Goal: Task Accomplishment & Management: Complete application form

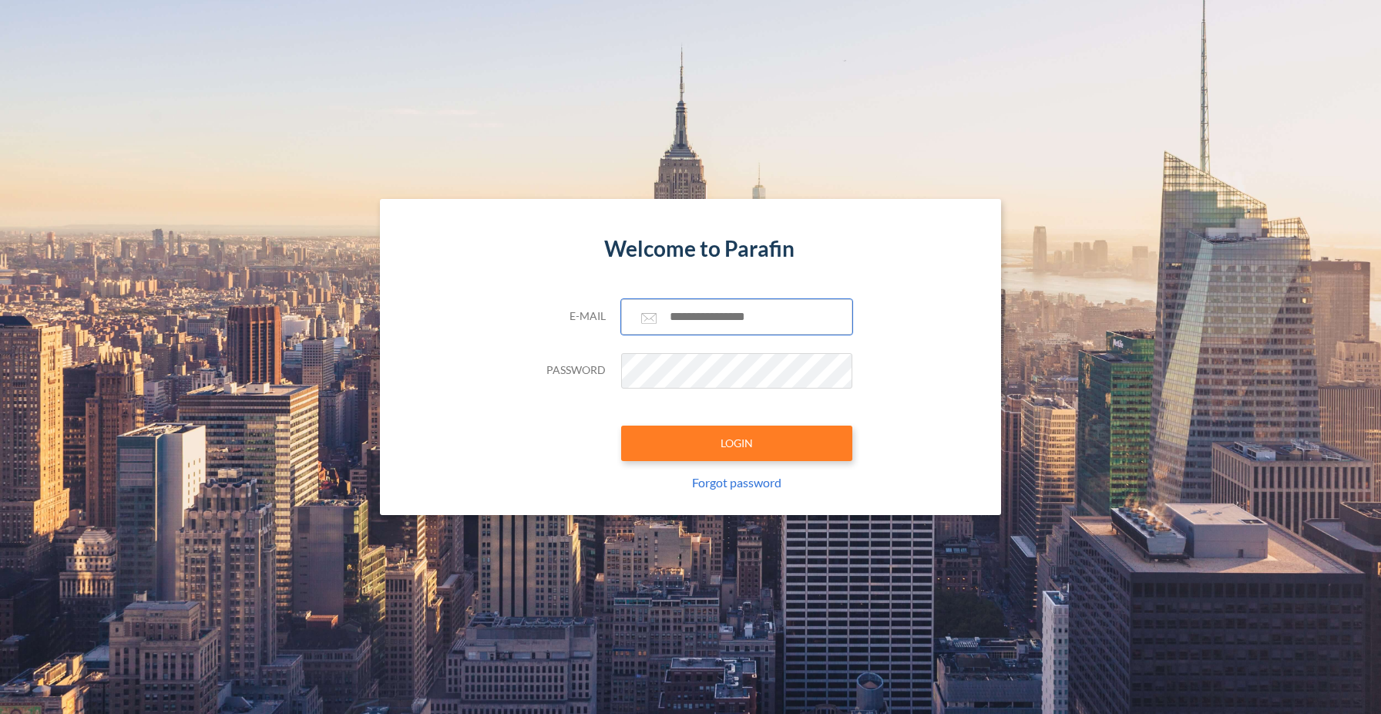
click at [697, 311] on input "text" at bounding box center [736, 316] width 231 height 35
type input "**********"
click at [722, 445] on button "LOGIN" at bounding box center [736, 443] width 231 height 35
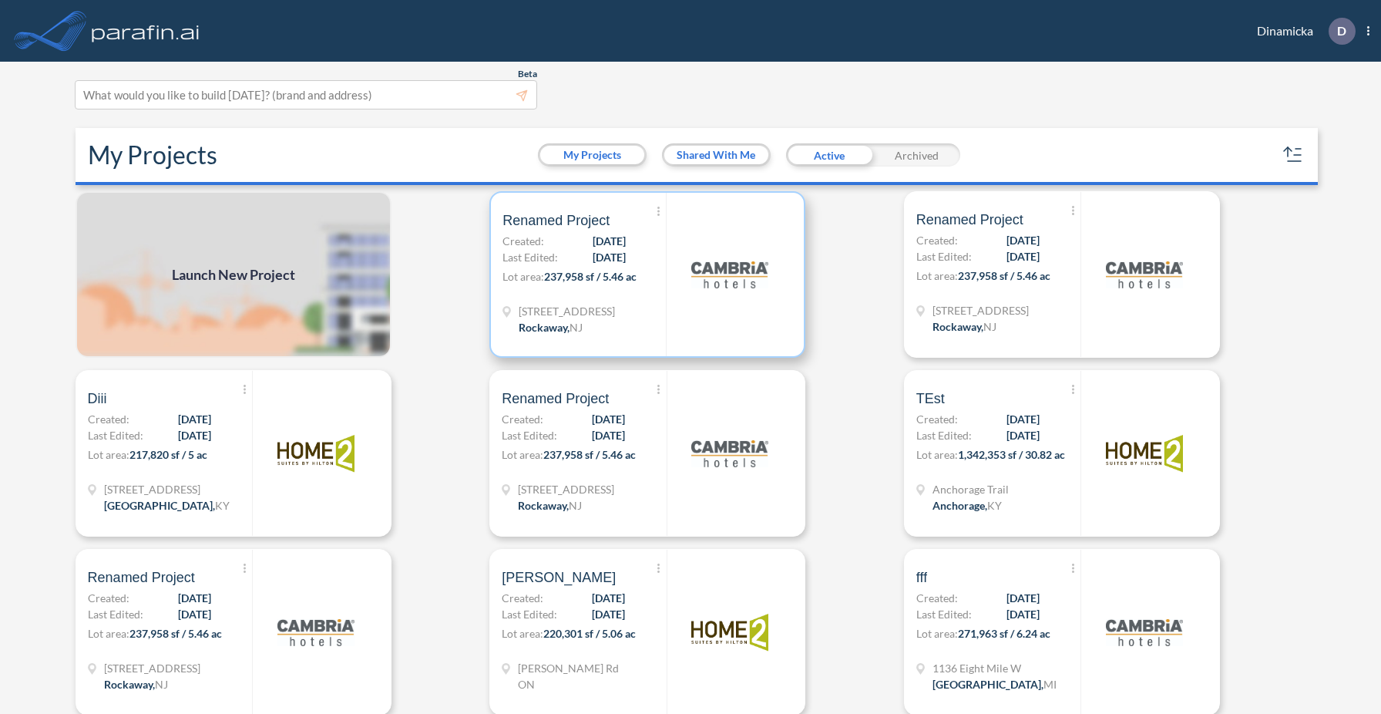
click at [695, 304] on img at bounding box center [729, 274] width 77 height 77
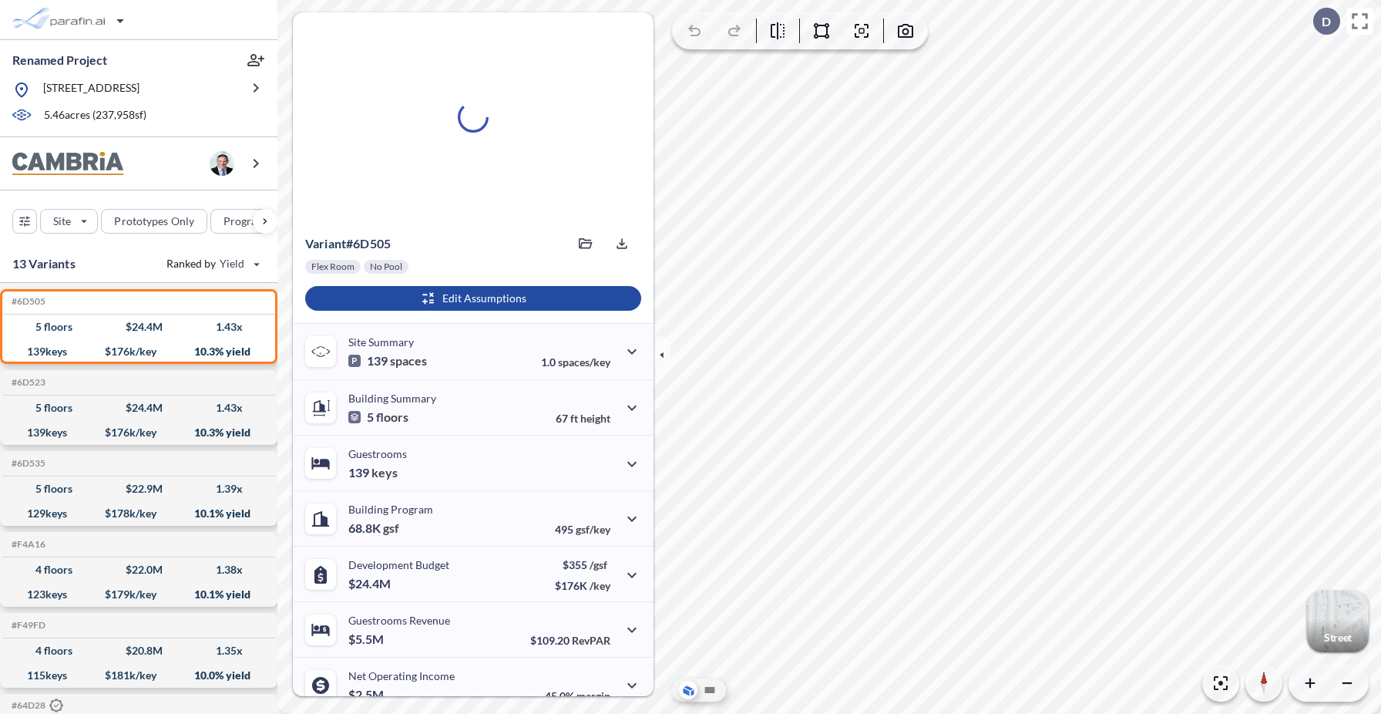
click at [1342, 617] on div "button" at bounding box center [1338, 621] width 62 height 62
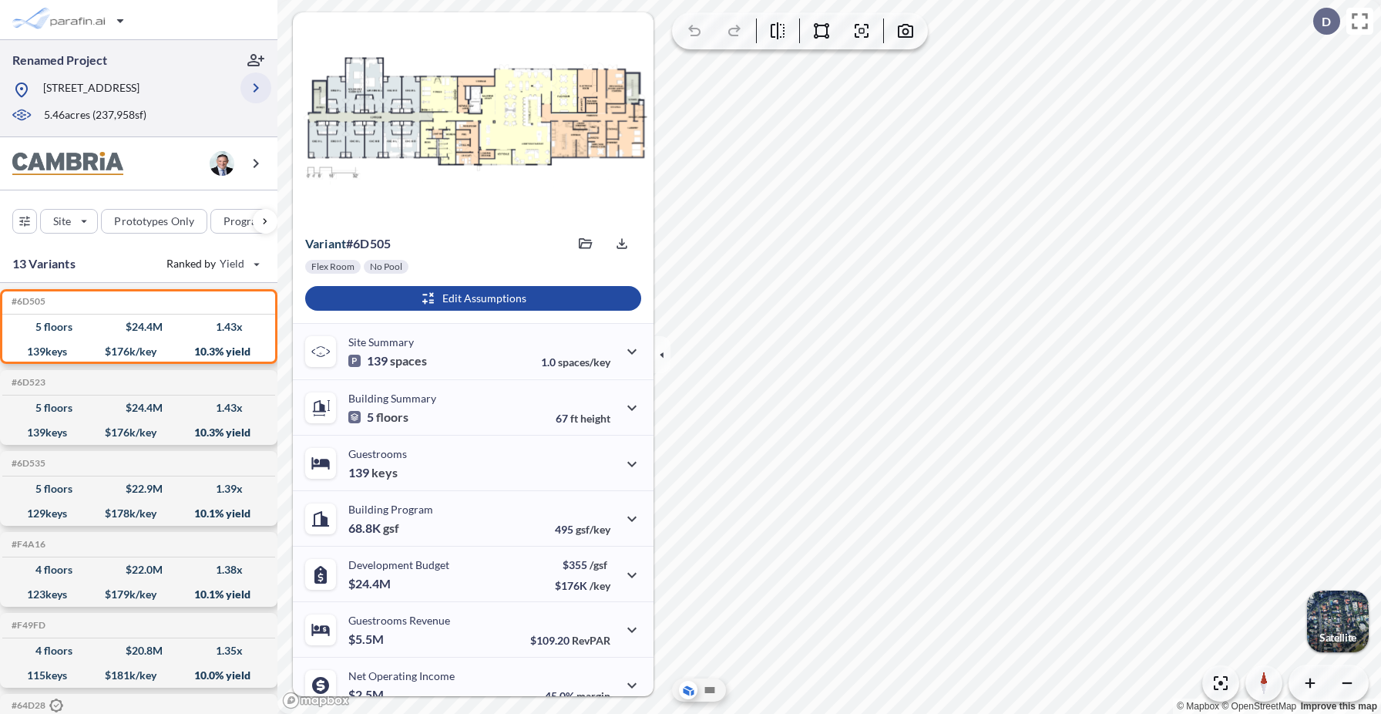
click at [255, 92] on icon "button" at bounding box center [256, 88] width 19 height 19
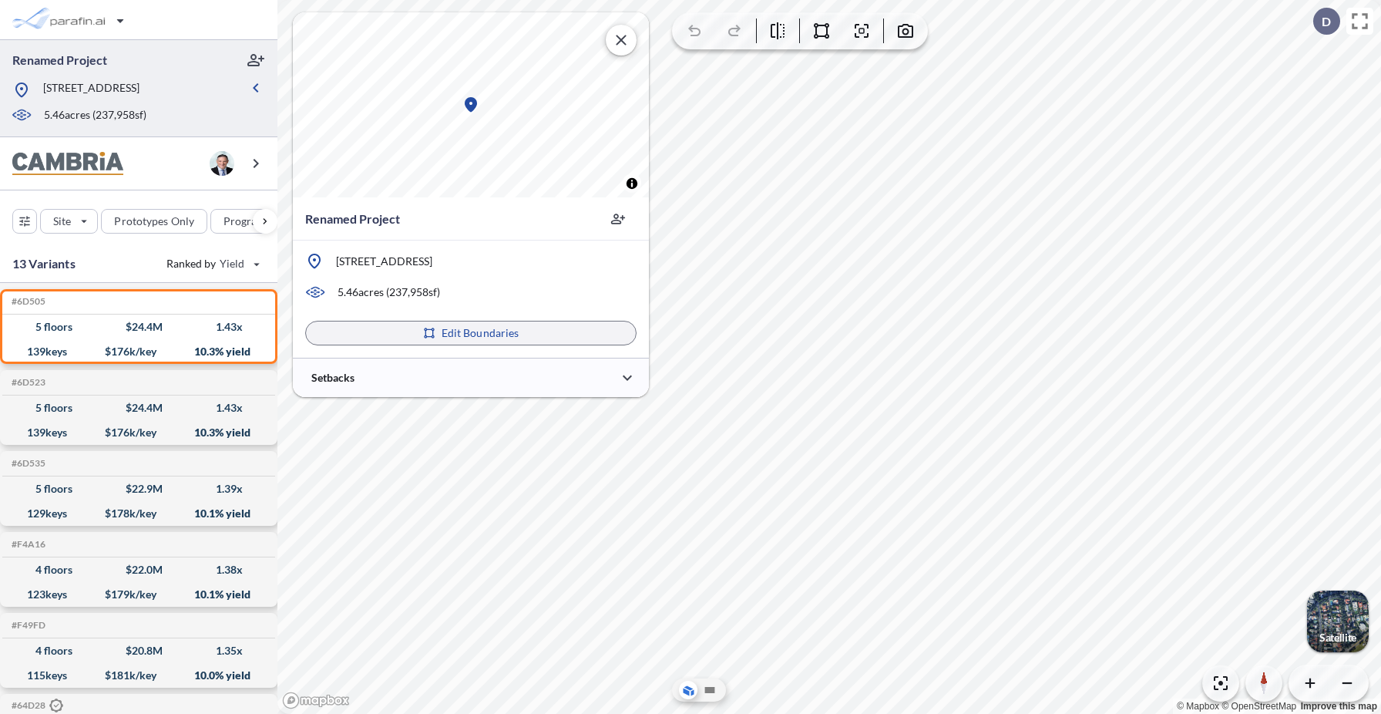
click at [429, 331] on icon "button" at bounding box center [429, 333] width 12 height 12
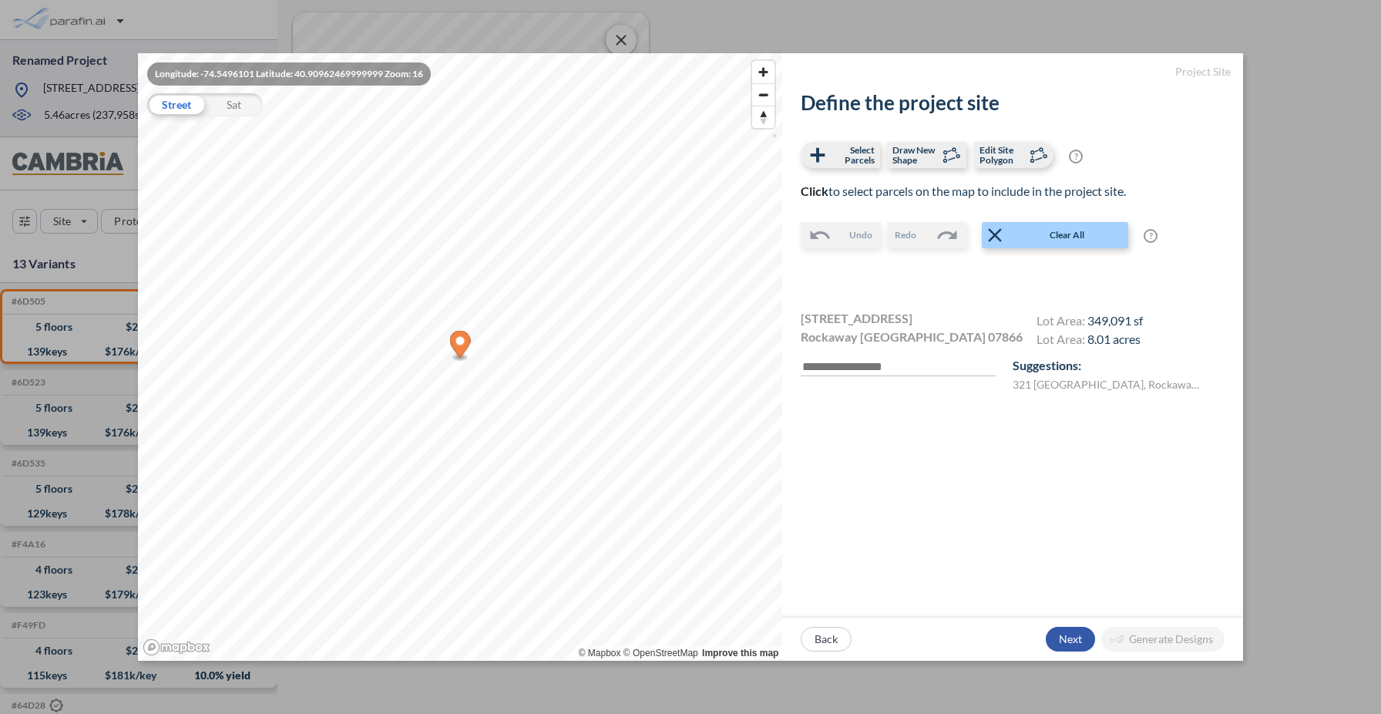
click at [1066, 630] on div "button" at bounding box center [1070, 639] width 49 height 25
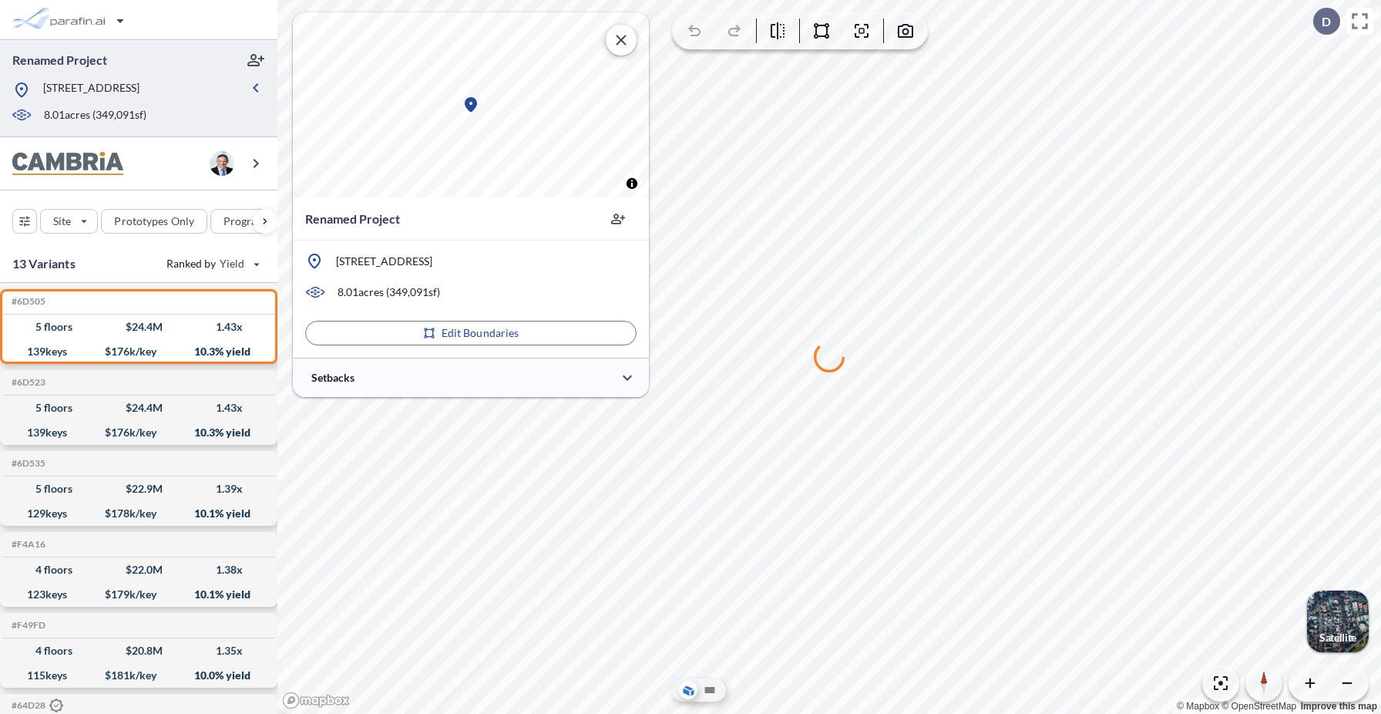
drag, startPoint x: 972, startPoint y: 470, endPoint x: 1019, endPoint y: 473, distance: 47.1
click at [938, 456] on div at bounding box center [830, 357] width 1104 height 714
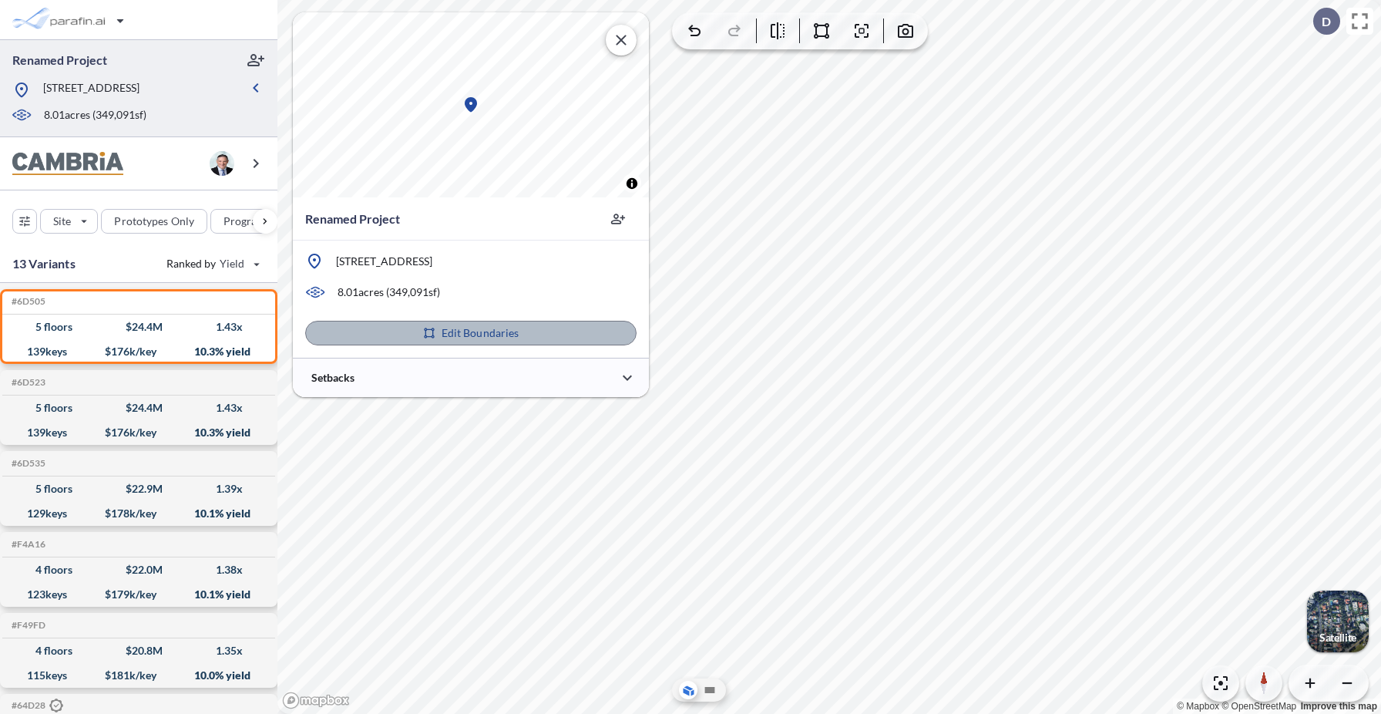
click at [463, 327] on p "Edit Boundaries" at bounding box center [481, 332] width 78 height 15
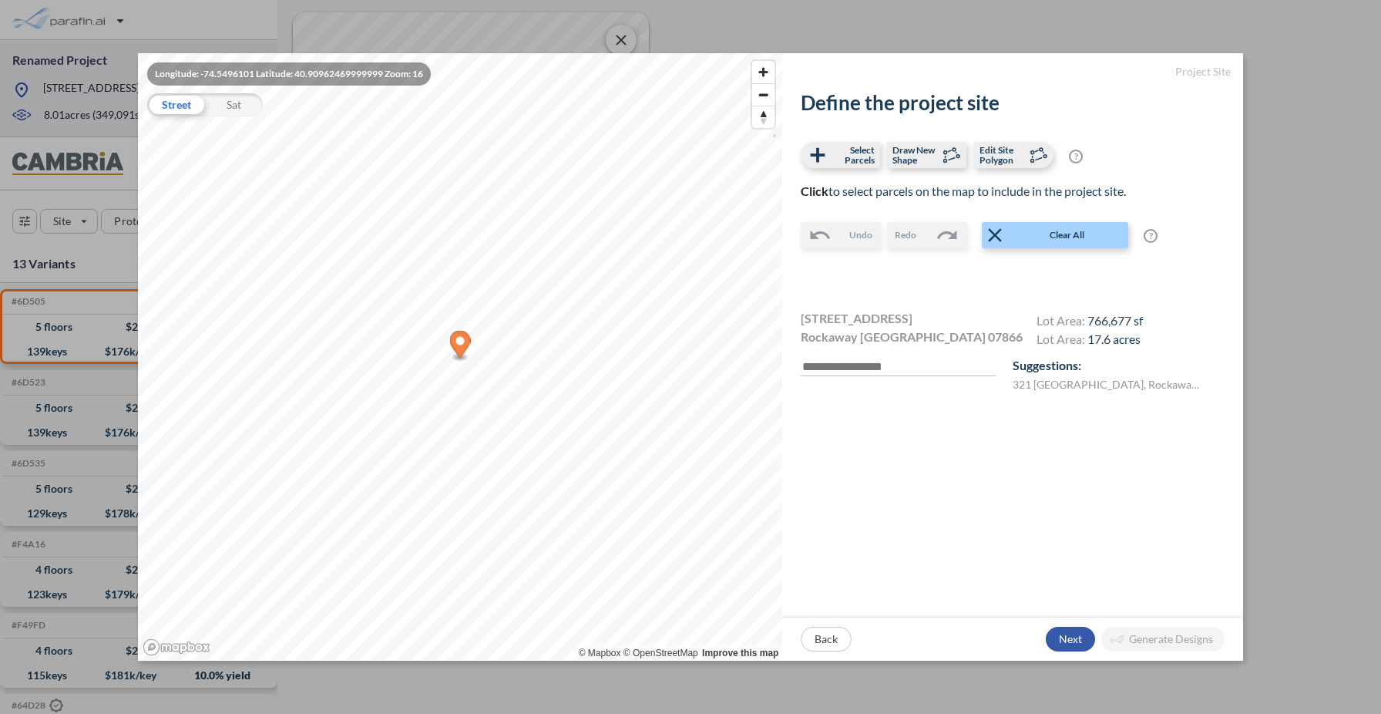
click at [1073, 635] on div "button" at bounding box center [1070, 639] width 49 height 25
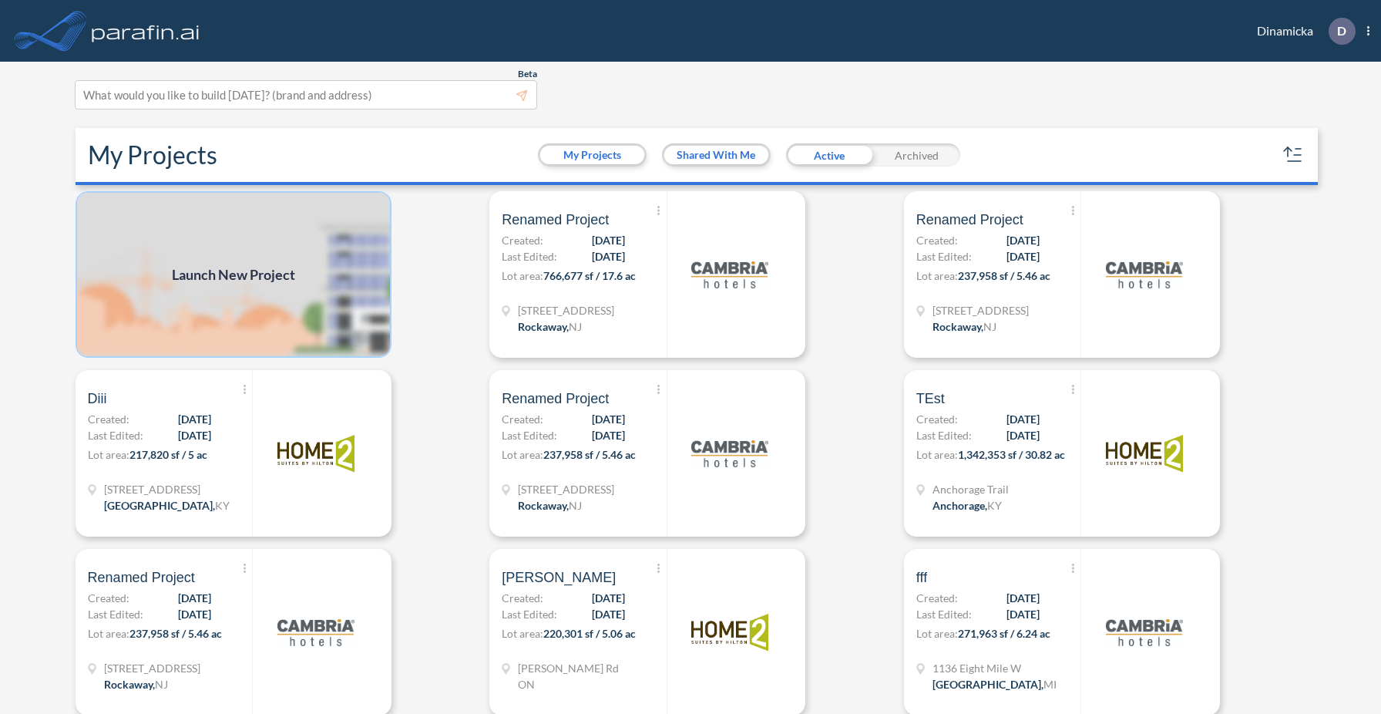
click at [301, 276] on img at bounding box center [234, 274] width 316 height 167
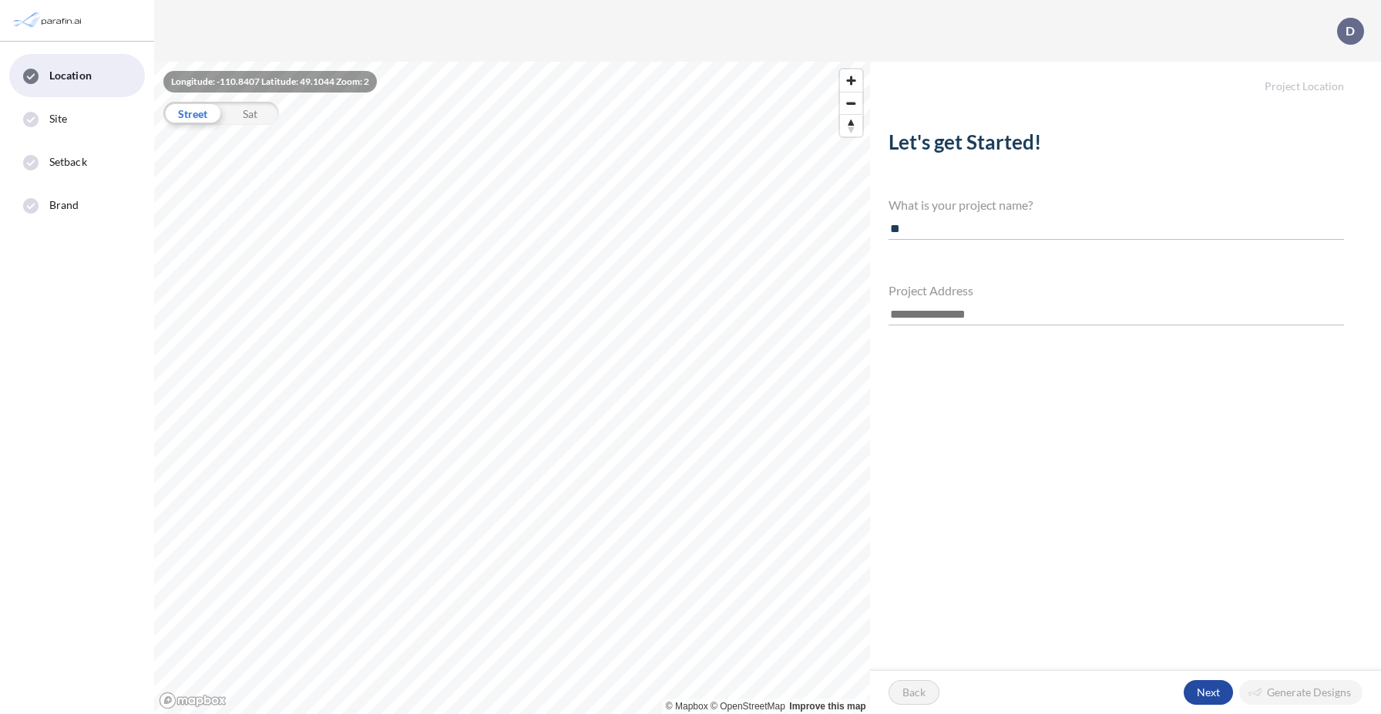
type input "*"
type input "******"
click at [926, 317] on input "text" at bounding box center [1117, 314] width 456 height 21
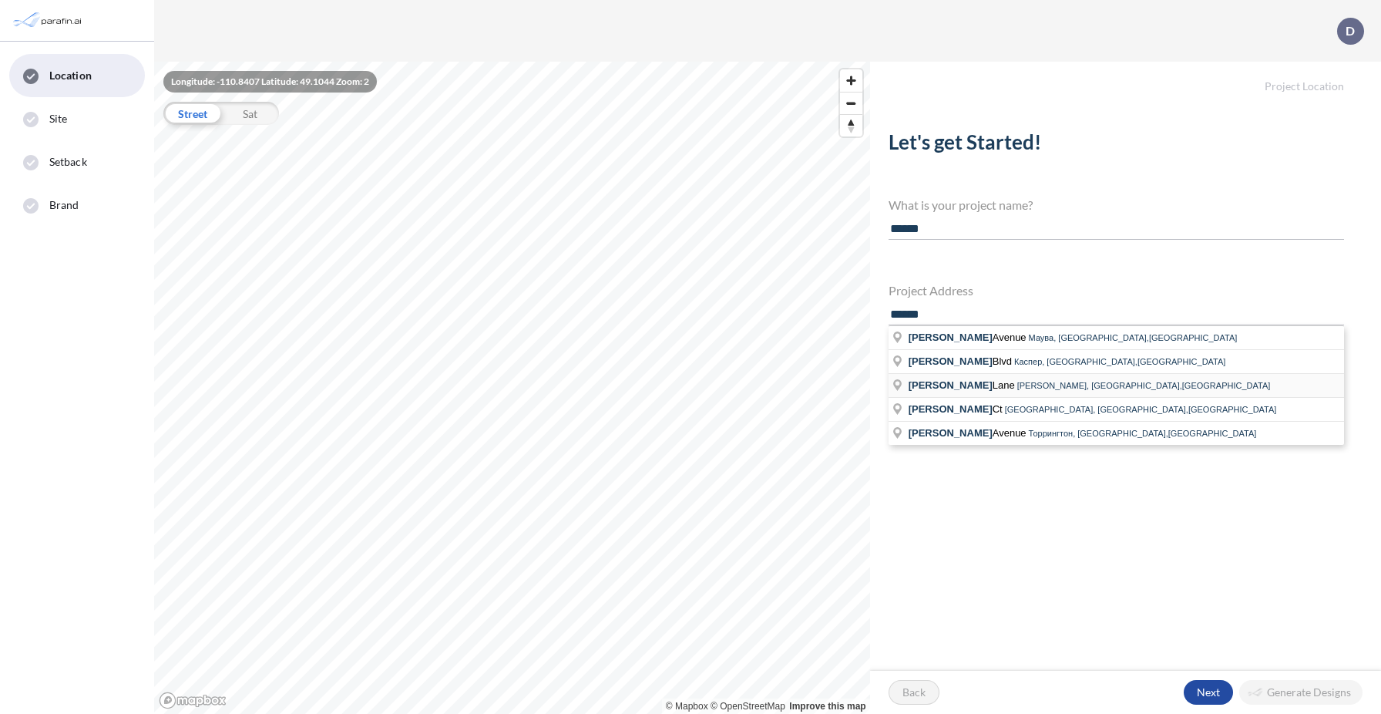
click at [954, 384] on span "[PERSON_NAME]" at bounding box center [963, 385] width 109 height 12
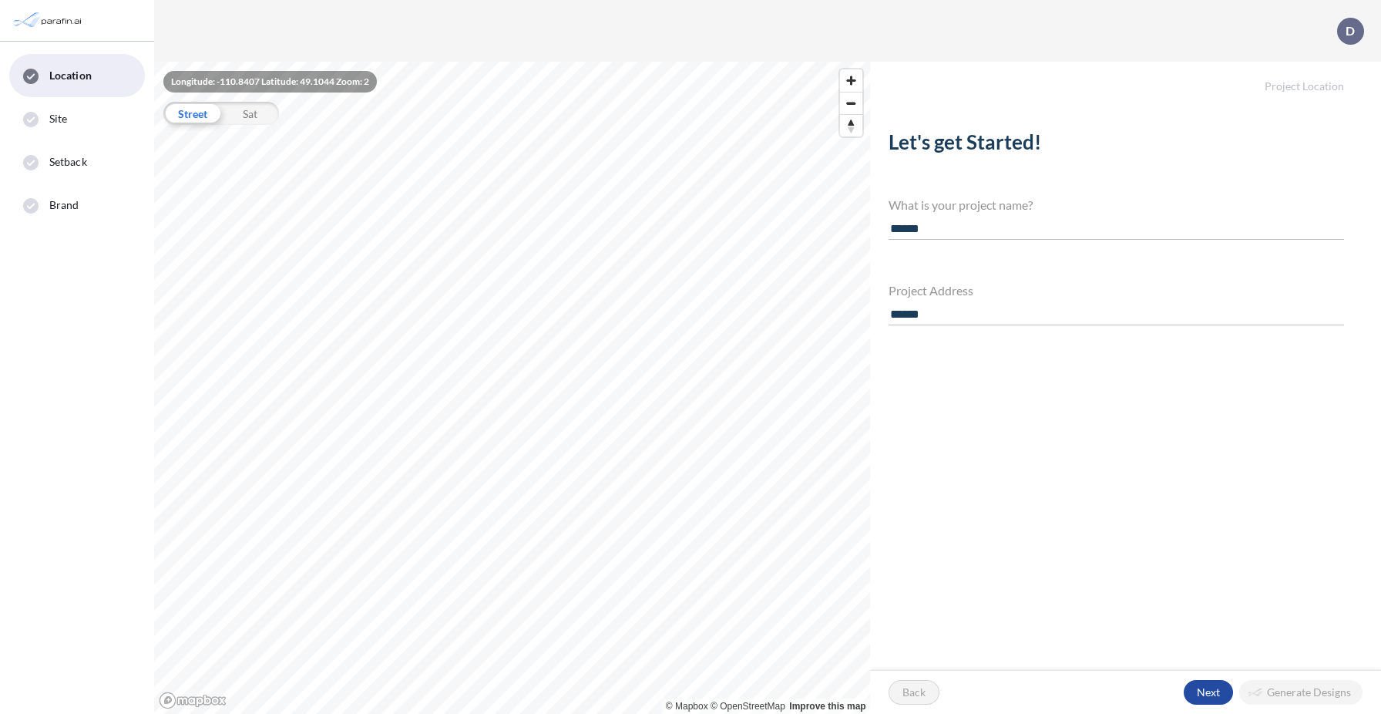
type input "**********"
drag, startPoint x: 1191, startPoint y: 682, endPoint x: 1210, endPoint y: 692, distance: 21.0
click at [1210, 692] on div "button" at bounding box center [1208, 692] width 49 height 25
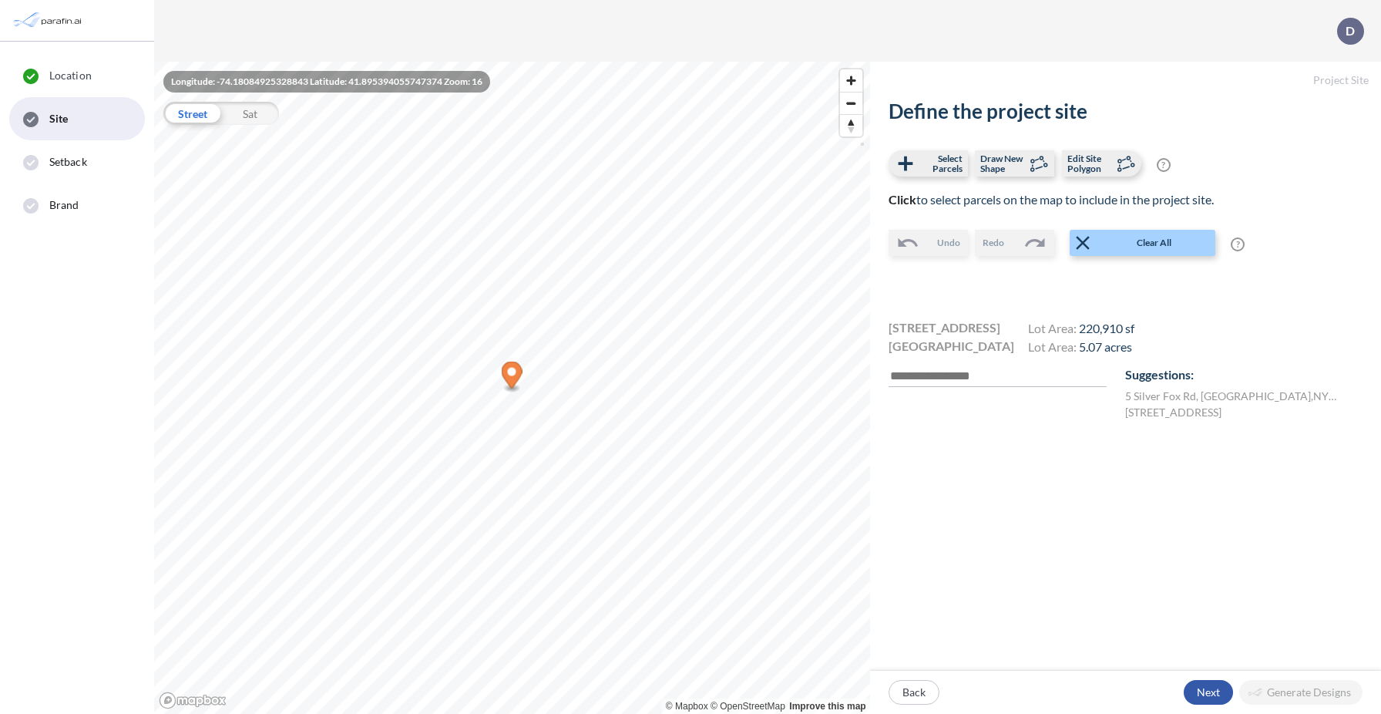
click at [1203, 689] on div "button" at bounding box center [1208, 692] width 49 height 25
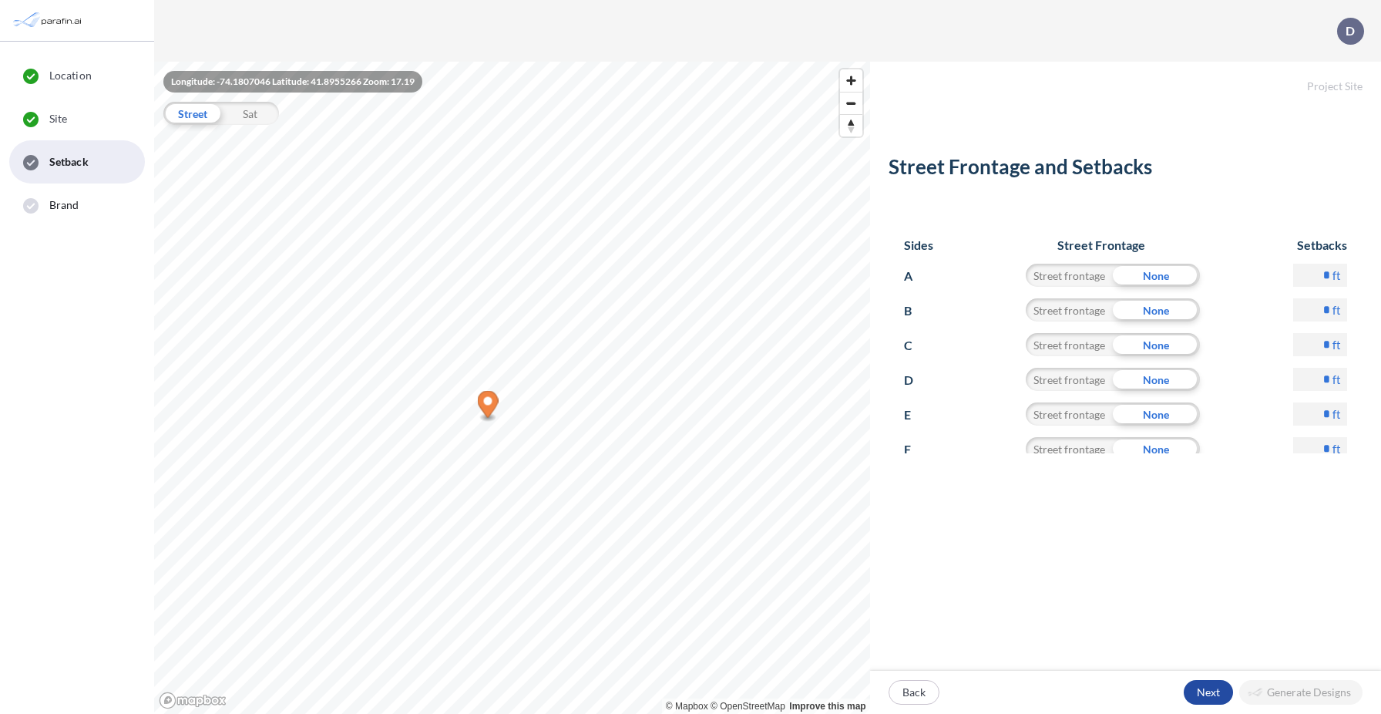
click at [1321, 275] on input "*" at bounding box center [1321, 275] width 54 height 23
type input "**"
click at [1208, 570] on form "Project Site Street Frontage and Setbacks Sides Street Frontage Setbacks A Stre…" at bounding box center [1125, 388] width 511 height 652
click at [1205, 702] on div "button" at bounding box center [1208, 692] width 49 height 25
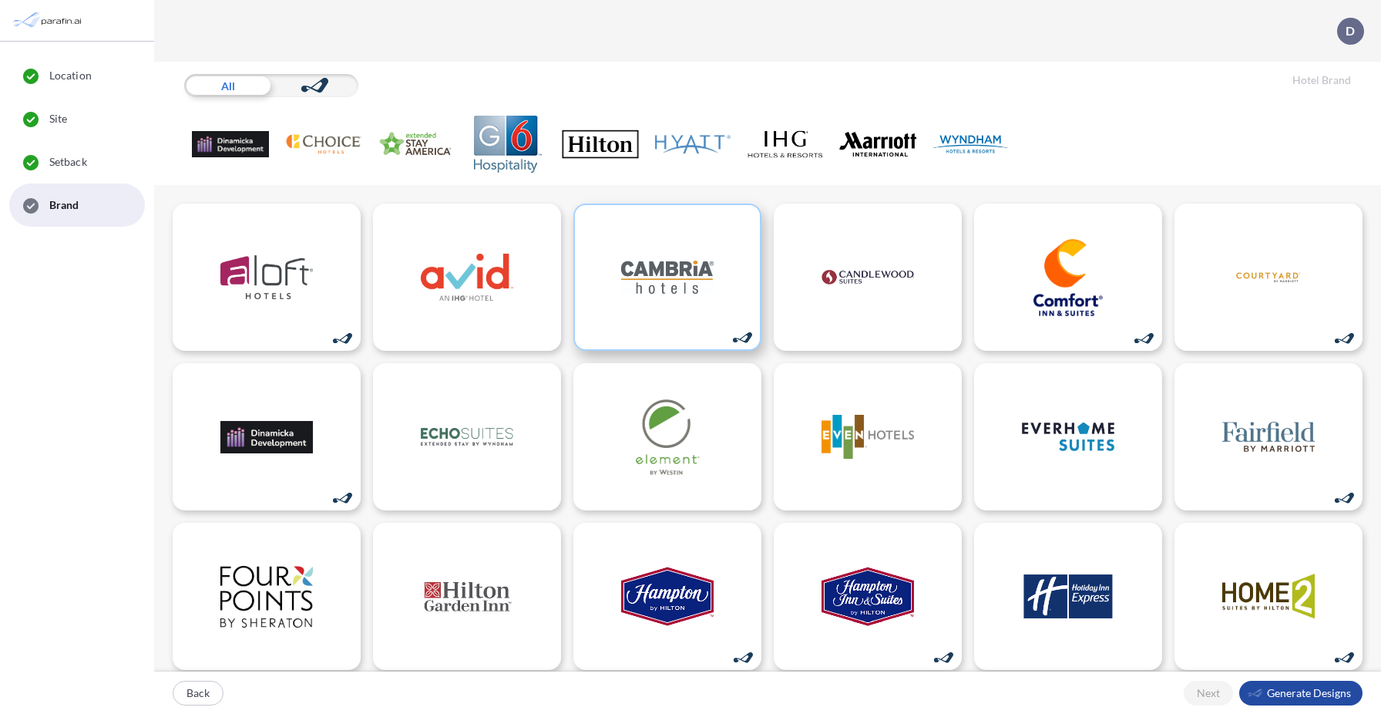
click at [715, 307] on div at bounding box center [668, 277] width 188 height 147
click at [1276, 689] on div "button" at bounding box center [1301, 693] width 123 height 25
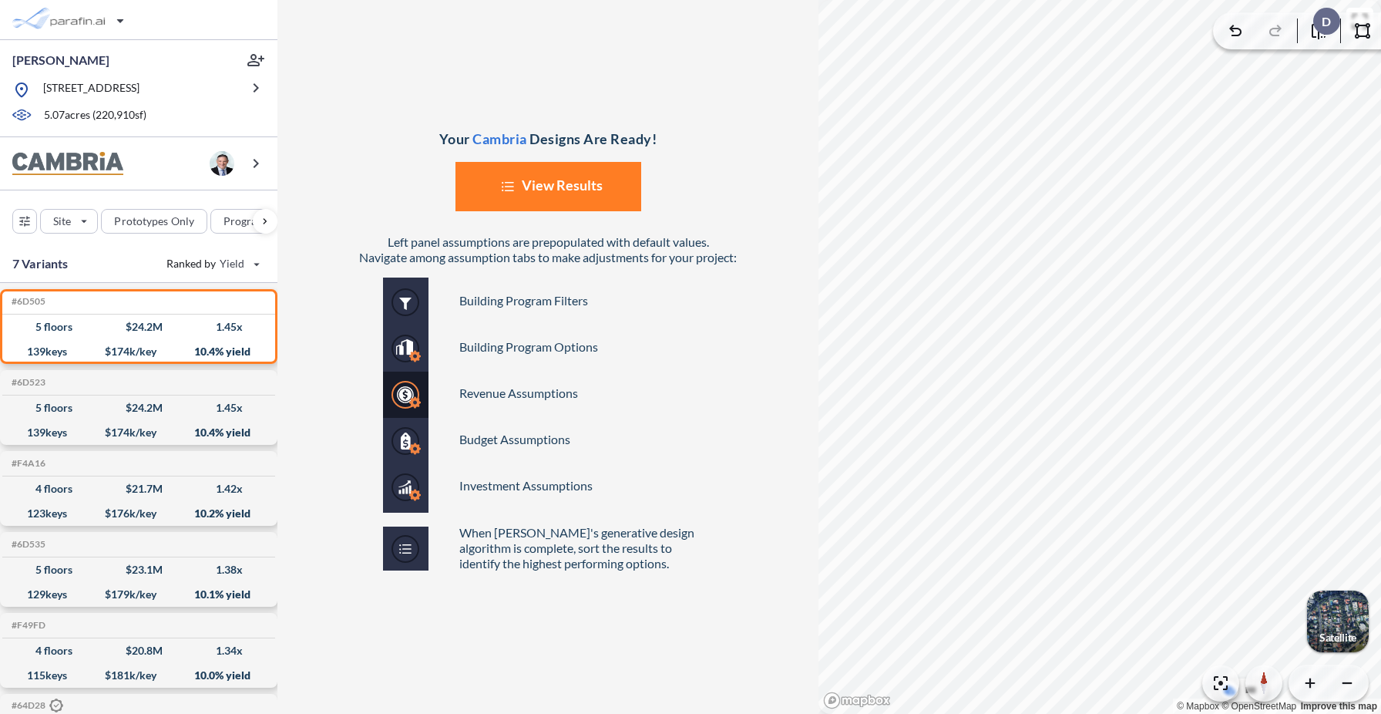
click at [570, 182] on button "List Created with Sketch. View Results" at bounding box center [549, 186] width 186 height 49
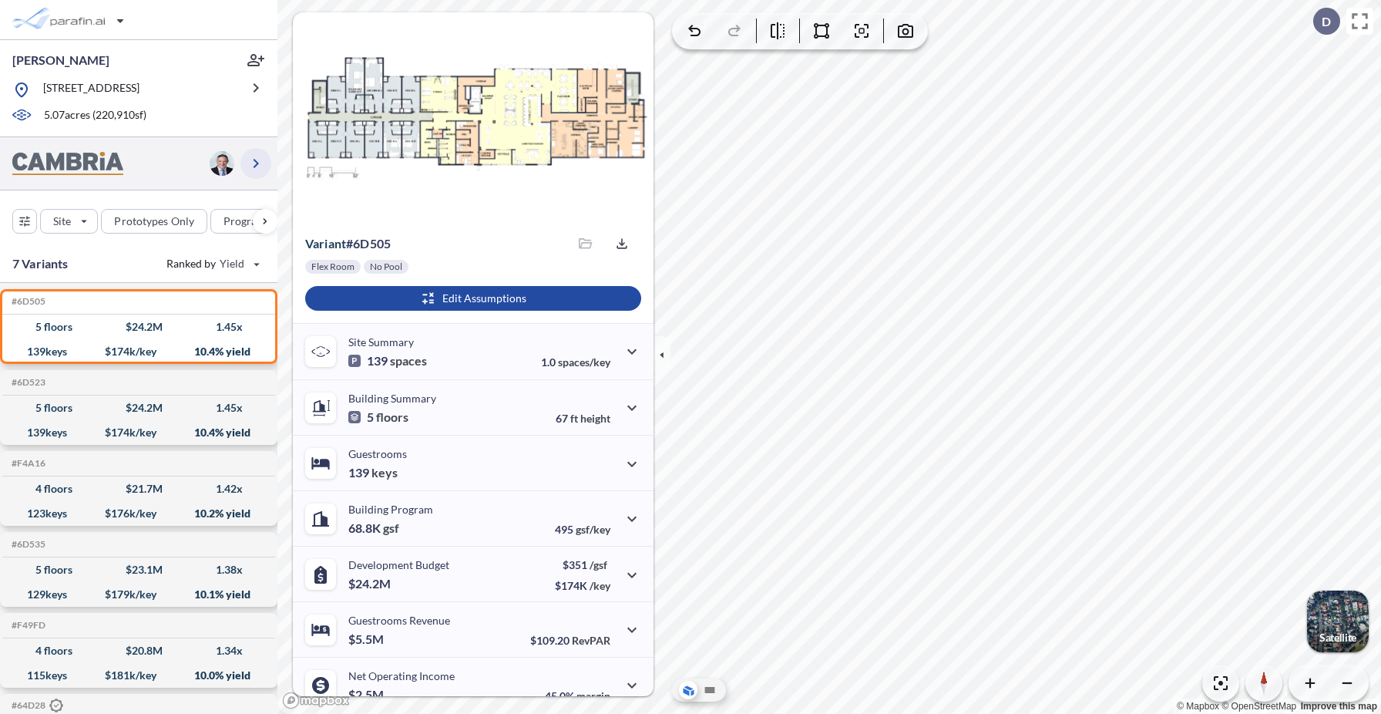
click at [261, 162] on icon "button" at bounding box center [256, 163] width 19 height 19
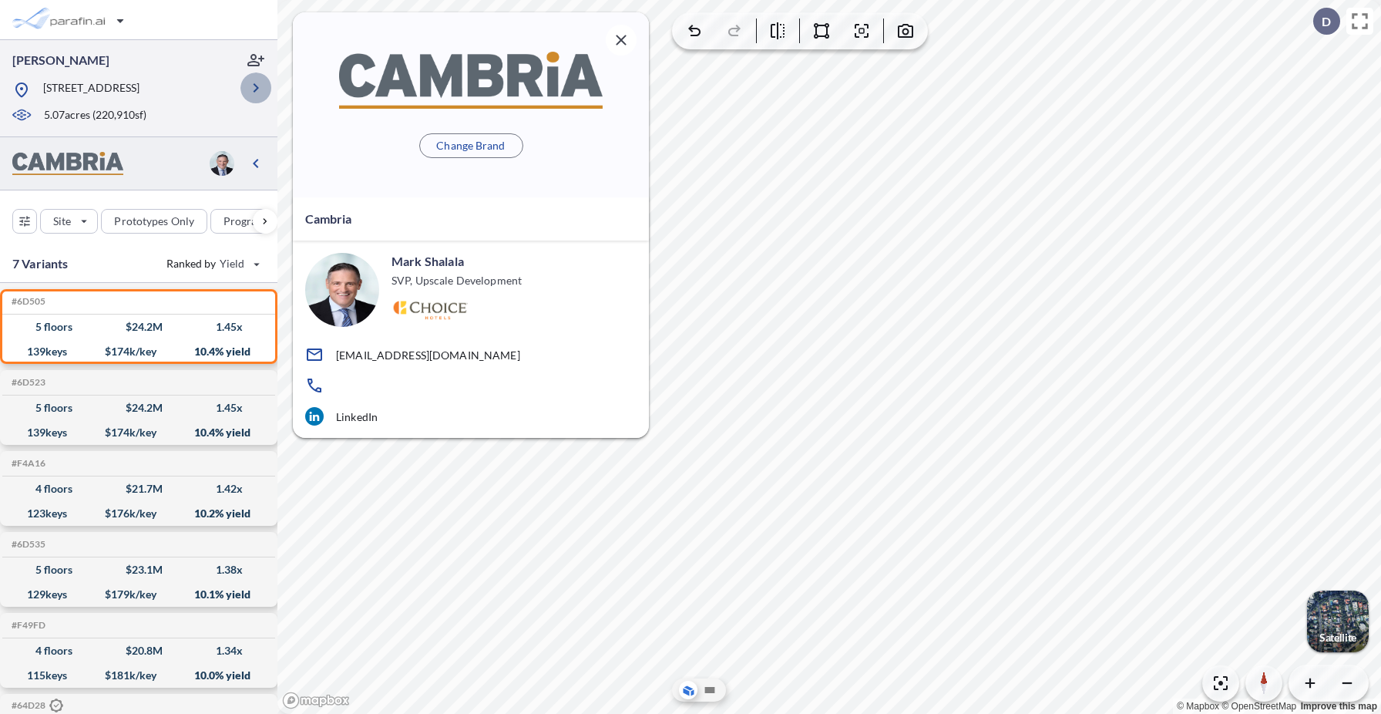
click at [261, 96] on icon "button" at bounding box center [256, 88] width 19 height 19
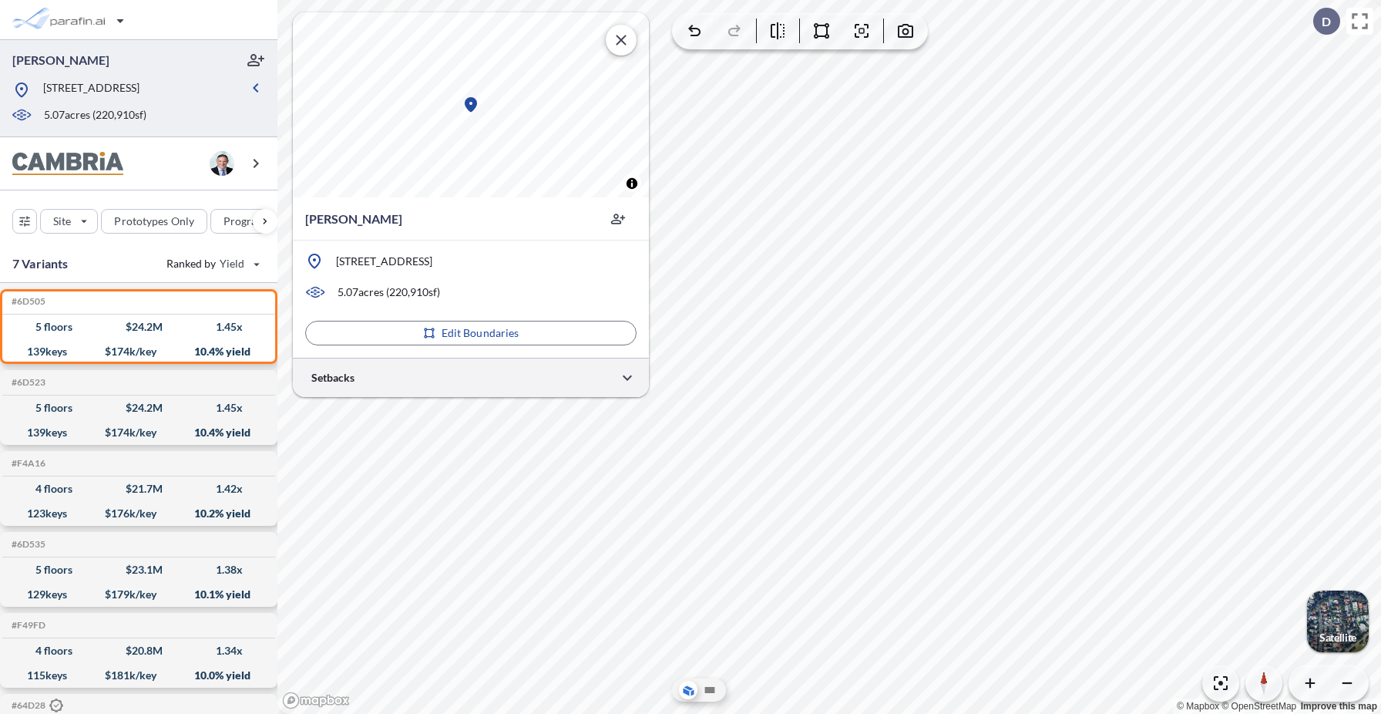
click at [376, 374] on div at bounding box center [471, 377] width 356 height 39
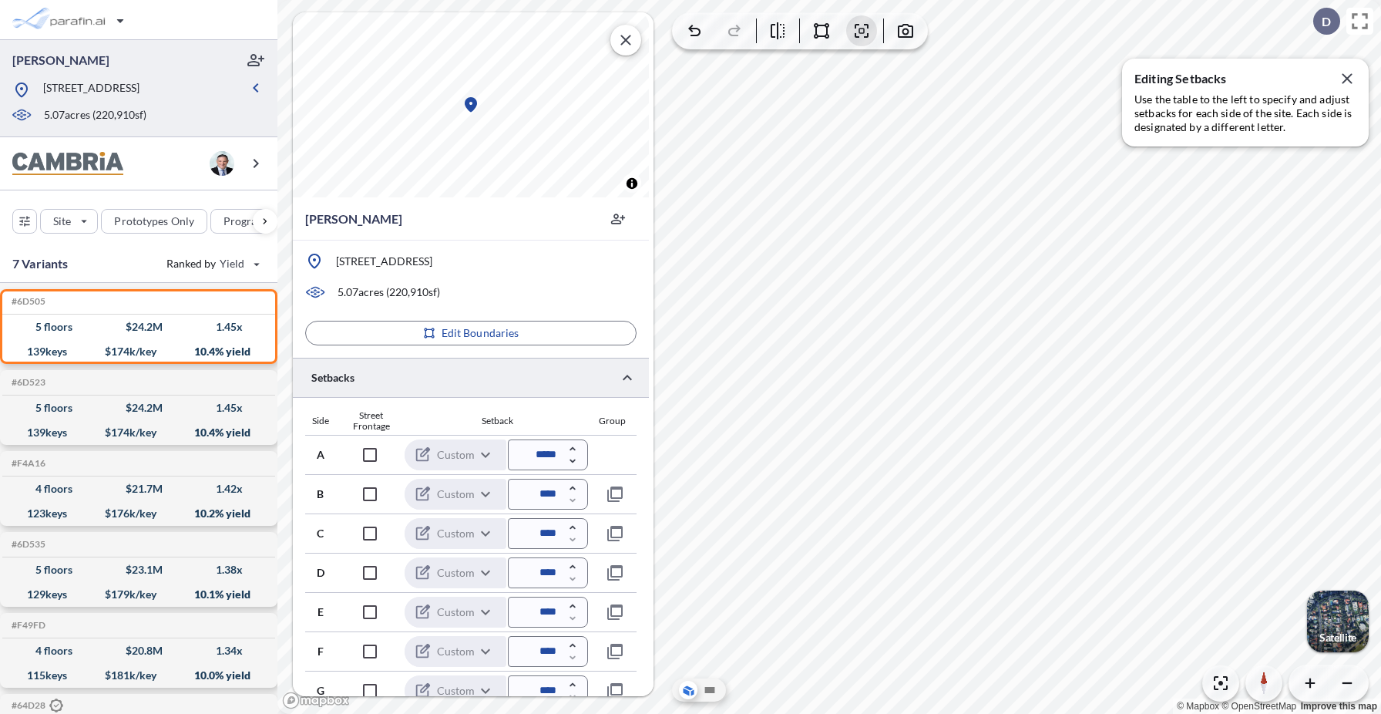
click at [376, 374] on div at bounding box center [471, 377] width 356 height 39
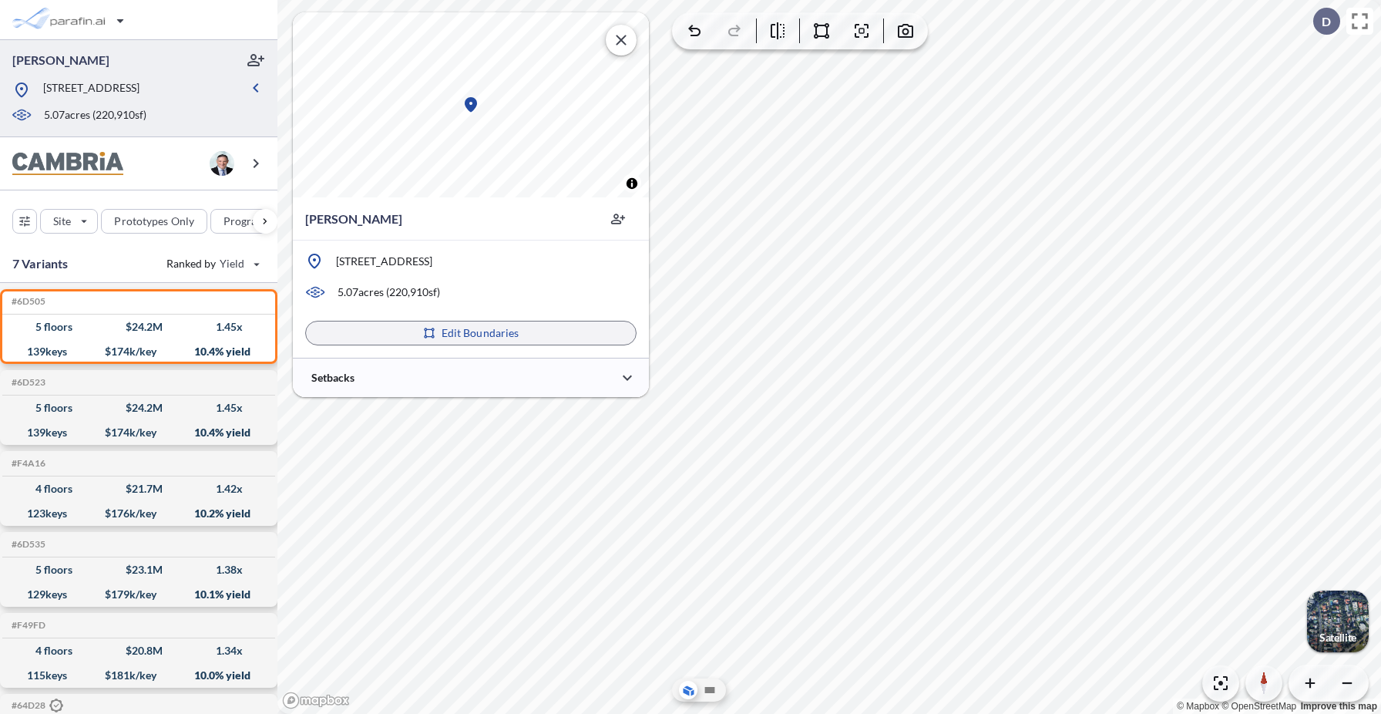
click at [500, 335] on p "Edit Boundaries" at bounding box center [481, 332] width 78 height 15
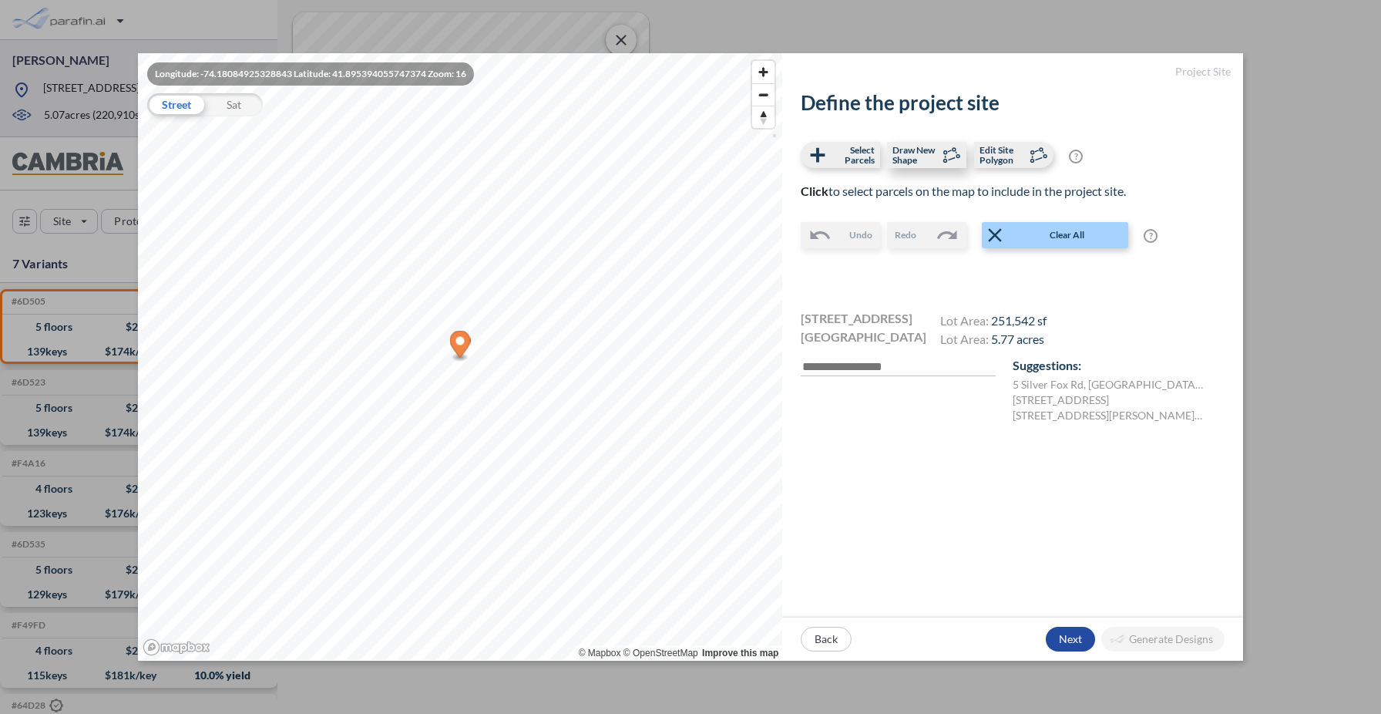
click at [926, 153] on span "Draw New Shape" at bounding box center [915, 155] width 45 height 20
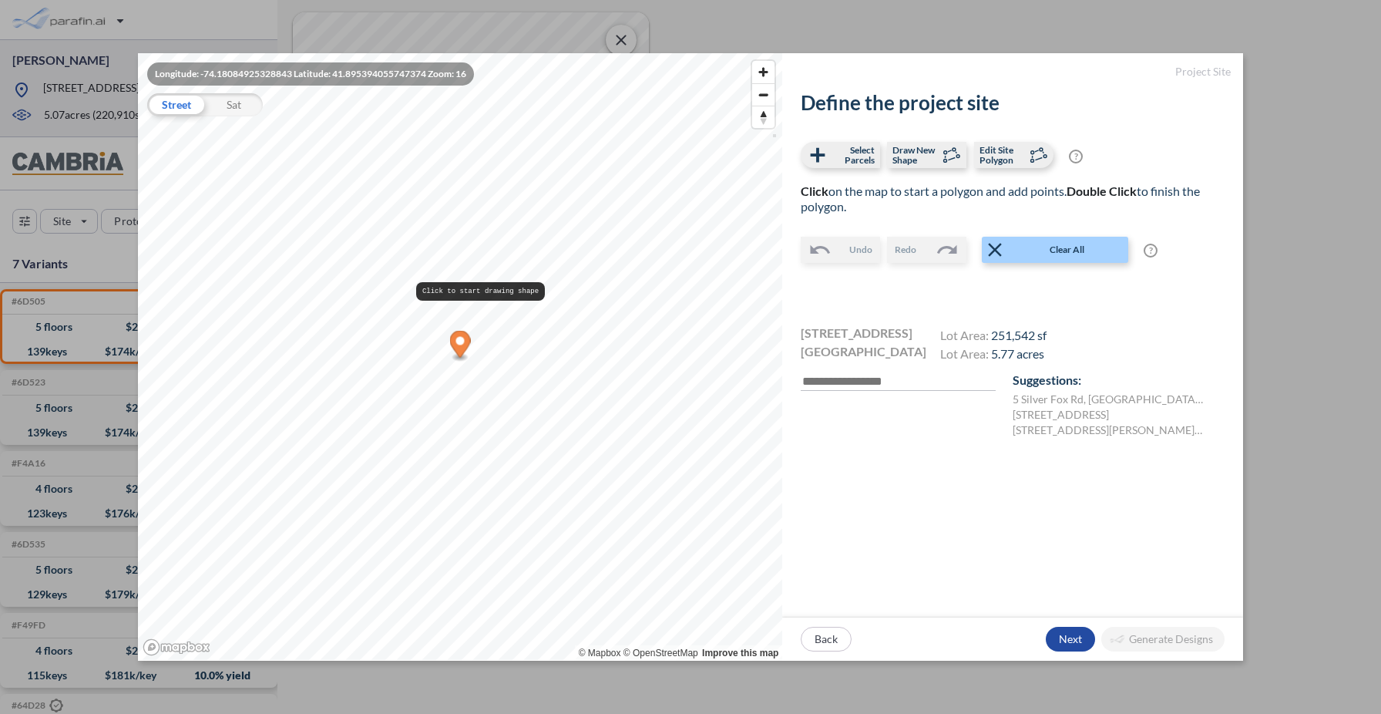
click at [418, 294] on pre "Click to start drawing shape" at bounding box center [480, 291] width 129 height 19
click at [537, 357] on pre "Click to continue drawing shape" at bounding box center [601, 350] width 141 height 19
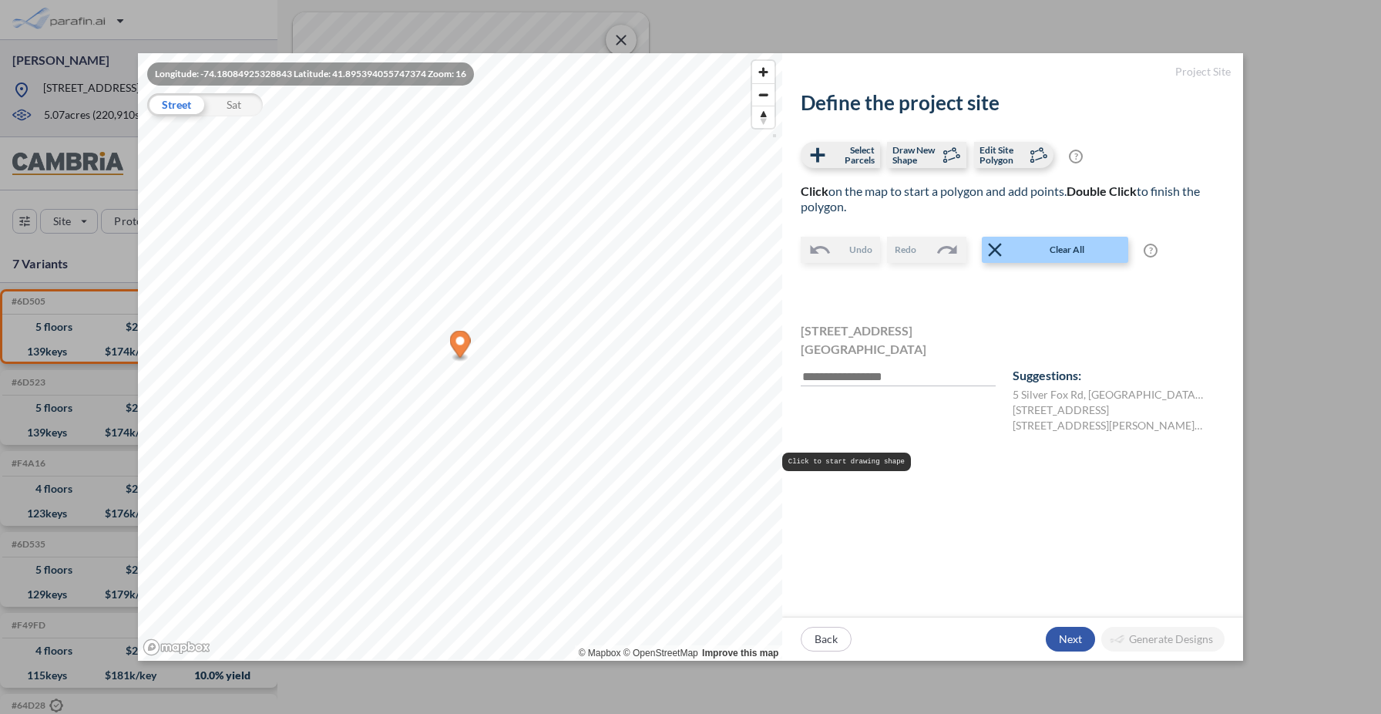
click at [1076, 635] on div "button" at bounding box center [1070, 639] width 49 height 25
type input "****"
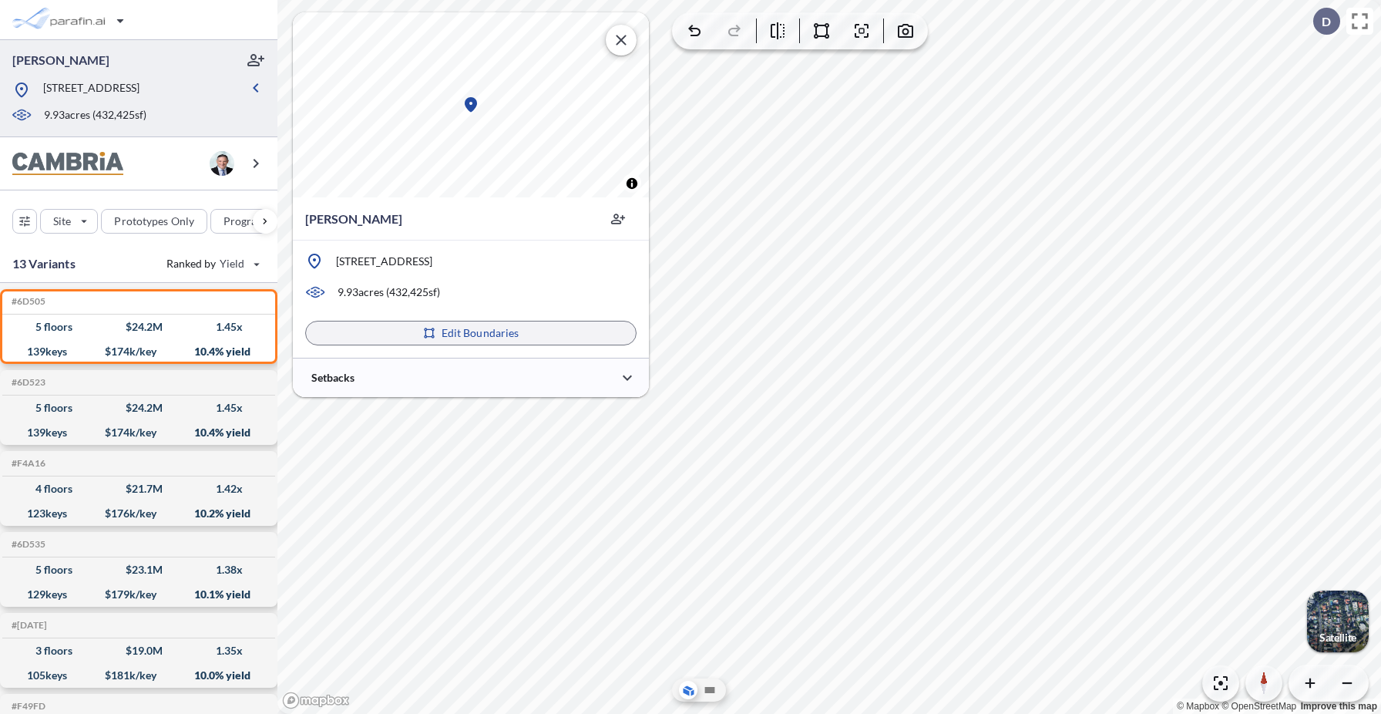
click at [482, 333] on p "Edit Boundaries" at bounding box center [481, 332] width 78 height 15
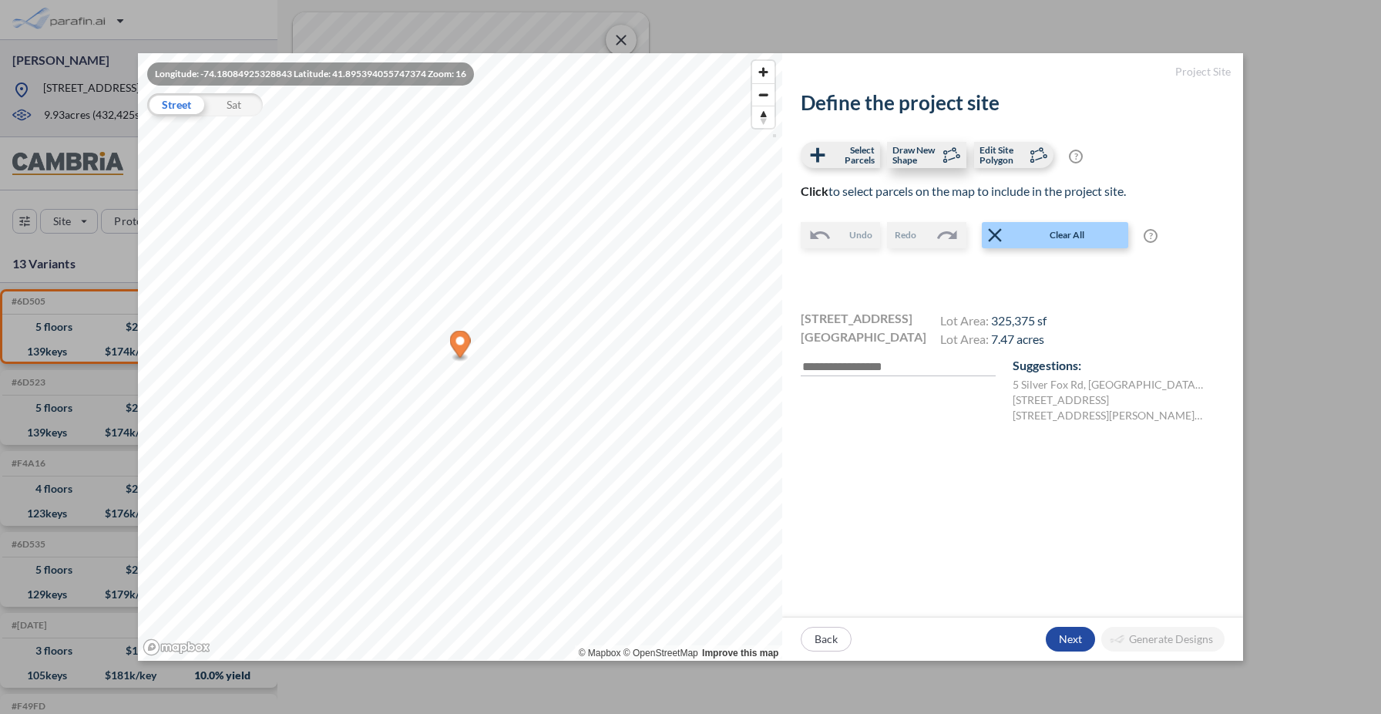
click at [935, 159] on span "Draw New Shape" at bounding box center [915, 155] width 45 height 20
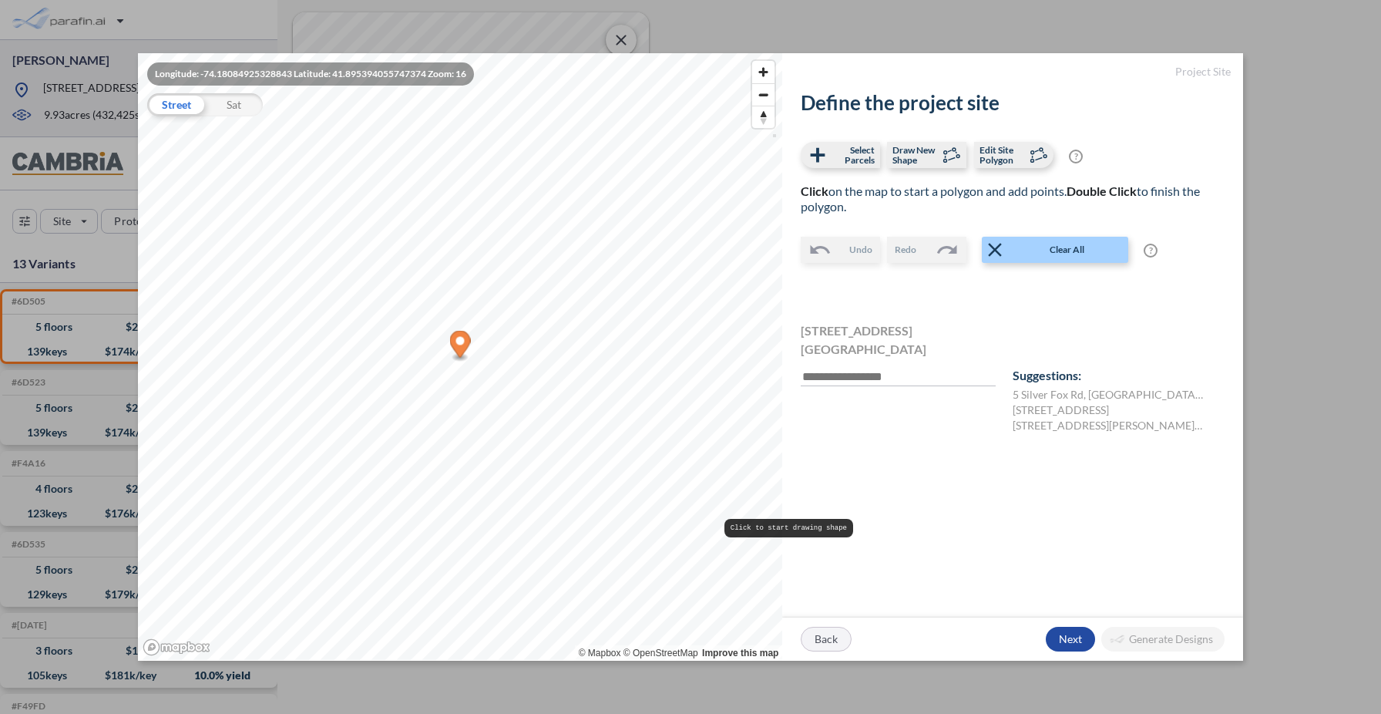
click at [835, 640] on div "button" at bounding box center [826, 638] width 49 height 23
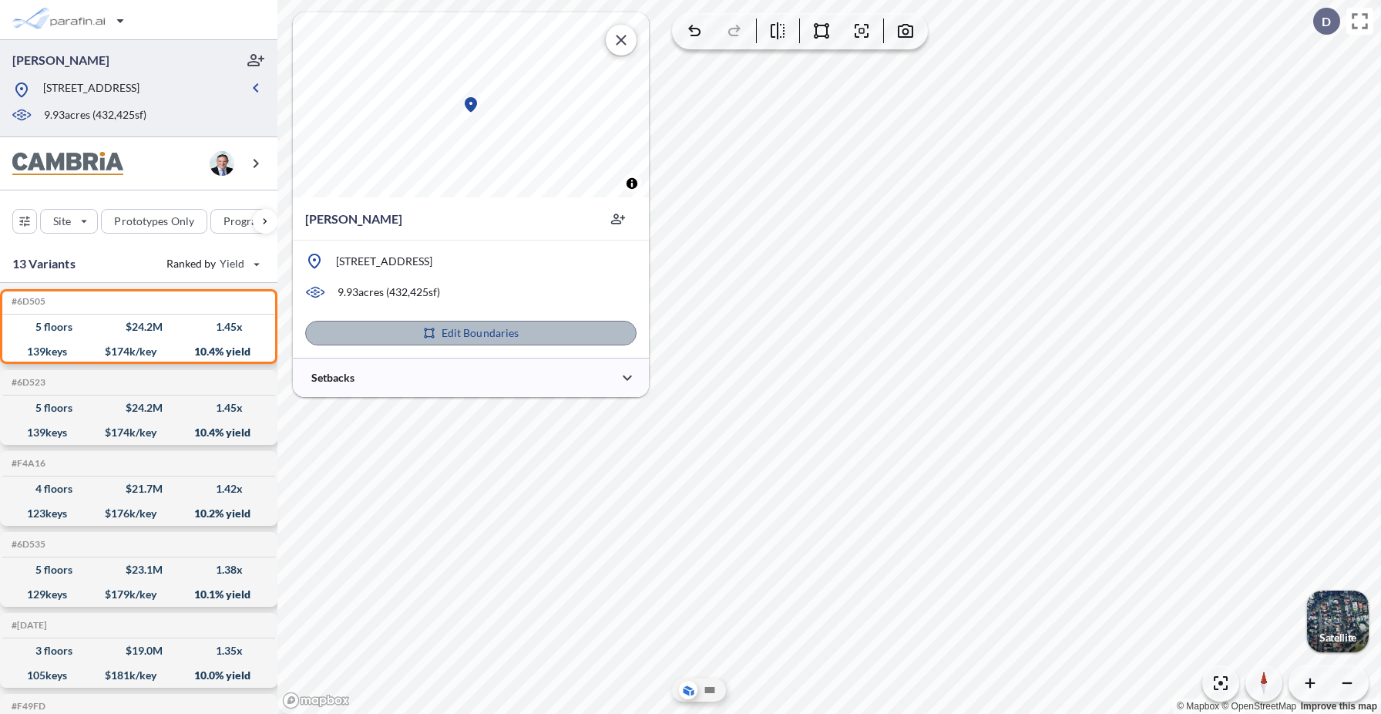
click at [487, 331] on p "Edit Boundaries" at bounding box center [481, 332] width 78 height 15
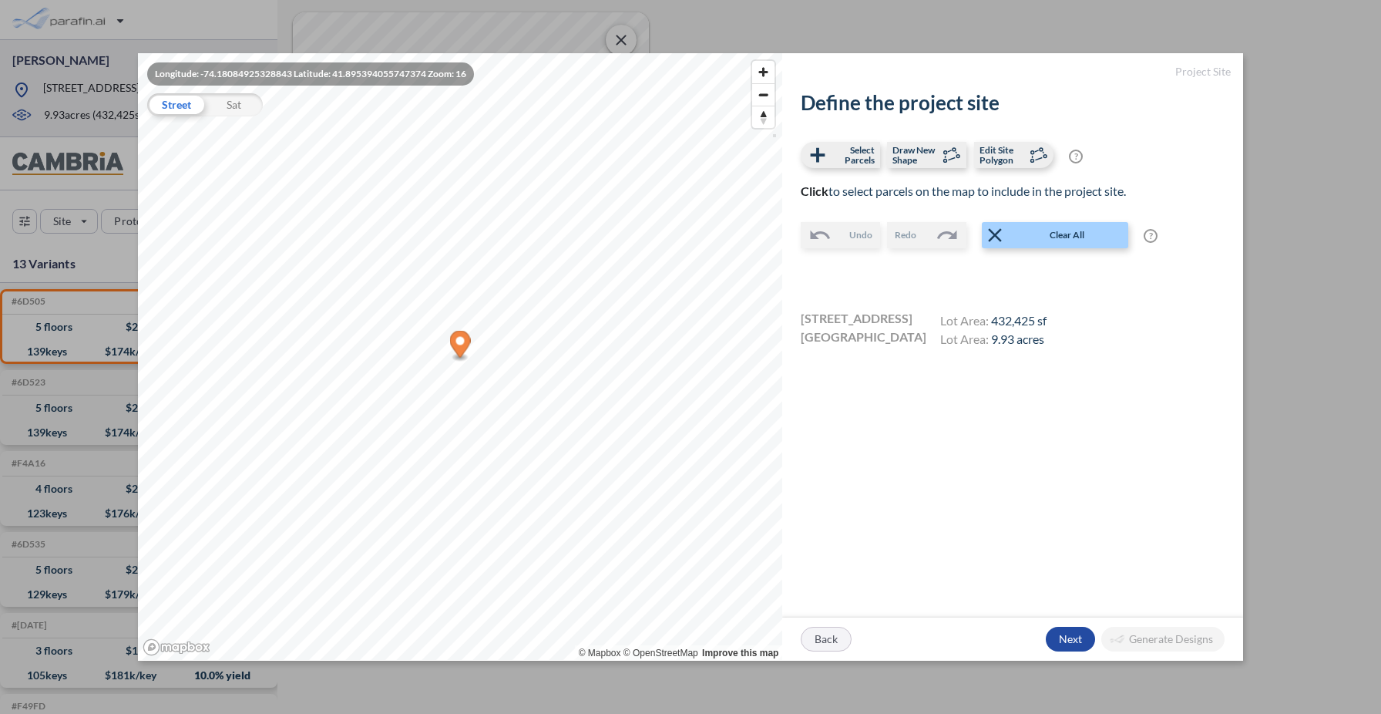
click at [831, 641] on div "button" at bounding box center [826, 638] width 49 height 23
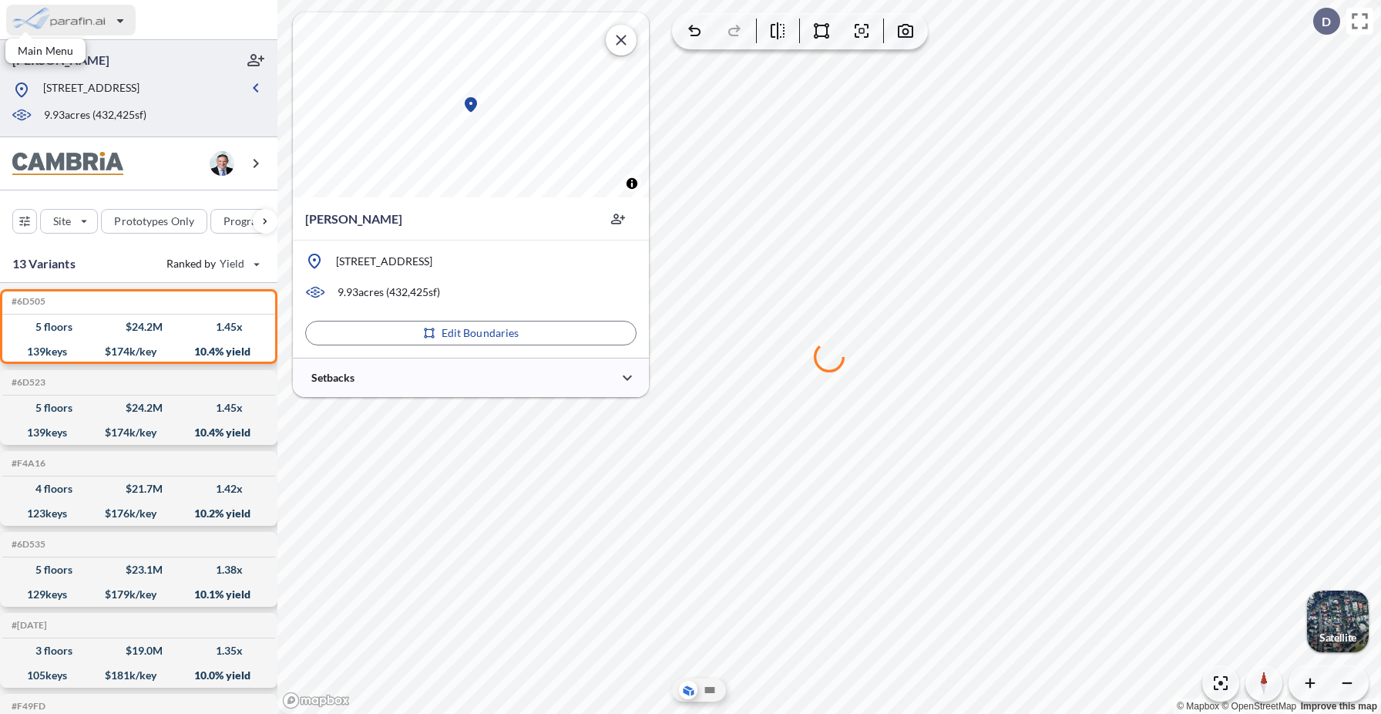
click at [107, 24] on div "button" at bounding box center [71, 20] width 130 height 31
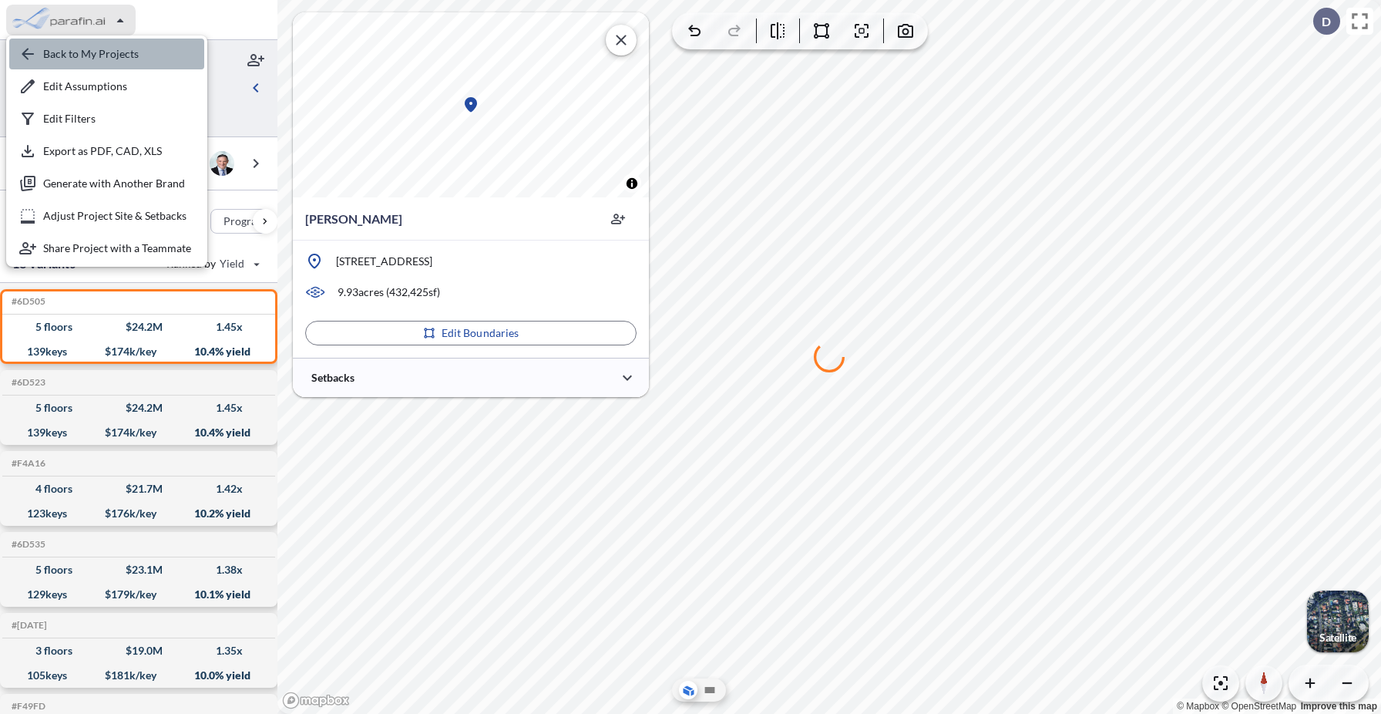
click at [100, 55] on div "button" at bounding box center [106, 54] width 195 height 31
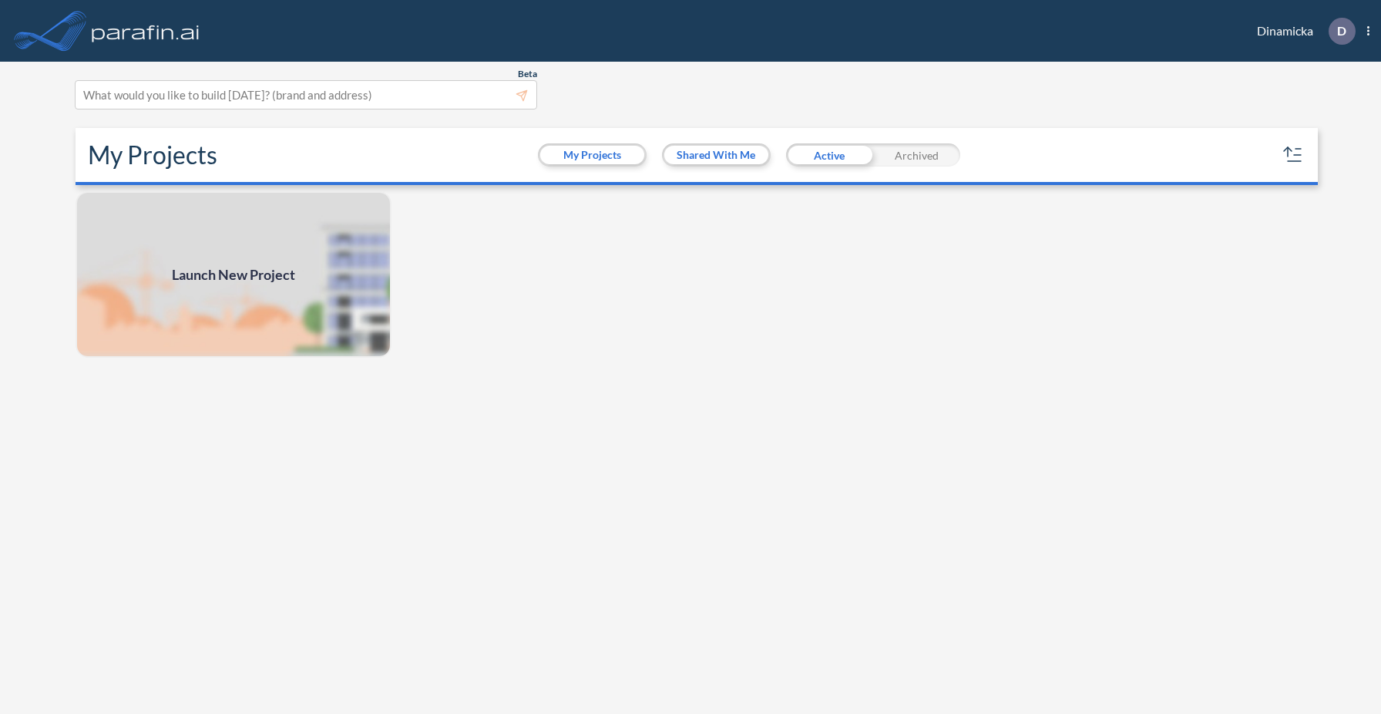
click at [265, 270] on span "Launch New Project" at bounding box center [233, 274] width 123 height 21
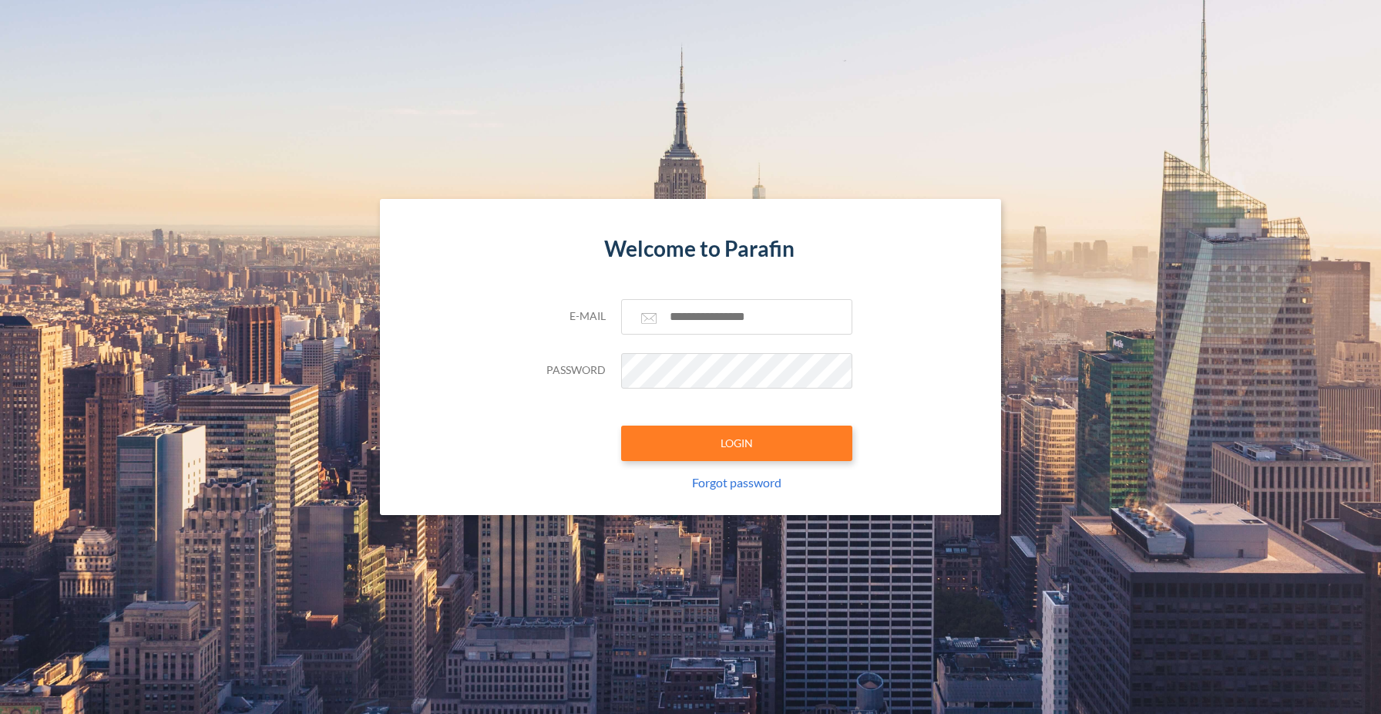
click at [701, 298] on form "Welcome to Parafin E-mail Password LOGIN Forgot password" at bounding box center [691, 357] width 324 height 316
click at [702, 313] on input "text" at bounding box center [736, 316] width 231 height 35
type input "**********"
click at [752, 443] on button "LOGIN" at bounding box center [736, 443] width 231 height 35
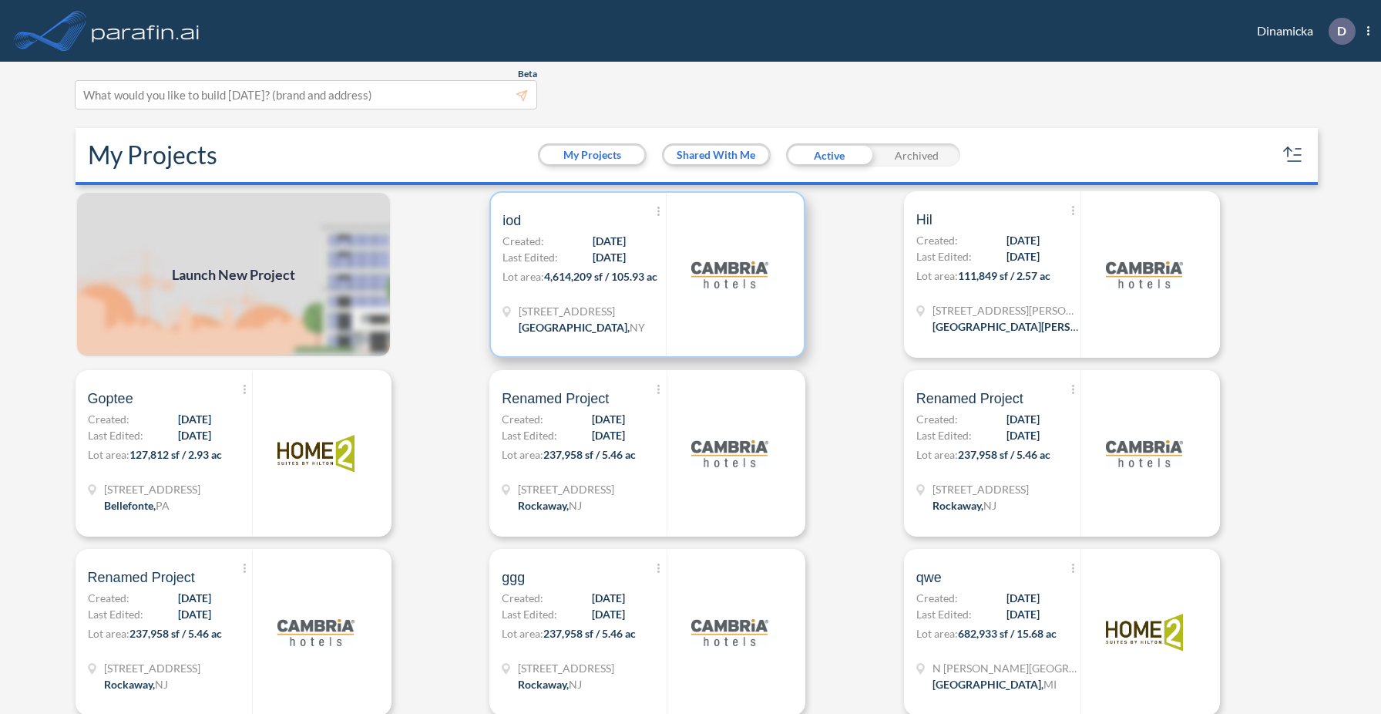
click at [734, 302] on img at bounding box center [729, 274] width 77 height 77
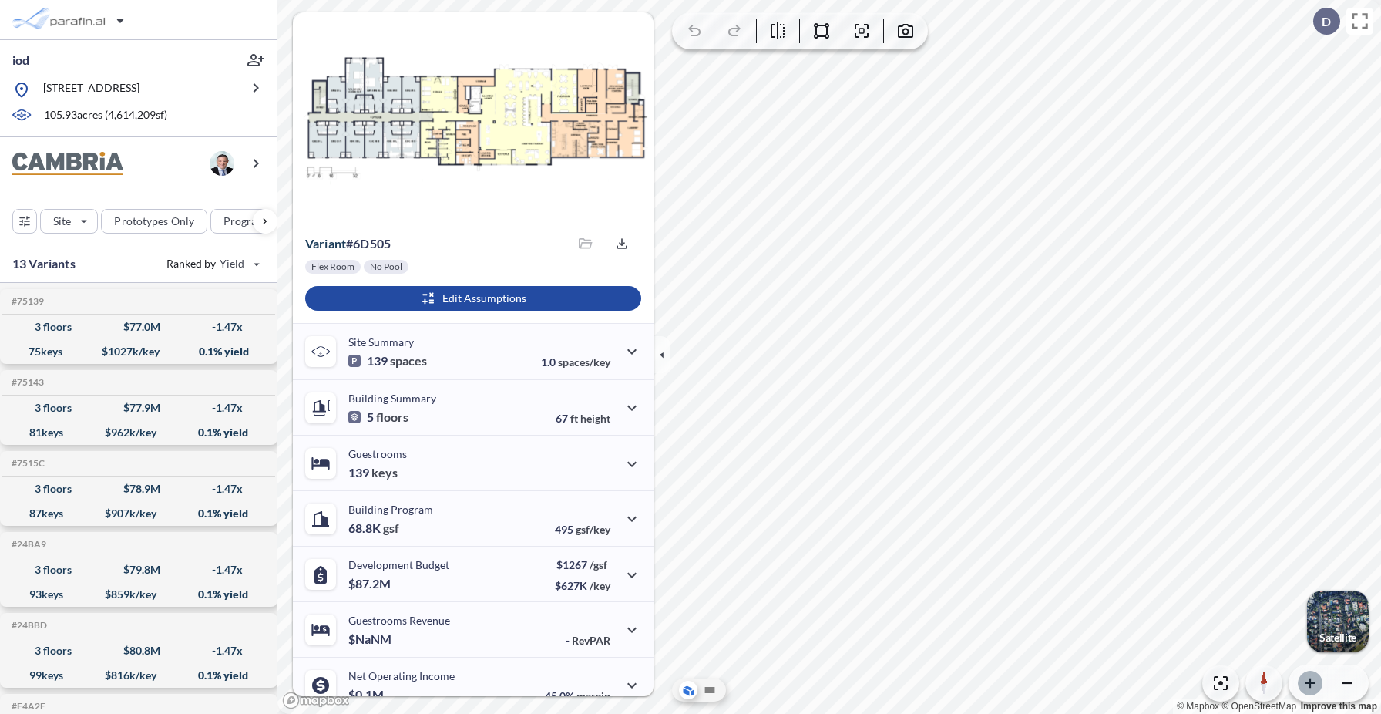
click at [1313, 674] on button "button" at bounding box center [1310, 683] width 25 height 25
click at [1312, 688] on icon "button" at bounding box center [1310, 682] width 15 height 15
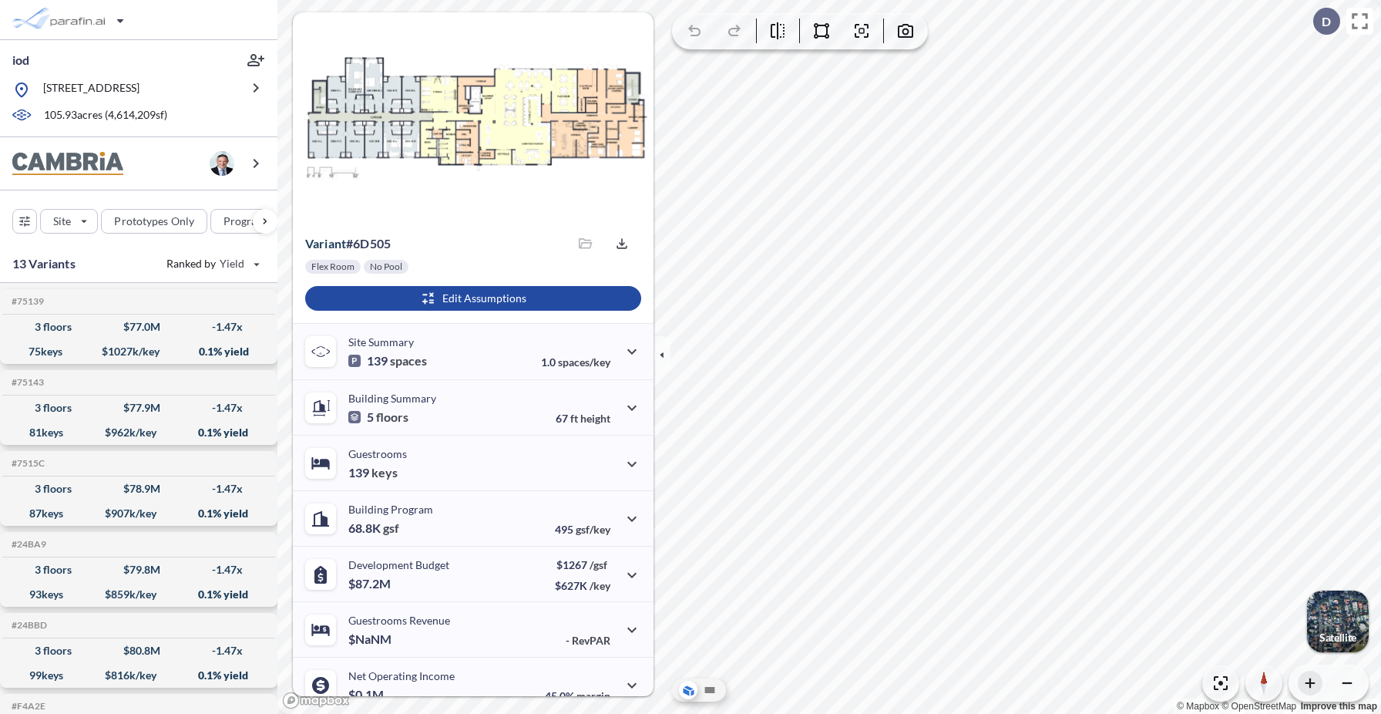
click at [1312, 688] on icon "button" at bounding box center [1310, 682] width 15 height 15
click at [1313, 679] on icon "button" at bounding box center [1310, 682] width 15 height 15
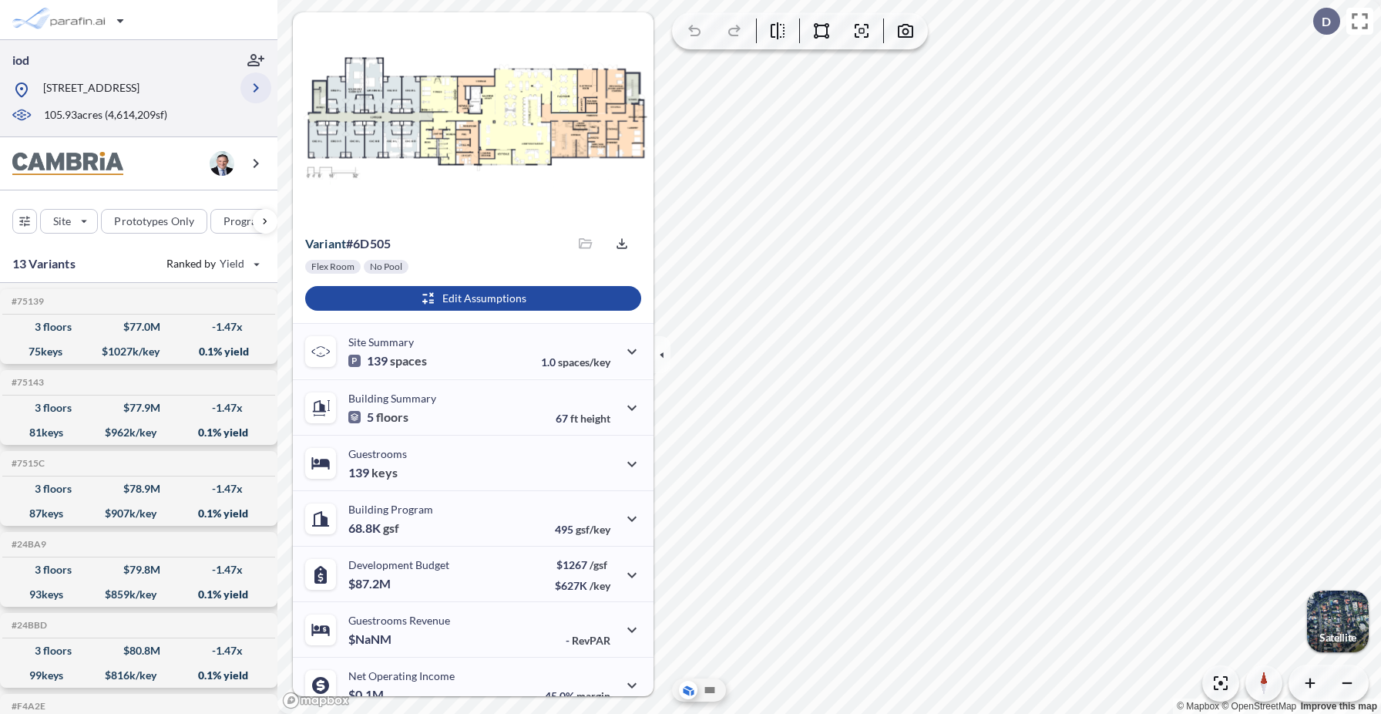
click at [255, 89] on icon "button" at bounding box center [256, 88] width 19 height 19
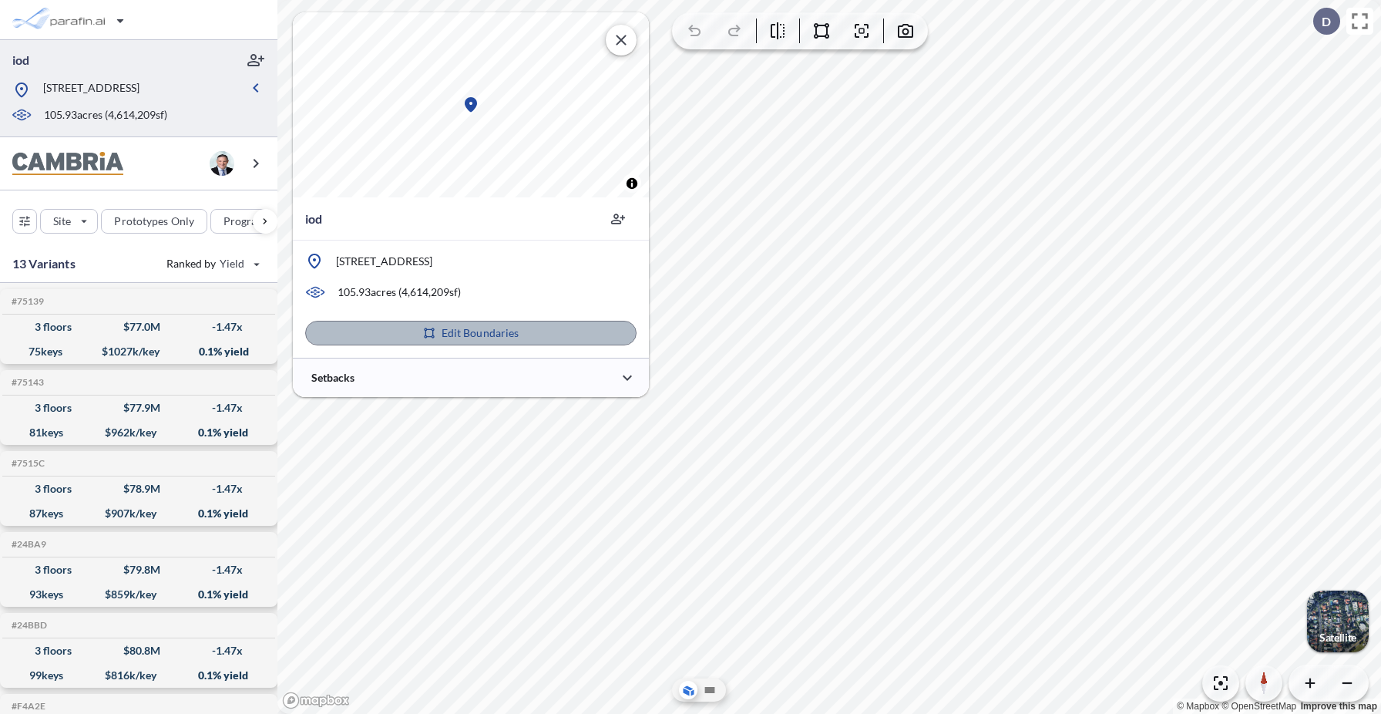
click at [487, 333] on p "Edit Boundaries" at bounding box center [481, 332] width 78 height 15
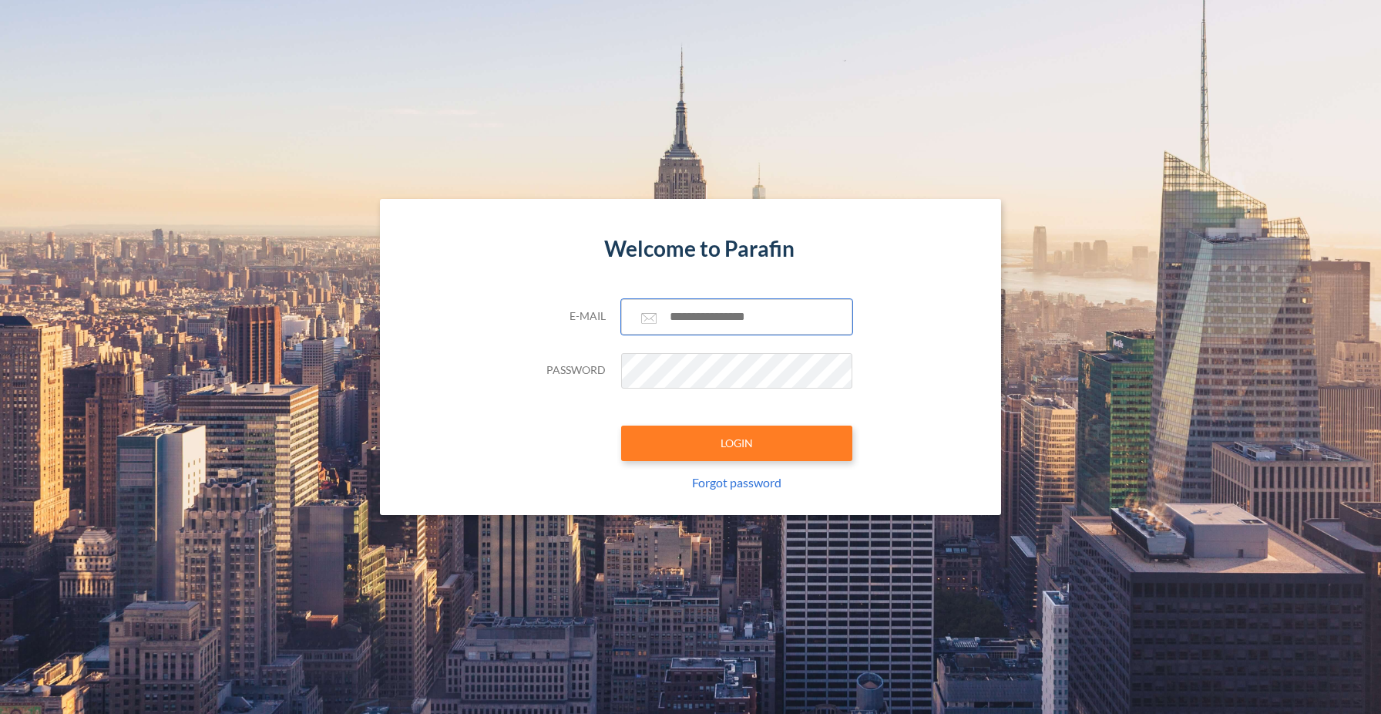
click at [694, 311] on input "text" at bounding box center [736, 316] width 231 height 35
type input "**********"
click at [763, 455] on button "LOGIN" at bounding box center [736, 443] width 231 height 35
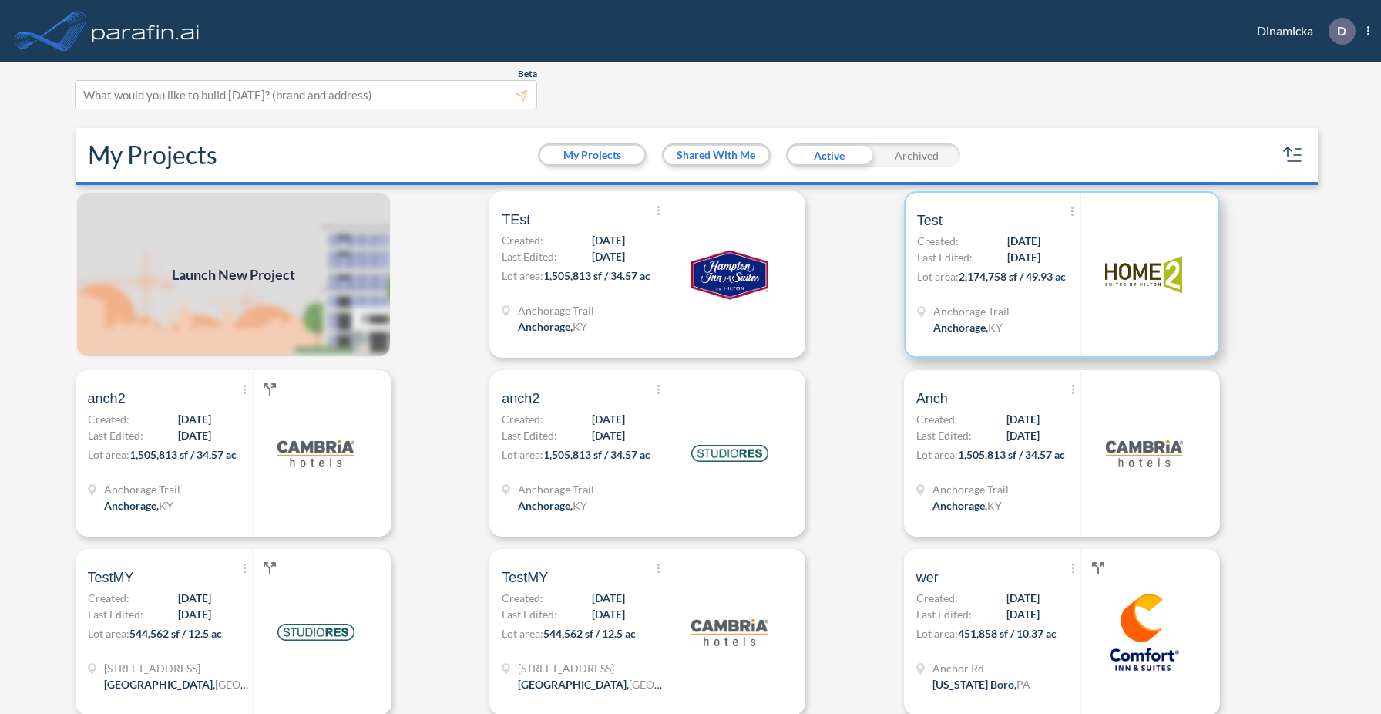
click at [1004, 354] on div "Show More Created with sketchtool. Archive Reports Share a copy Test Created: […" at bounding box center [998, 274] width 163 height 163
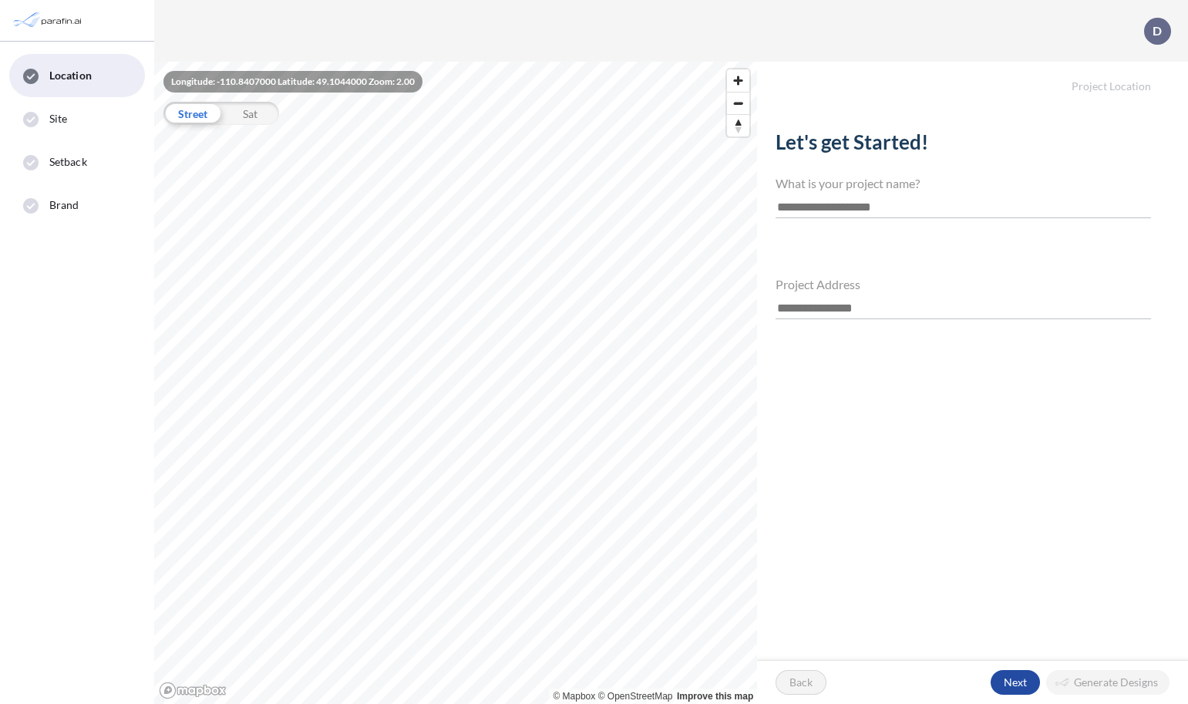
click at [819, 215] on input "text" at bounding box center [963, 207] width 375 height 21
type input "***"
click at [803, 306] on input "text" at bounding box center [963, 308] width 375 height 21
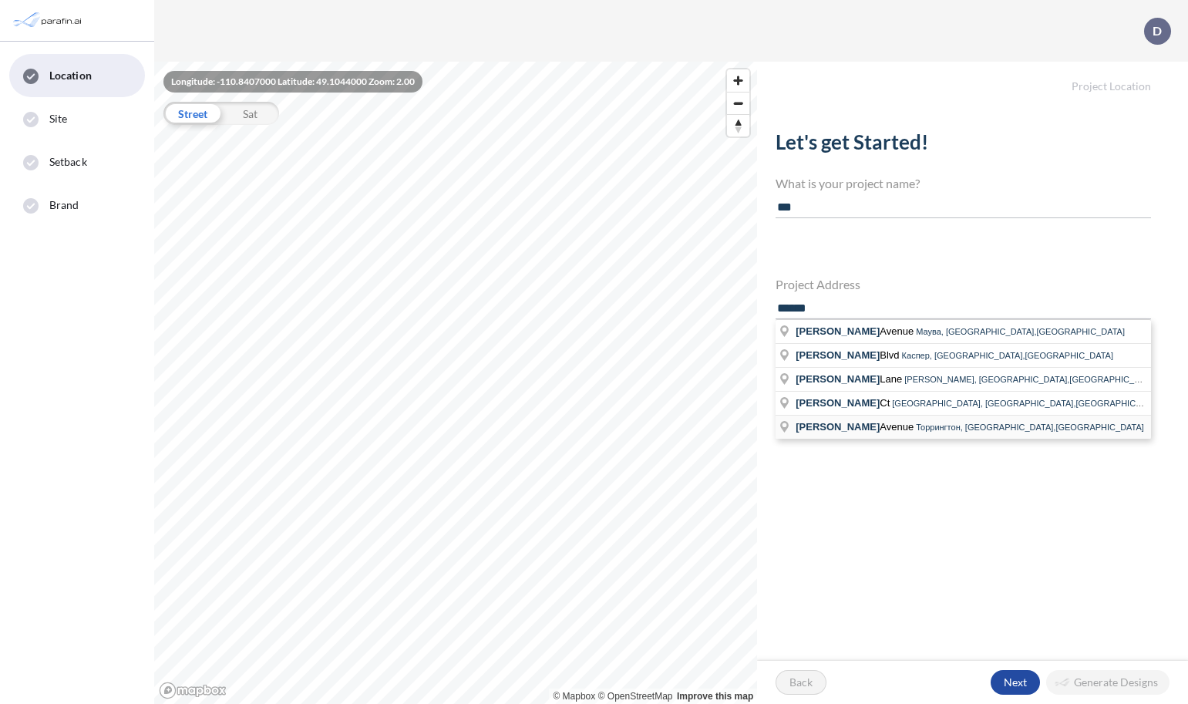
click at [835, 426] on span "[PERSON_NAME][GEOGRAPHIC_DATA]" at bounding box center [856, 427] width 120 height 12
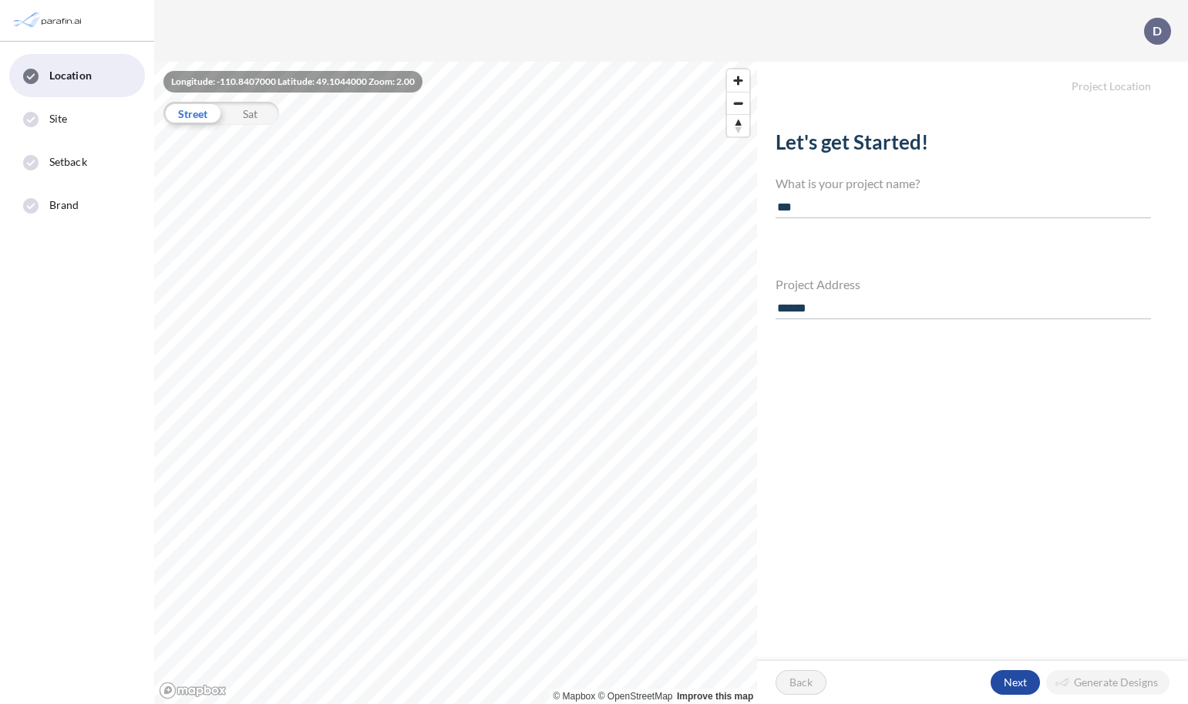
type input "**********"
click at [447, 385] on icon "Map marker" at bounding box center [456, 373] width 21 height 32
click at [1008, 680] on div "button" at bounding box center [1015, 682] width 49 height 25
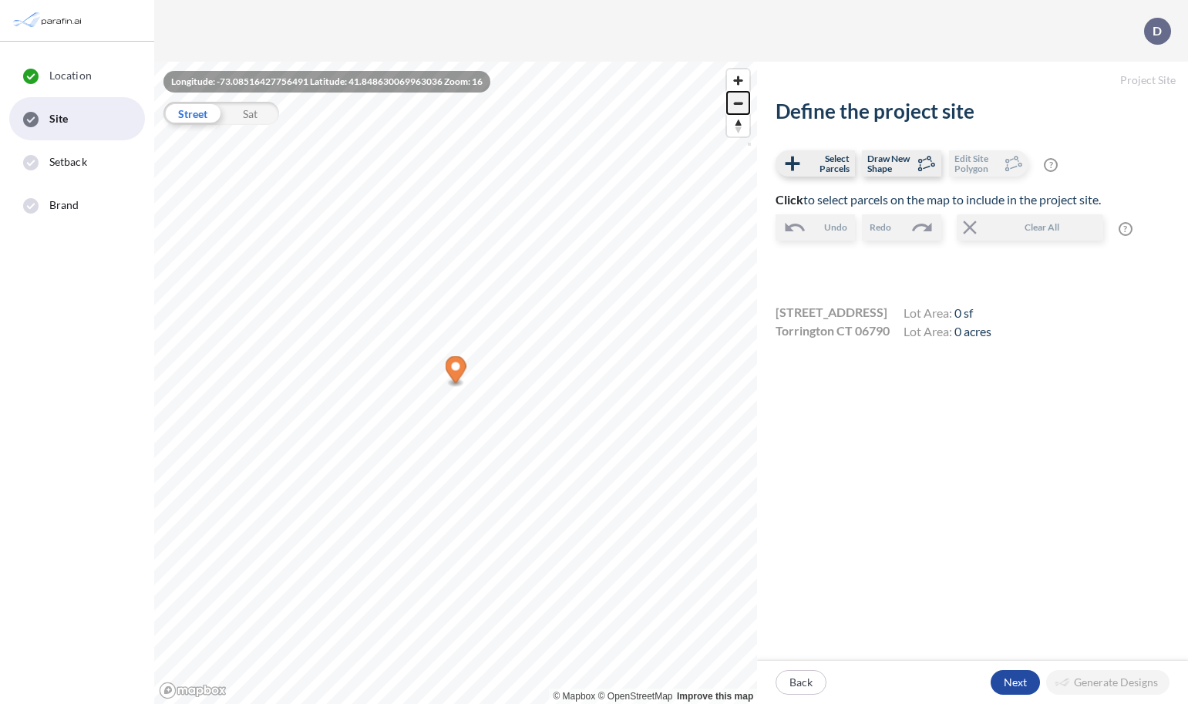
click at [744, 104] on span "Zoom out" at bounding box center [738, 104] width 22 height 22
click at [742, 80] on span "Zoom in" at bounding box center [738, 80] width 22 height 22
click at [742, 97] on span "Zoom out" at bounding box center [738, 104] width 22 height 22
click at [790, 445] on div "Define the project site Select Parcels Draw New Shape Edit Site Polygon ? Optio…" at bounding box center [972, 379] width 431 height 561
click at [909, 161] on span "Draw New Shape" at bounding box center [889, 163] width 45 height 20
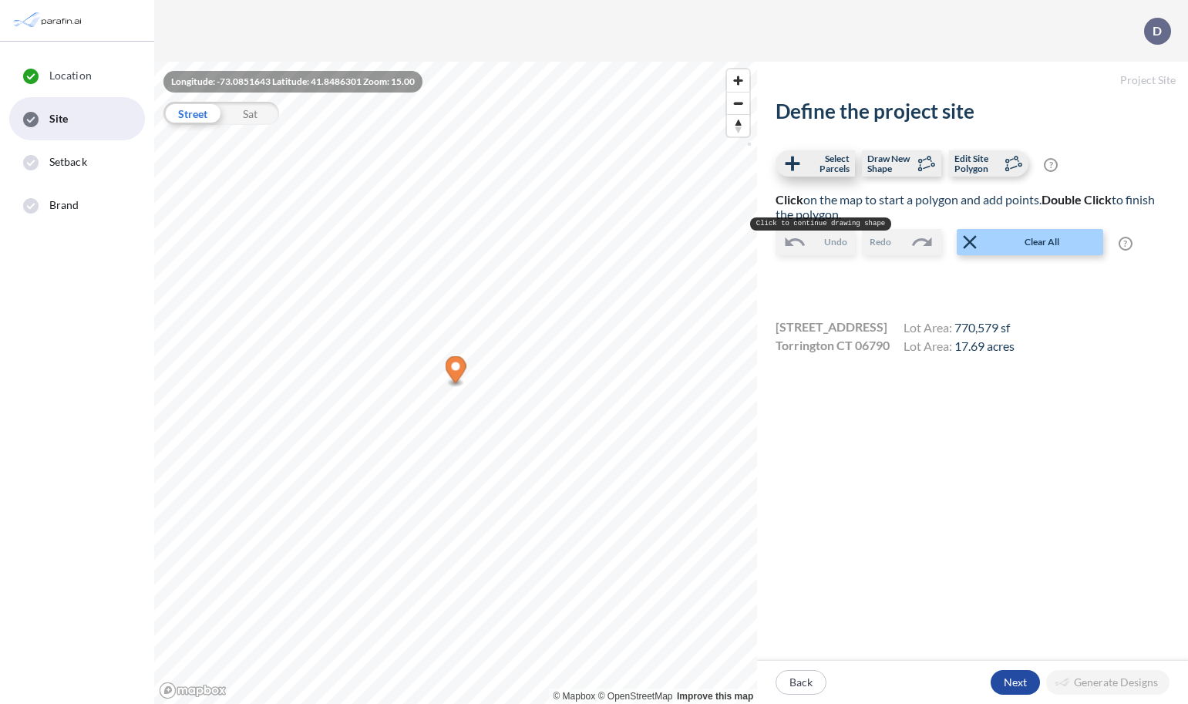
click at [829, 156] on span "Select Parcels" at bounding box center [826, 163] width 45 height 20
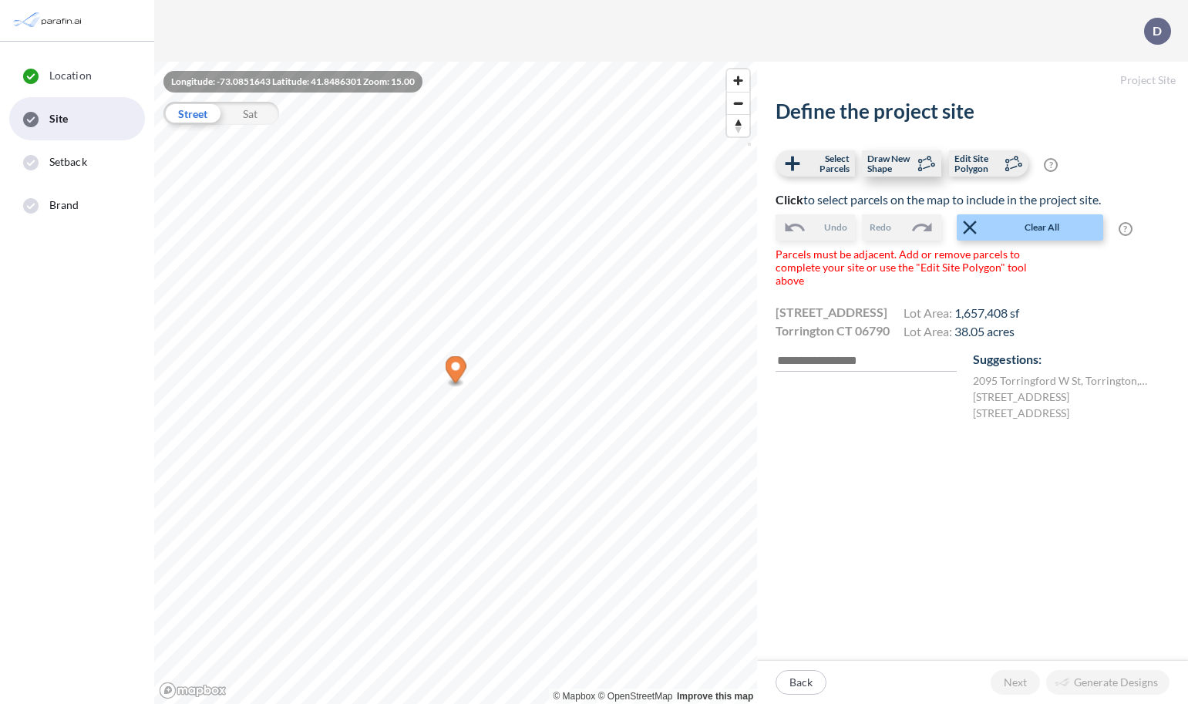
click at [876, 165] on span "Draw New Shape" at bounding box center [889, 163] width 45 height 20
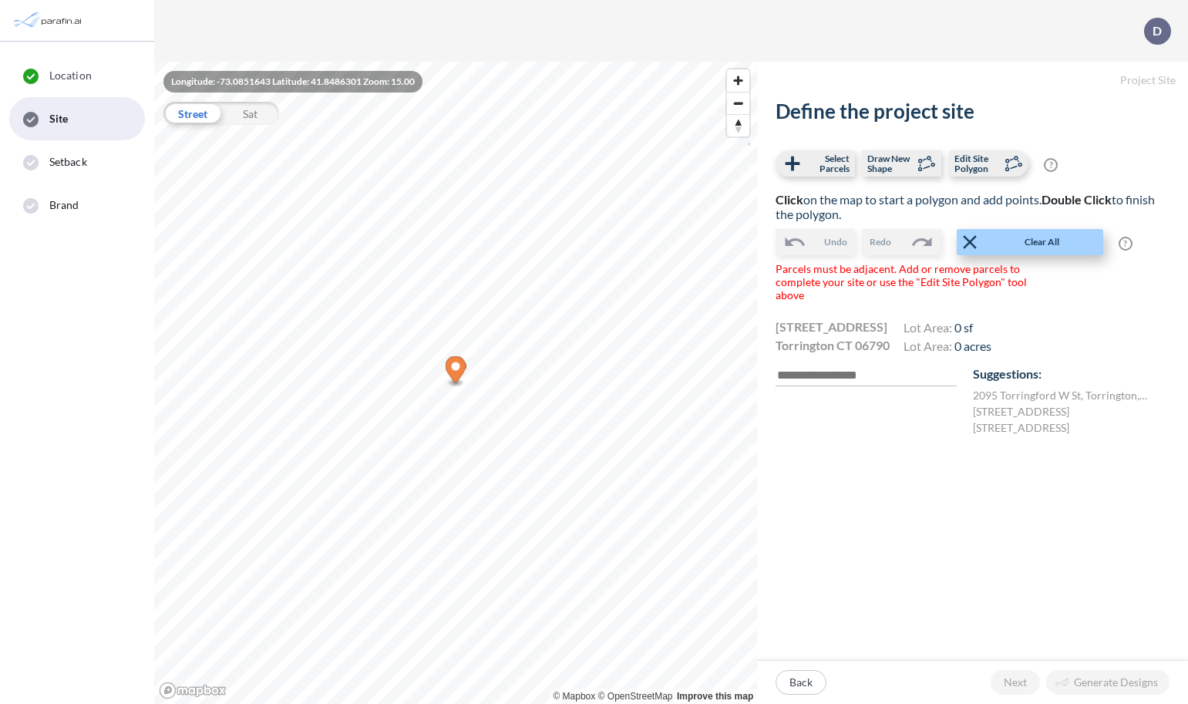
click at [1016, 240] on span "Clear All" at bounding box center [1041, 242] width 120 height 14
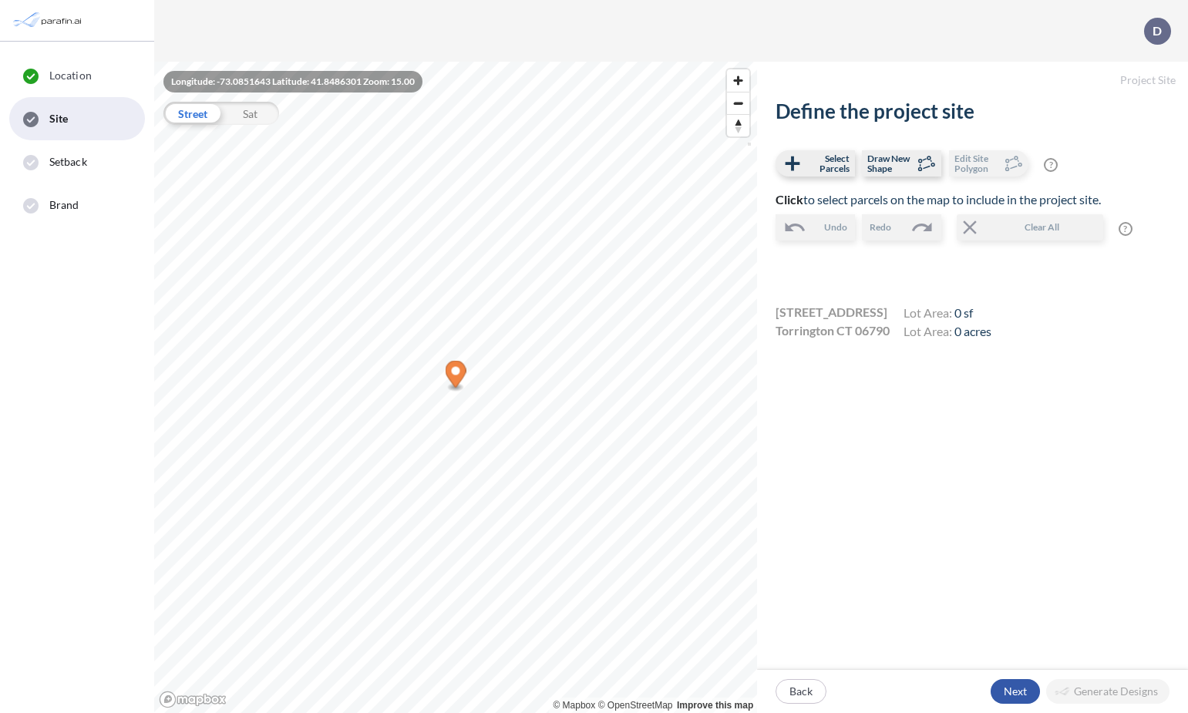
click at [1017, 686] on div "button" at bounding box center [1015, 691] width 49 height 25
click at [463, 390] on icon "Map marker" at bounding box center [456, 377] width 21 height 32
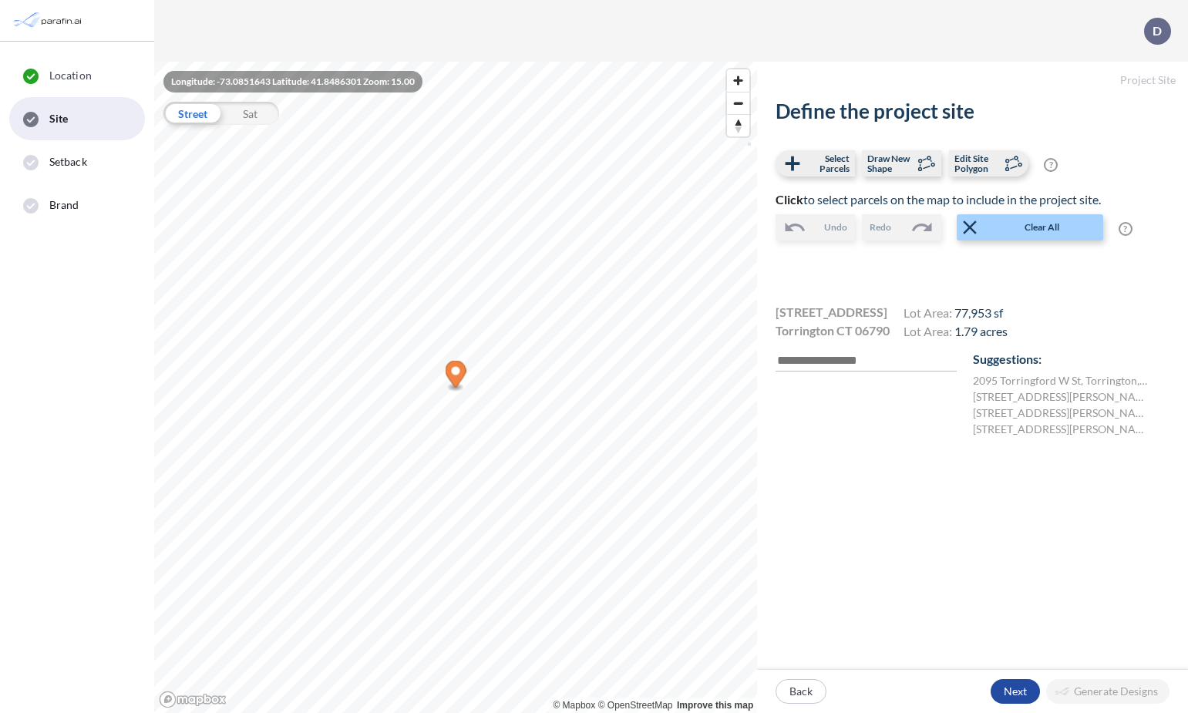
click at [463, 366] on icon "Map marker" at bounding box center [456, 374] width 21 height 27
click at [1014, 693] on div "button" at bounding box center [1015, 691] width 49 height 25
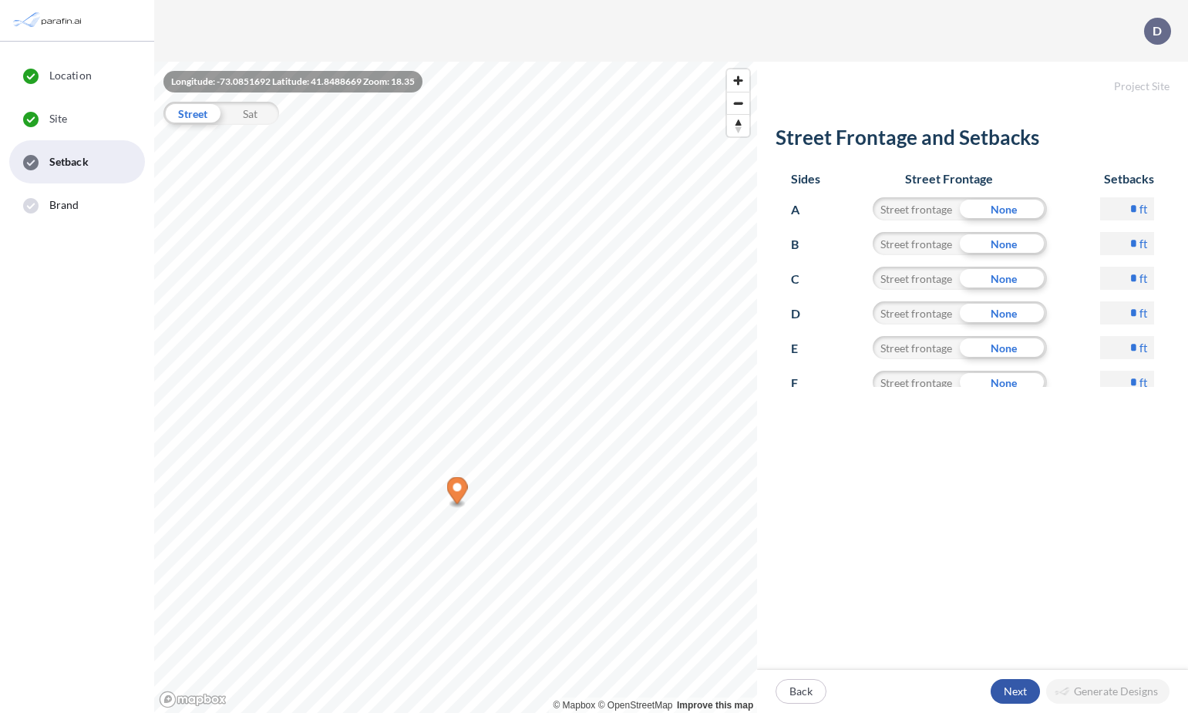
click at [1012, 695] on div "button" at bounding box center [1015, 691] width 49 height 25
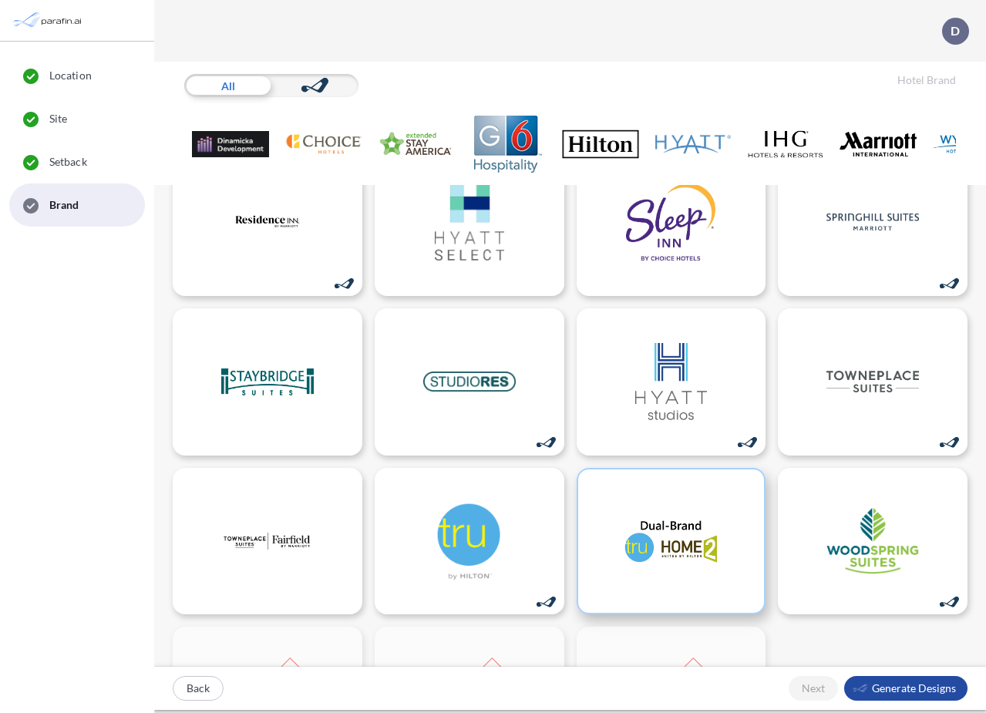
scroll to position [941, 0]
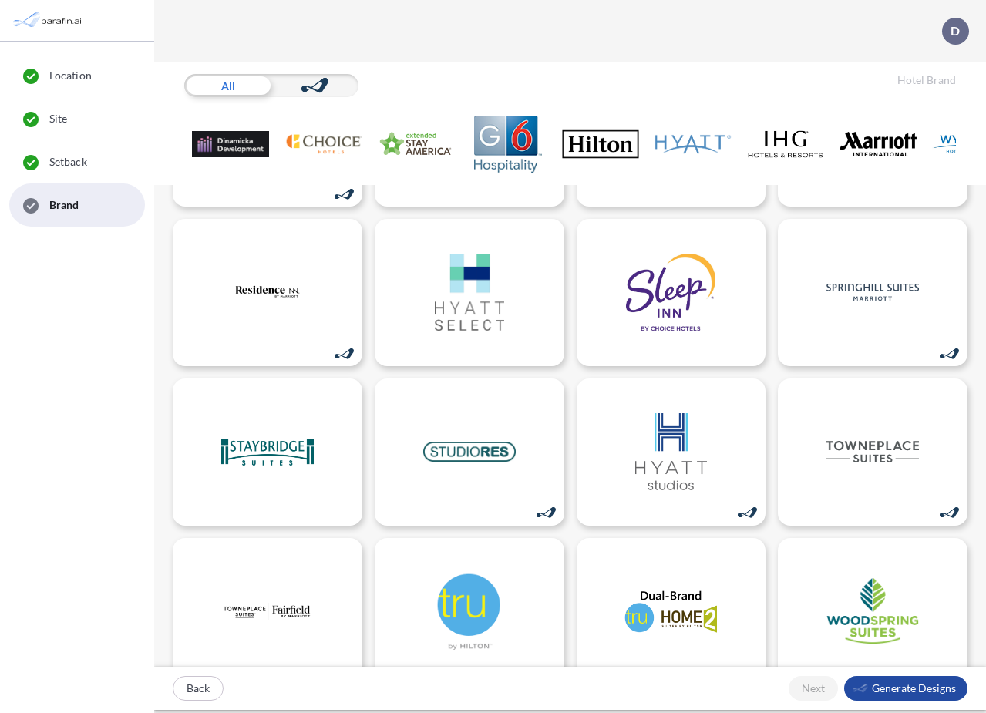
click at [328, 80] on div at bounding box center [314, 85] width 87 height 23
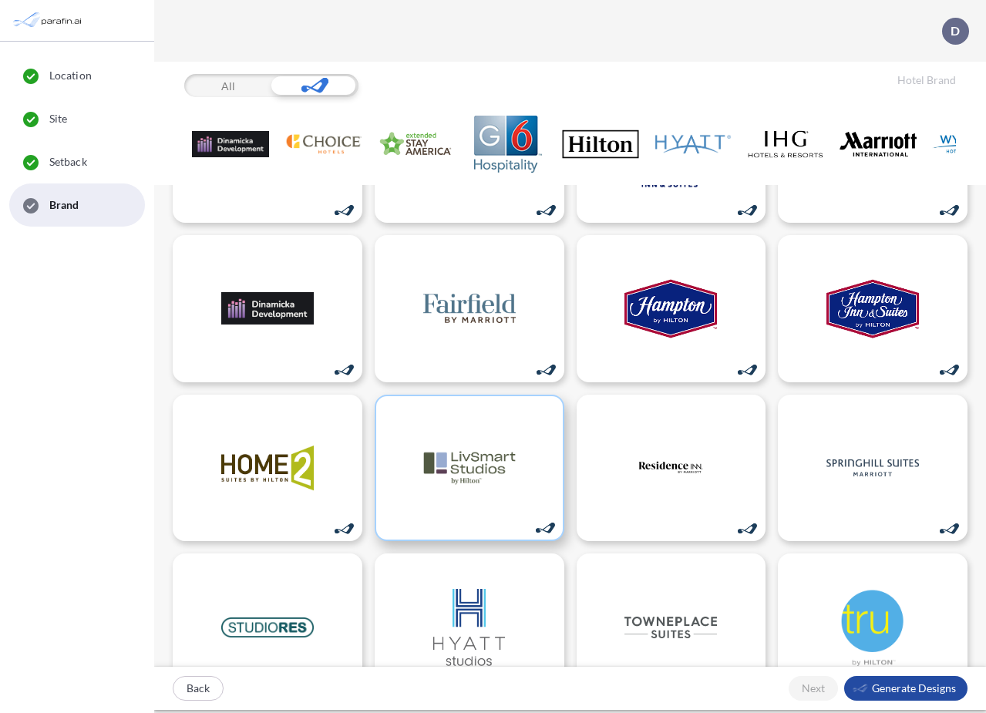
scroll to position [0, 0]
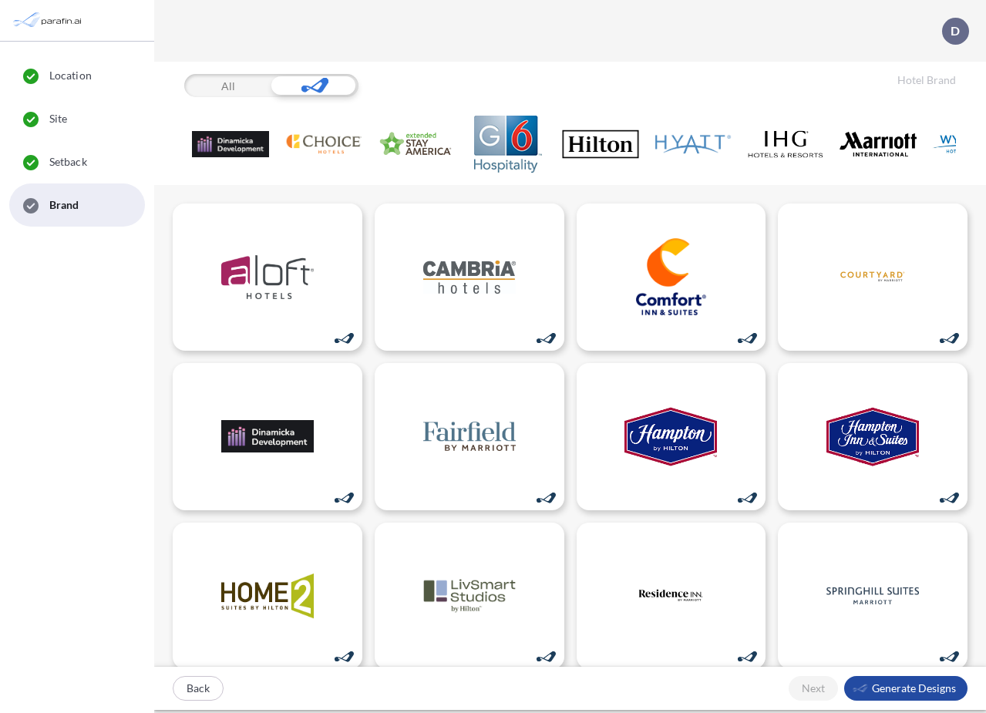
click at [318, 88] on icon at bounding box center [314, 85] width 27 height 15
click at [254, 88] on div "All" at bounding box center [227, 85] width 87 height 23
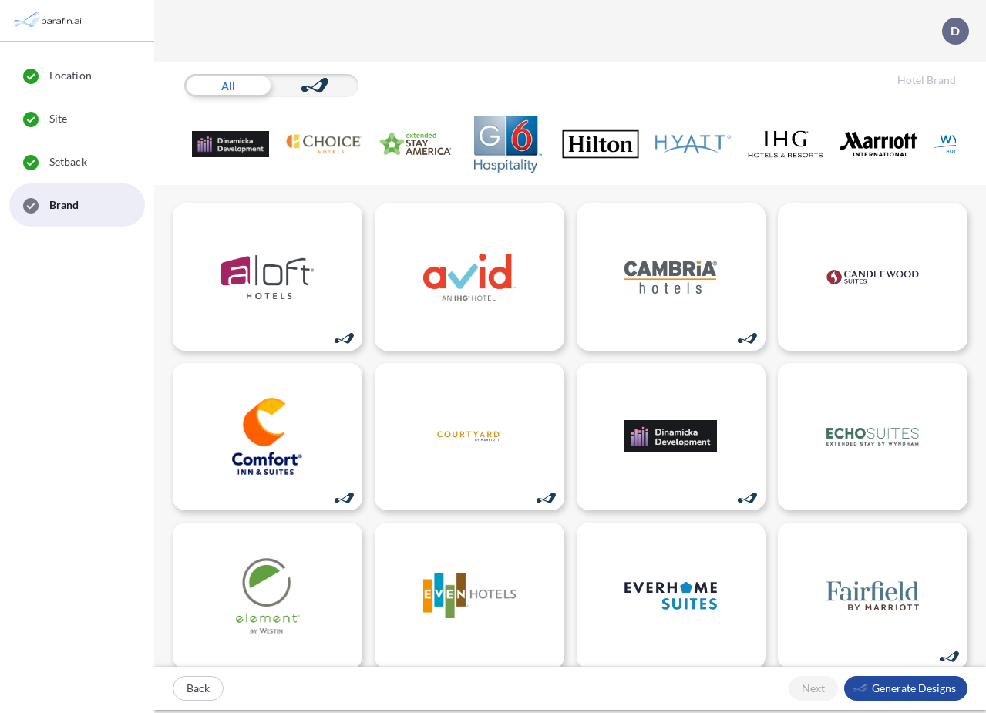
click at [606, 151] on img at bounding box center [600, 144] width 77 height 57
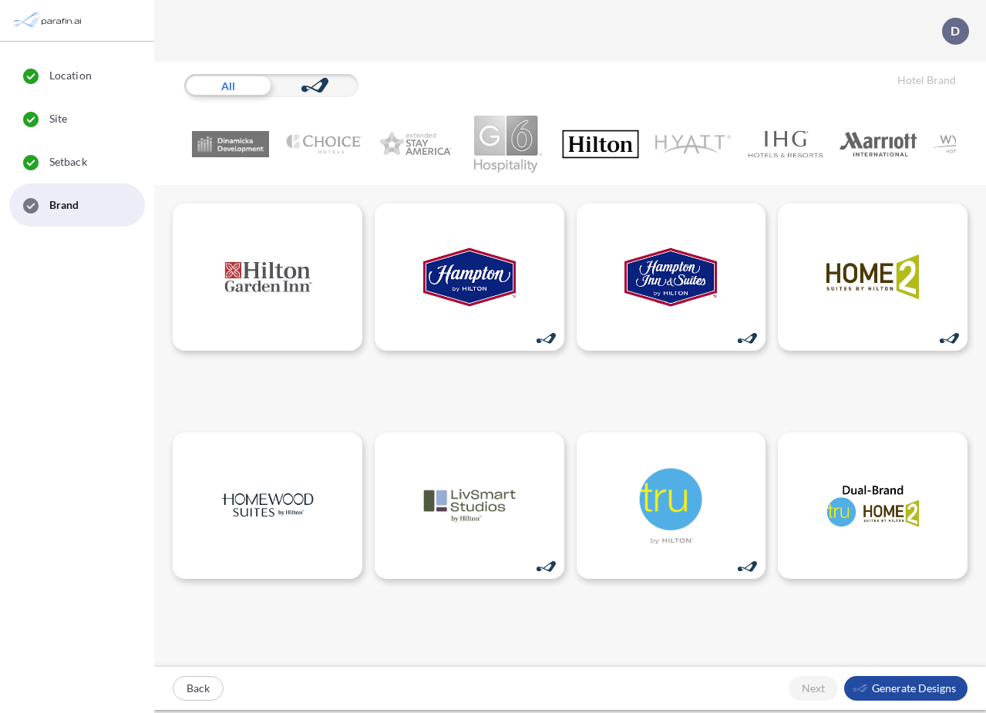
click at [688, 142] on img at bounding box center [692, 144] width 77 height 57
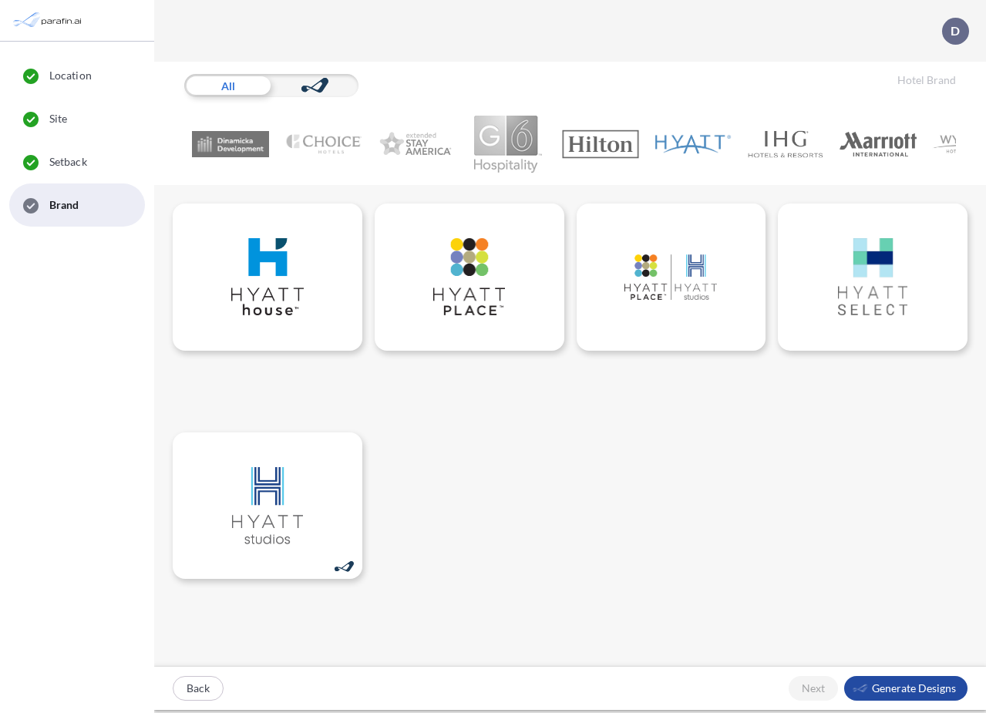
click at [507, 130] on img at bounding box center [507, 144] width 77 height 57
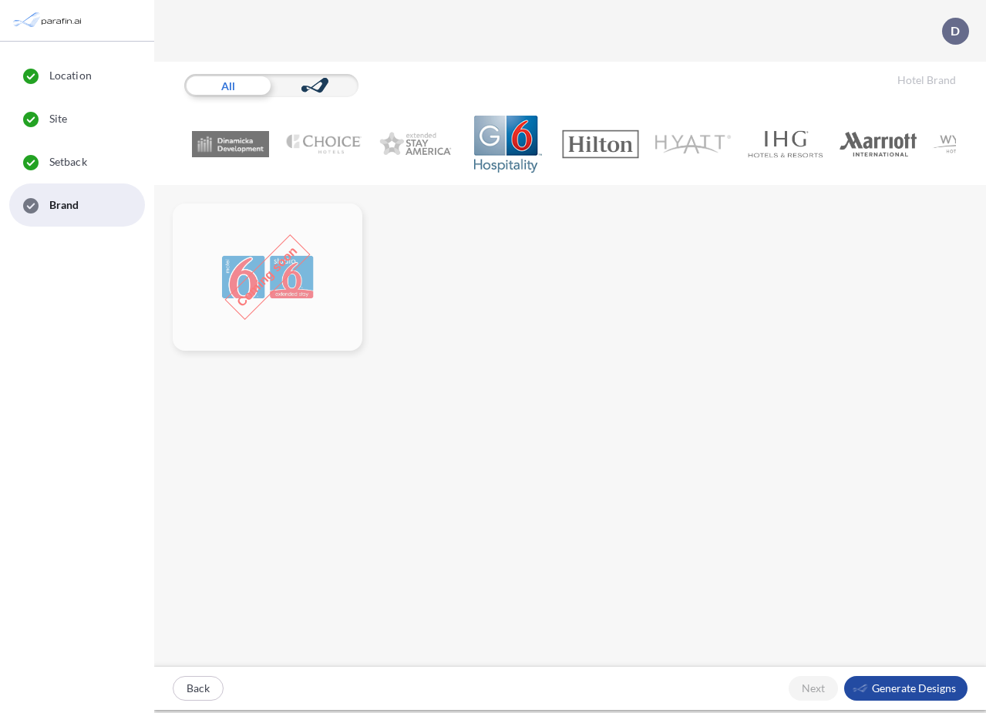
click at [789, 140] on img at bounding box center [785, 144] width 77 height 57
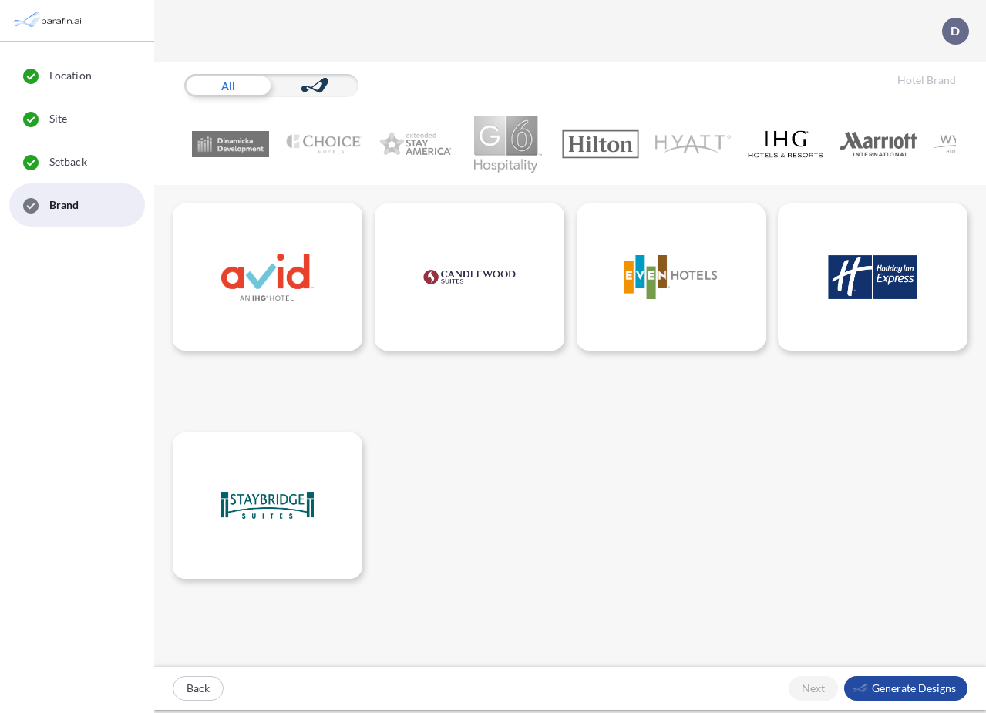
click at [230, 141] on img at bounding box center [230, 144] width 77 height 57
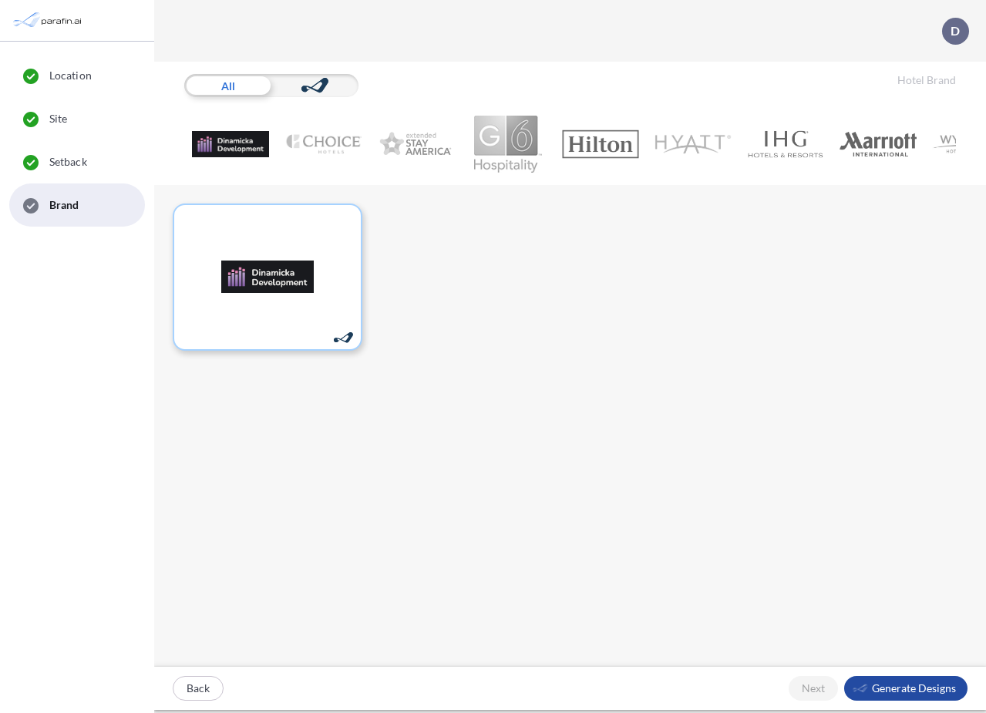
click at [338, 137] on img at bounding box center [322, 144] width 77 height 57
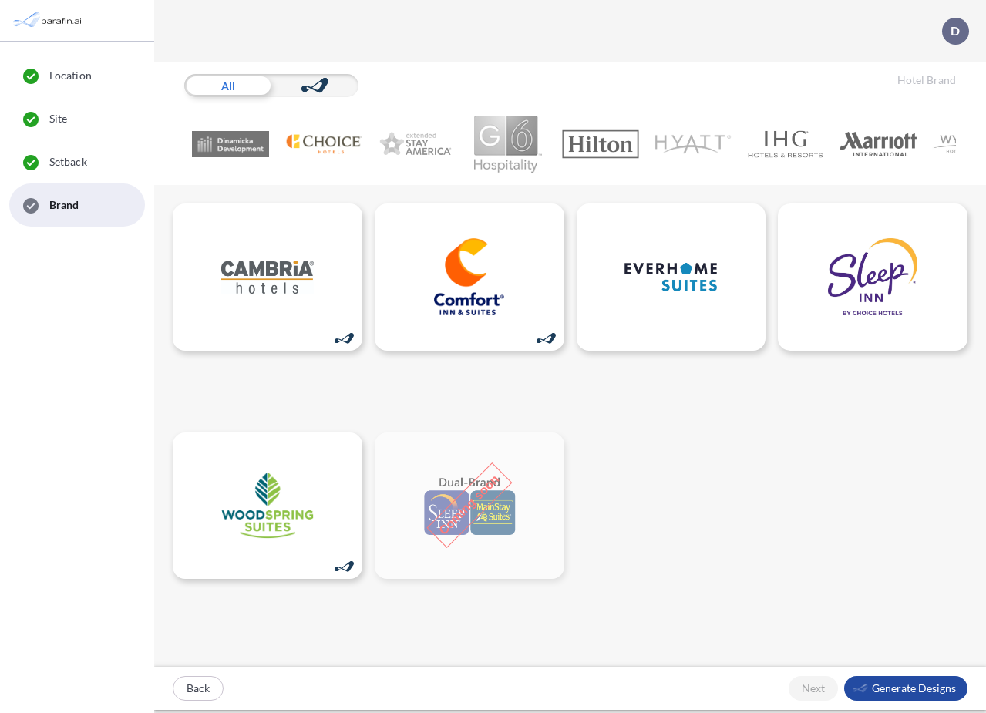
click at [392, 146] on img at bounding box center [415, 144] width 77 height 57
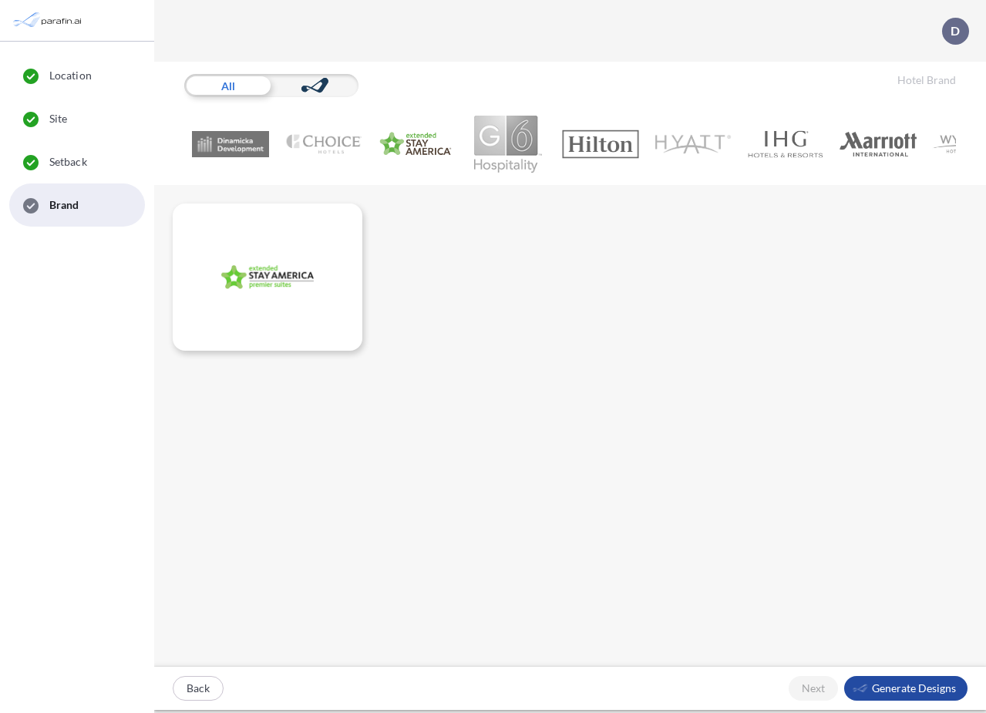
click at [599, 150] on img at bounding box center [600, 144] width 77 height 57
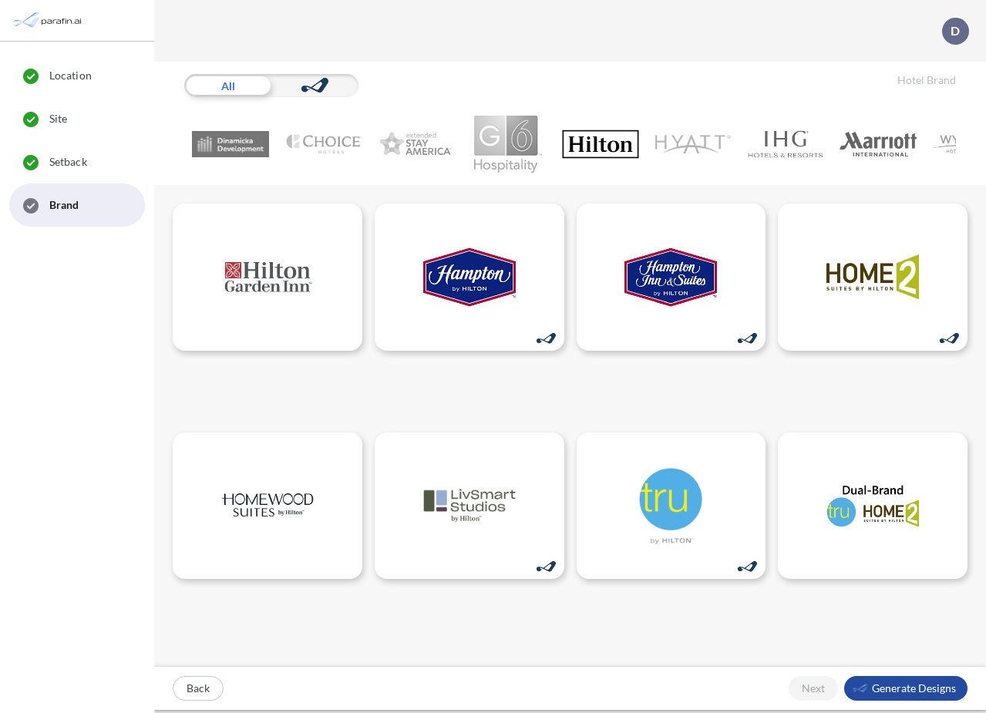
click at [688, 140] on img at bounding box center [692, 144] width 77 height 57
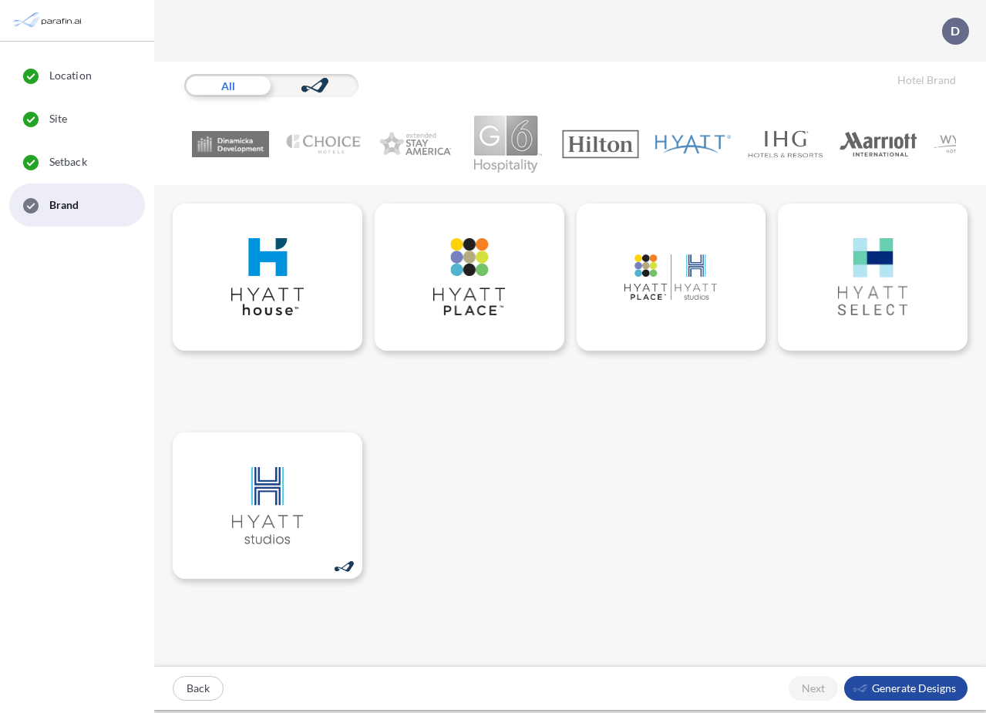
click at [790, 146] on img at bounding box center [785, 144] width 77 height 57
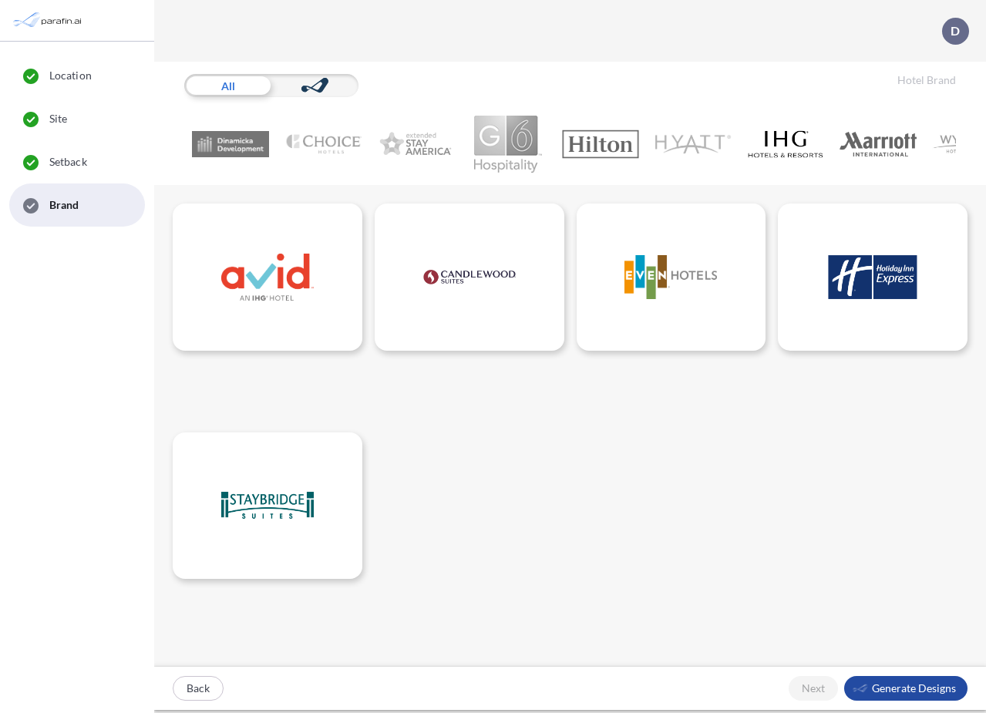
click at [901, 140] on img at bounding box center [877, 144] width 77 height 57
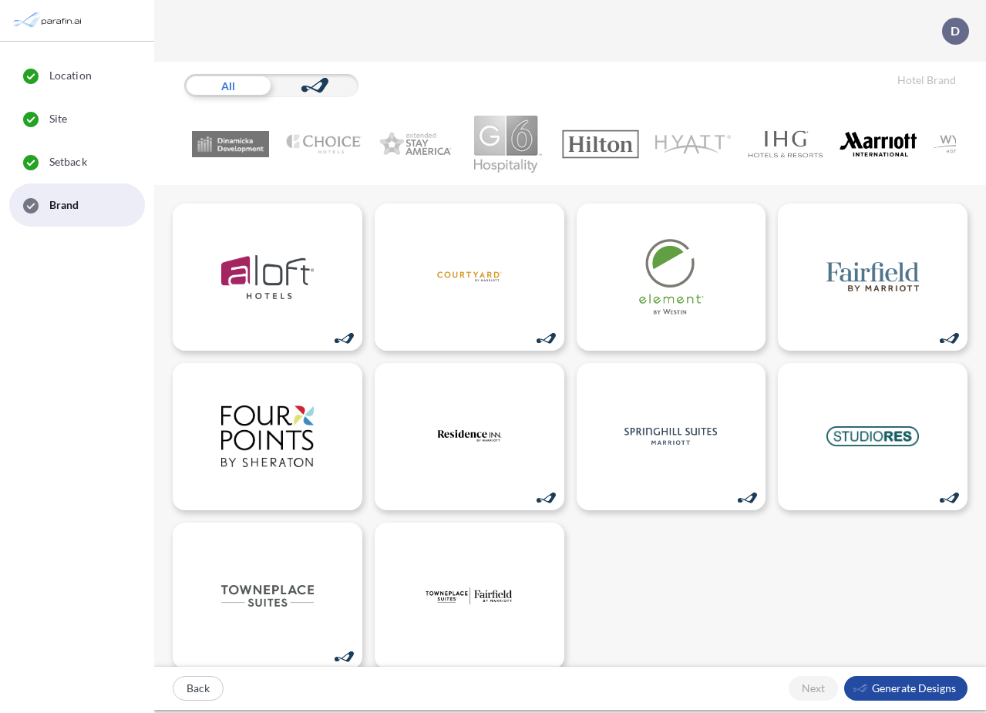
click at [237, 85] on div "All" at bounding box center [227, 85] width 87 height 23
click at [876, 146] on img at bounding box center [877, 144] width 77 height 57
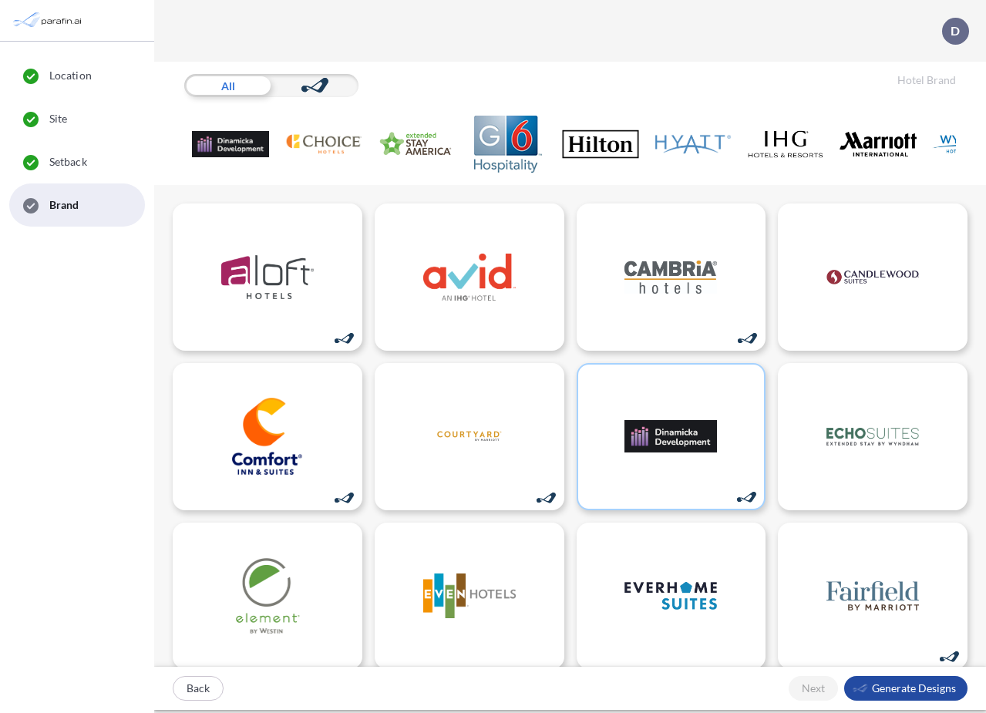
click at [402, 144] on img at bounding box center [415, 144] width 77 height 57
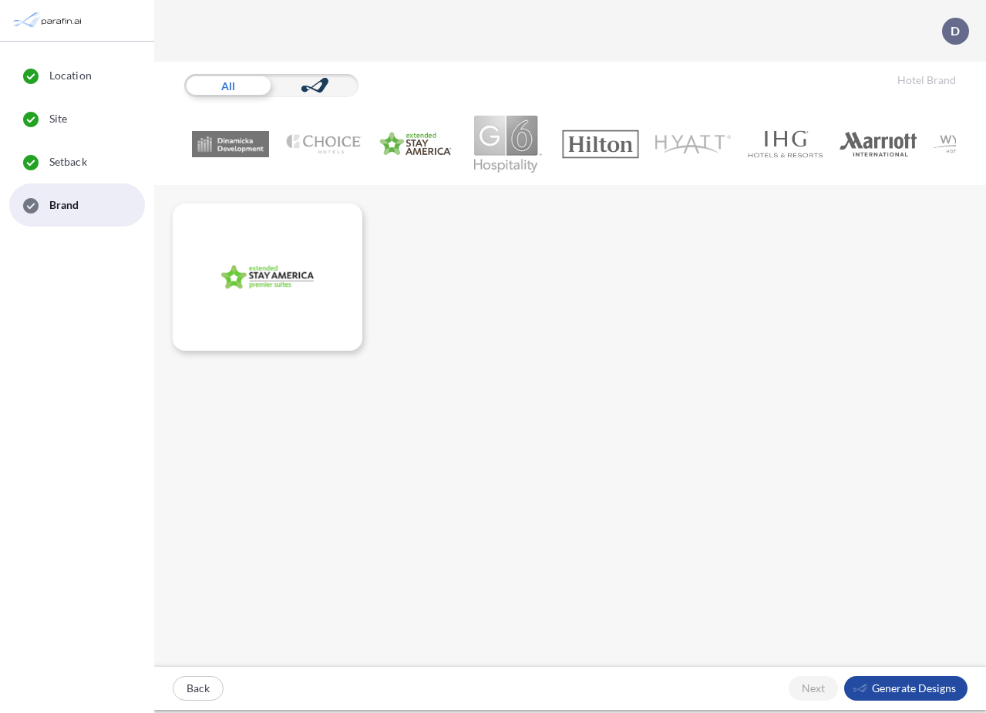
click at [580, 151] on img at bounding box center [600, 144] width 77 height 57
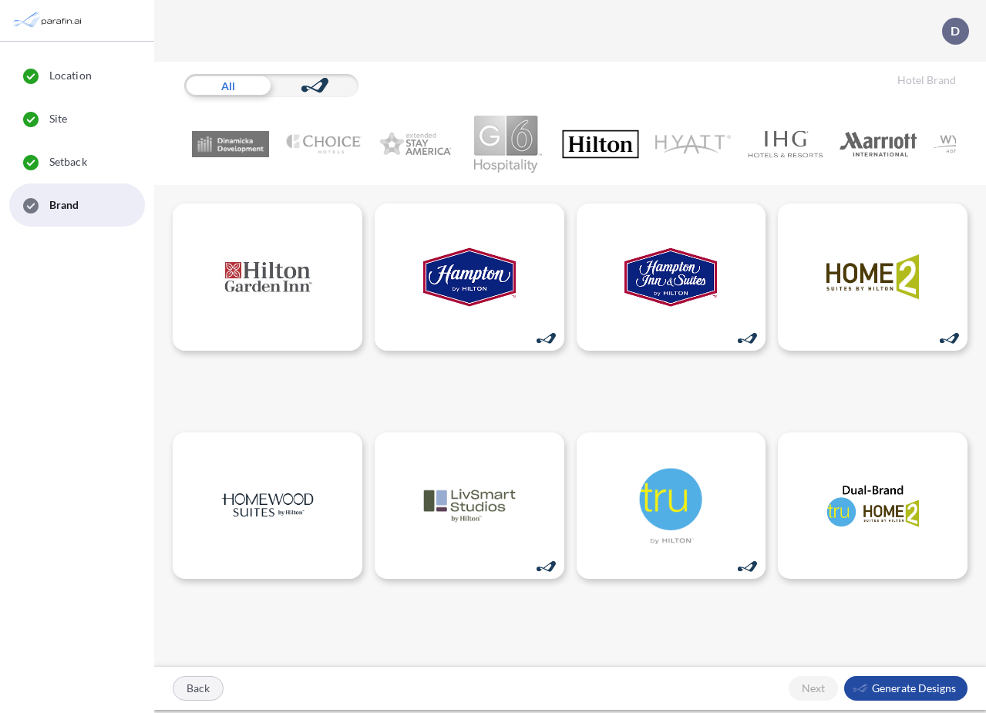
click at [199, 692] on div "button" at bounding box center [197, 688] width 49 height 23
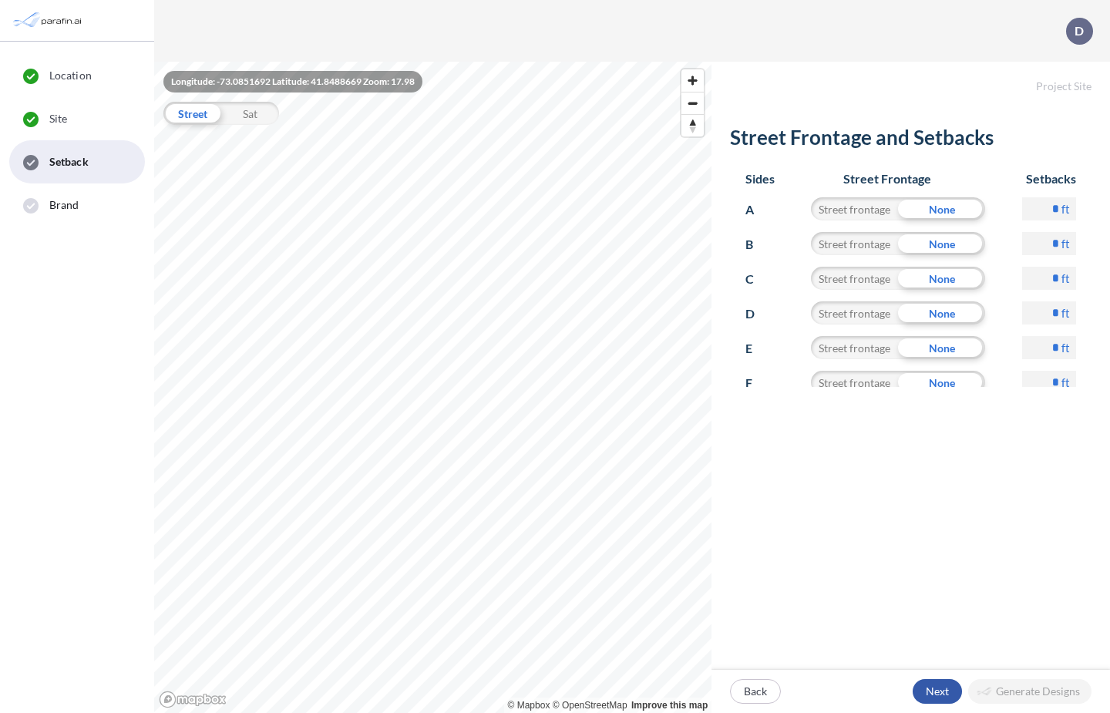
click at [924, 693] on div "button" at bounding box center [937, 691] width 49 height 25
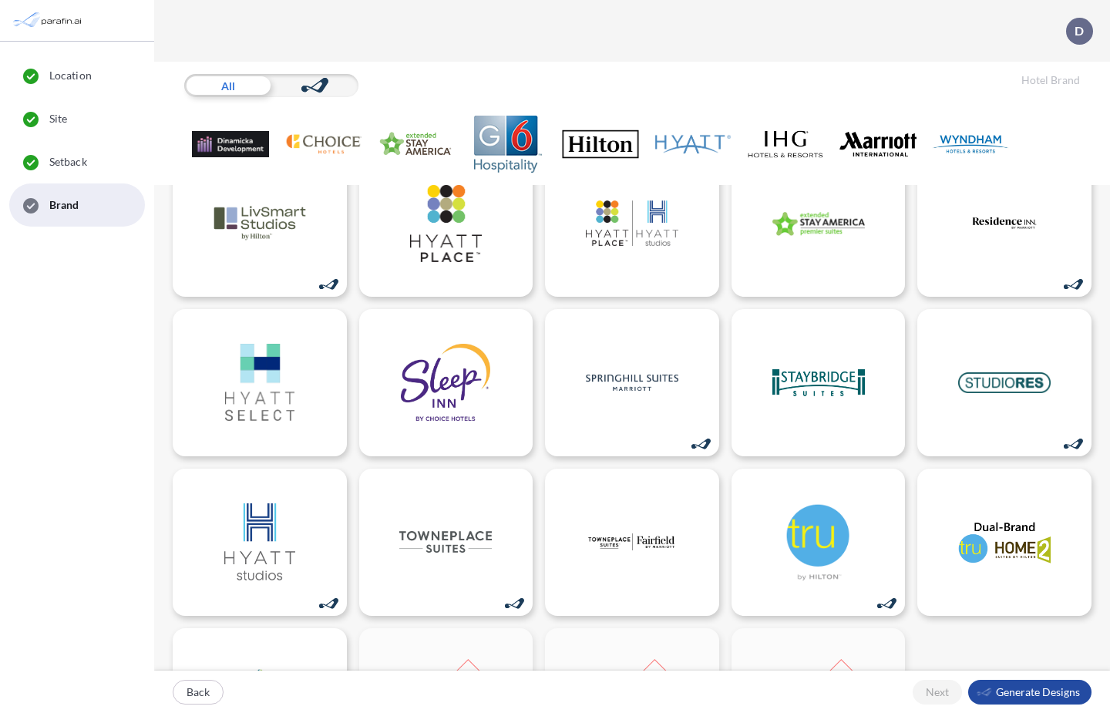
scroll to position [745, 0]
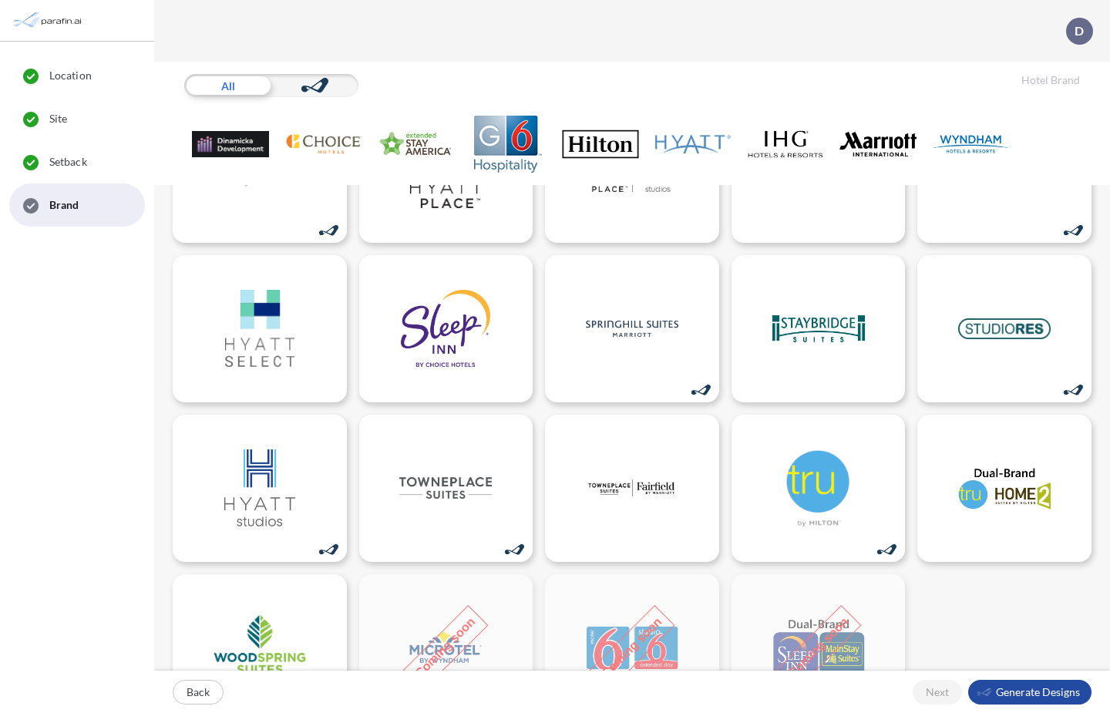
click at [672, 154] on img at bounding box center [692, 144] width 77 height 57
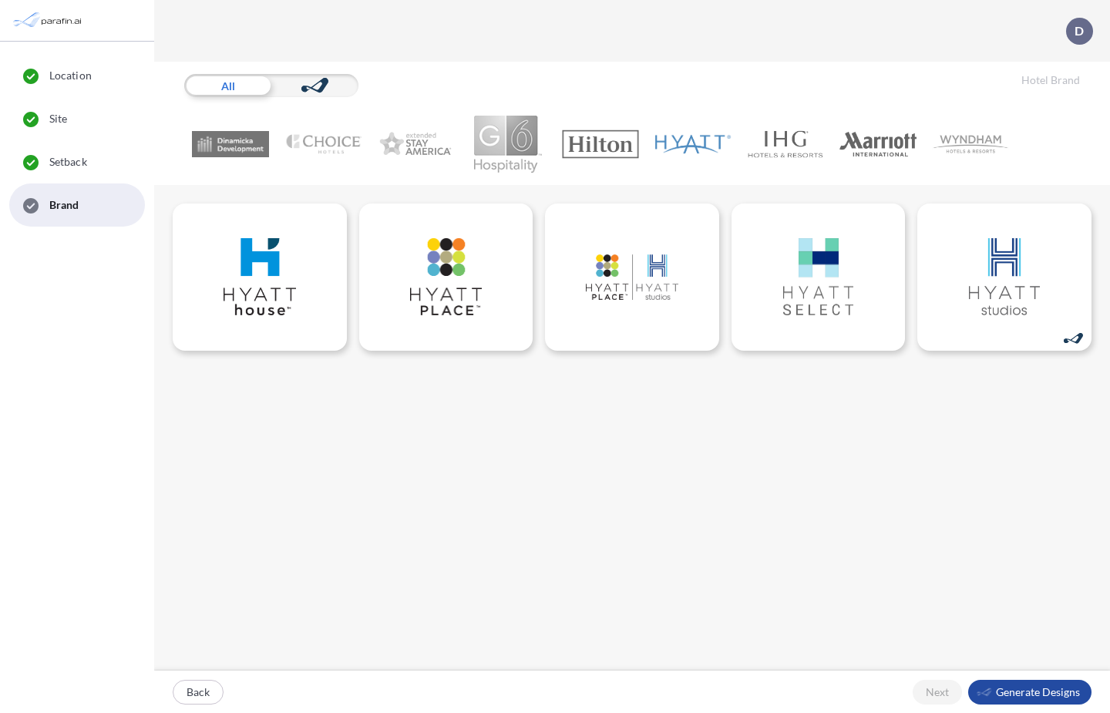
click at [796, 137] on img at bounding box center [785, 144] width 77 height 57
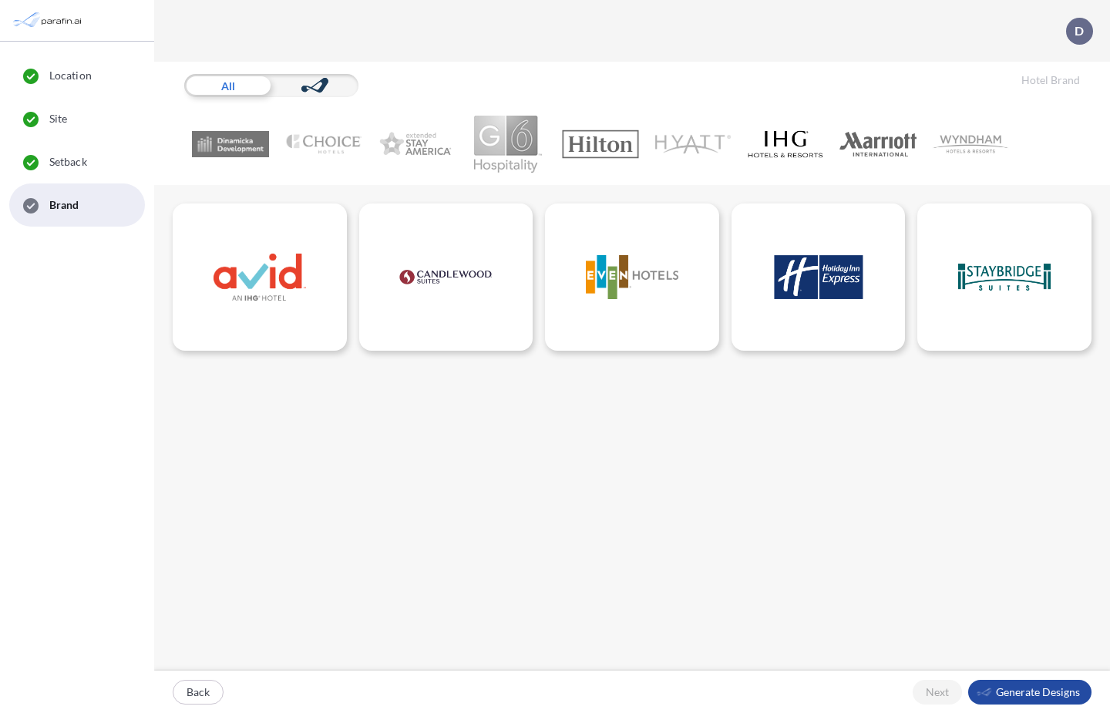
click at [908, 144] on img at bounding box center [877, 144] width 77 height 57
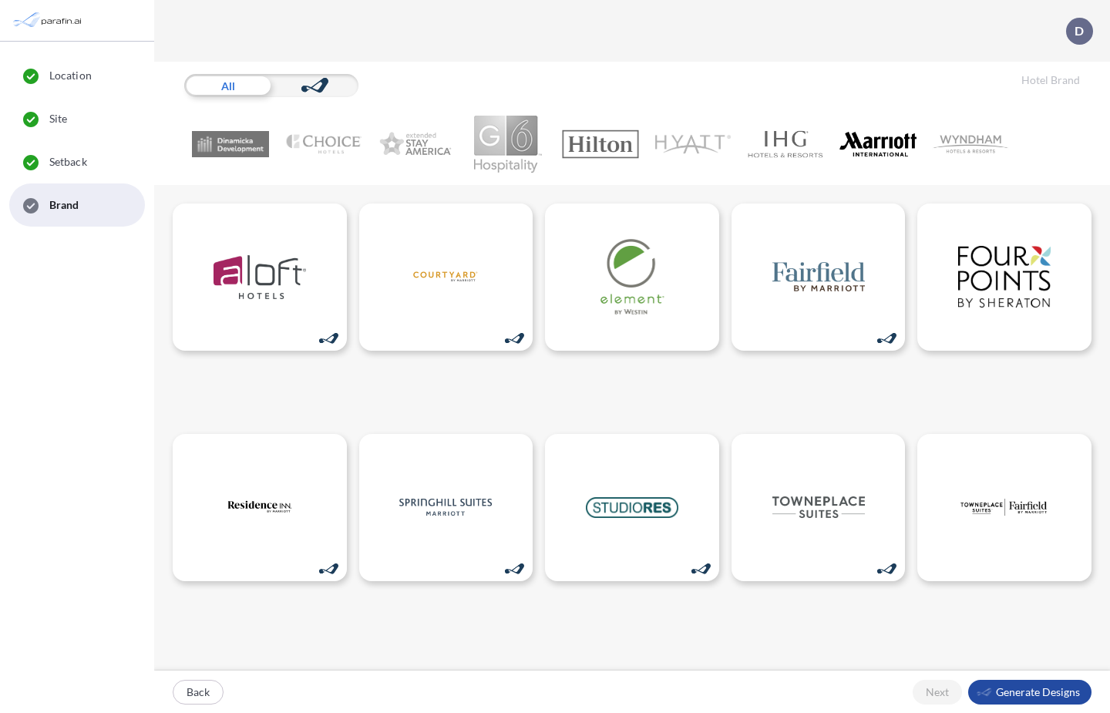
click at [971, 136] on img at bounding box center [970, 144] width 77 height 57
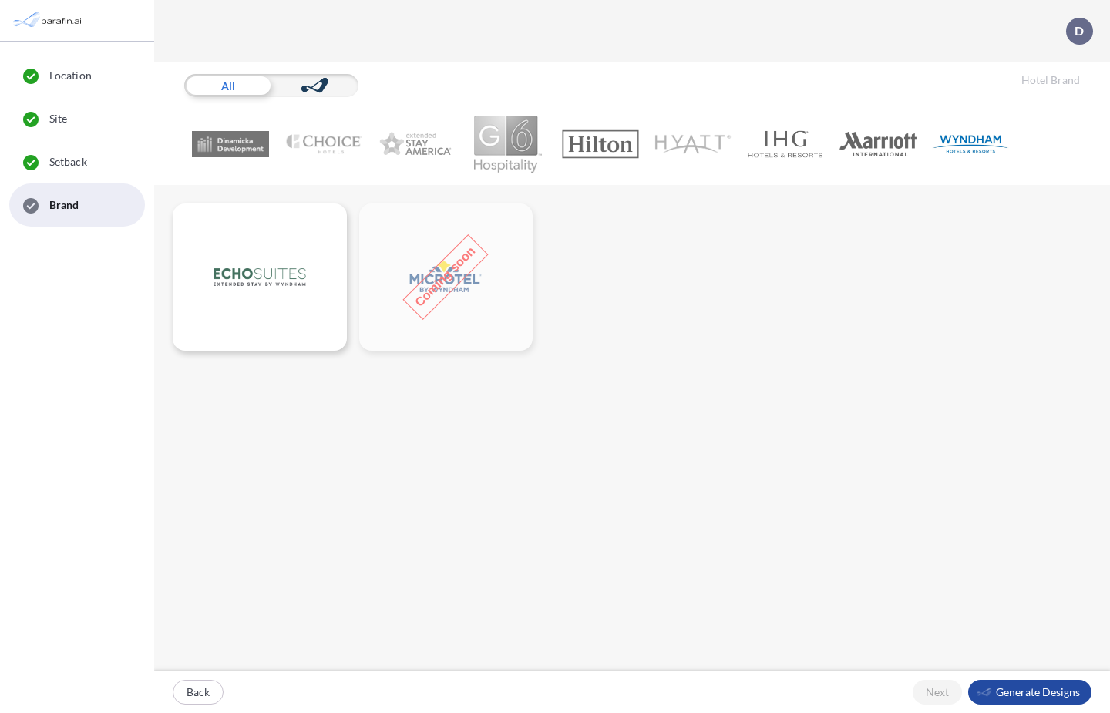
click at [872, 147] on img at bounding box center [877, 144] width 77 height 57
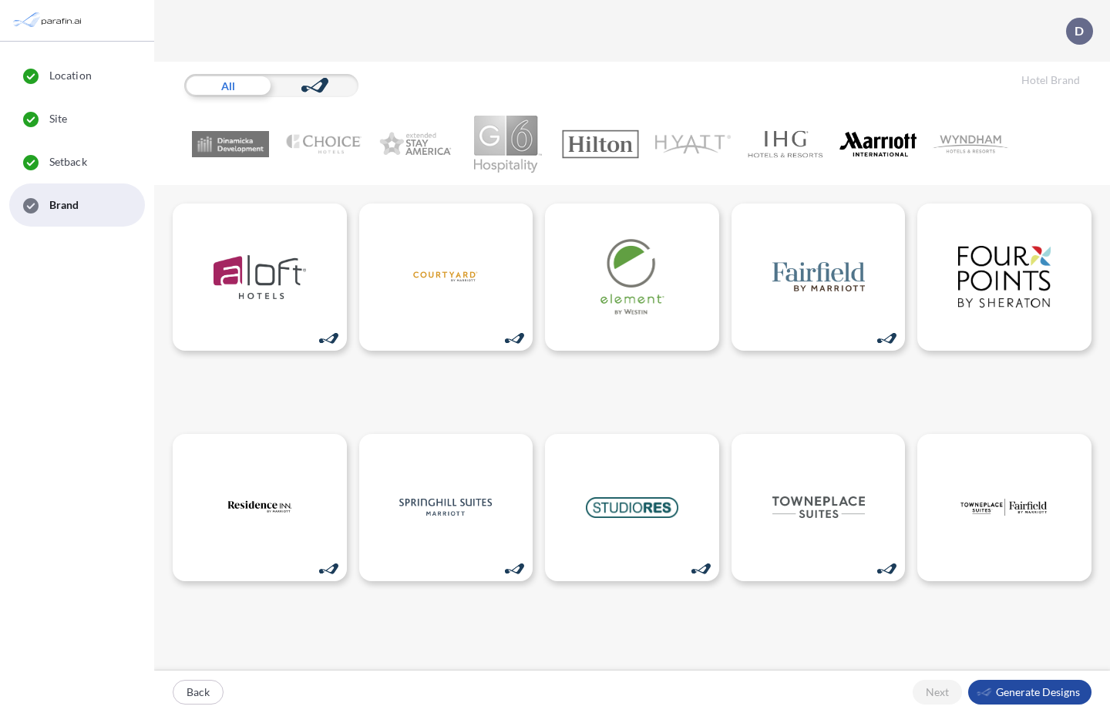
click at [779, 143] on img at bounding box center [785, 144] width 77 height 57
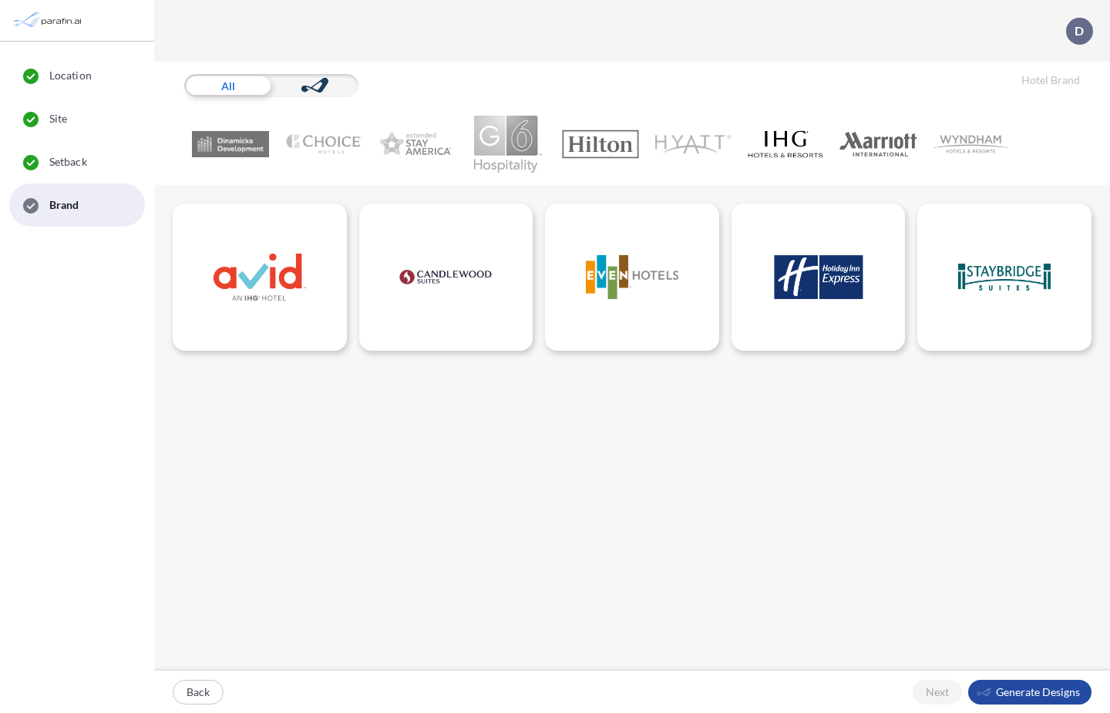
click at [677, 140] on img at bounding box center [692, 144] width 77 height 57
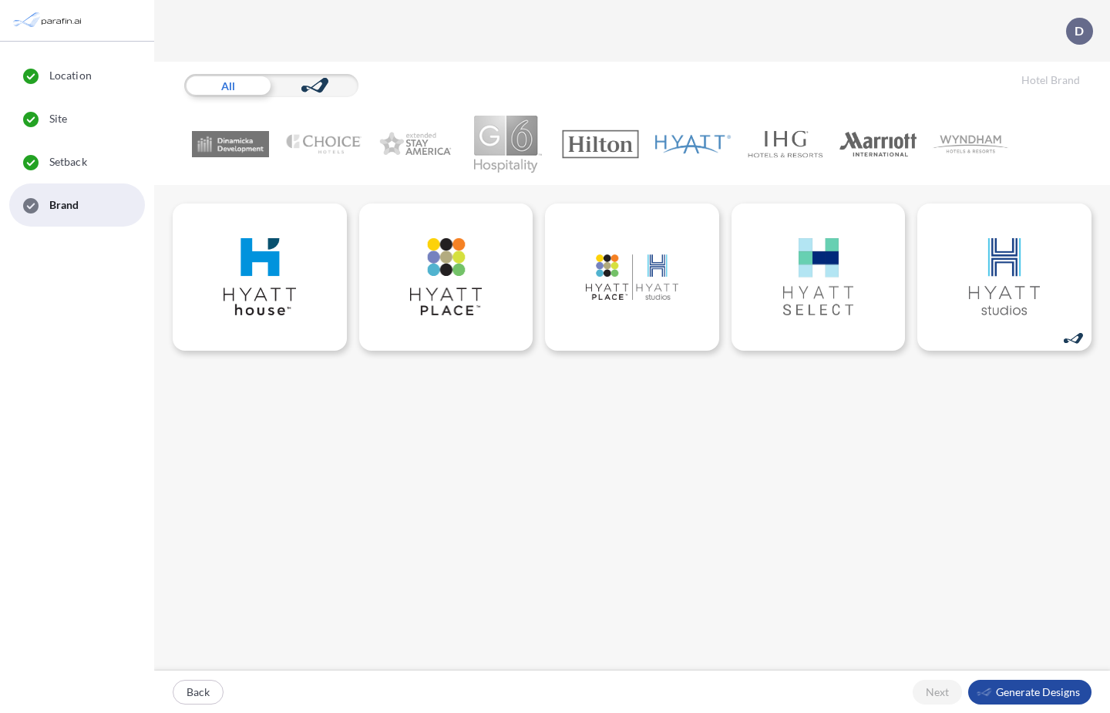
click at [529, 143] on img at bounding box center [507, 144] width 77 height 57
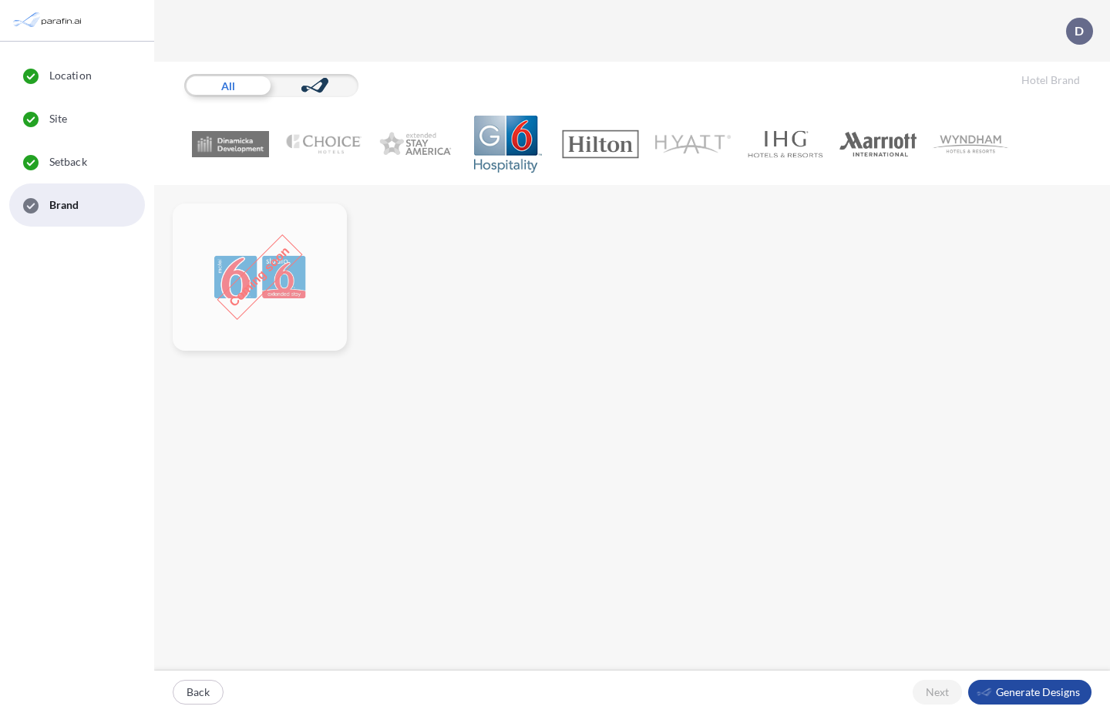
click at [399, 136] on img at bounding box center [415, 144] width 77 height 57
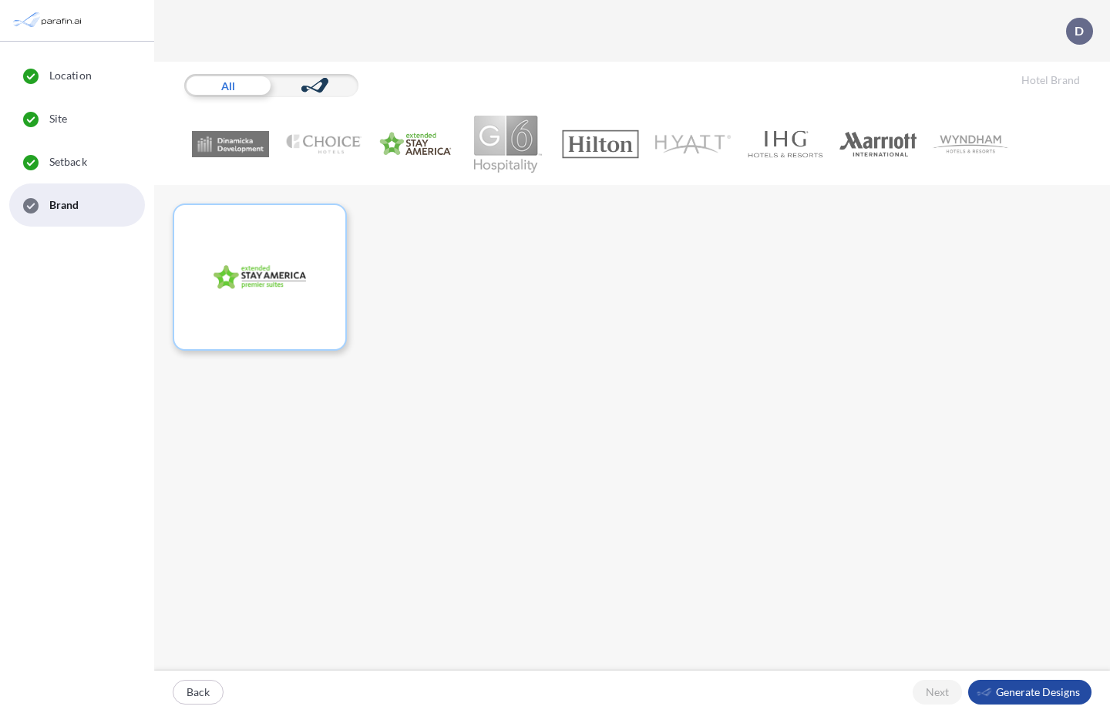
click at [331, 145] on img at bounding box center [322, 144] width 77 height 57
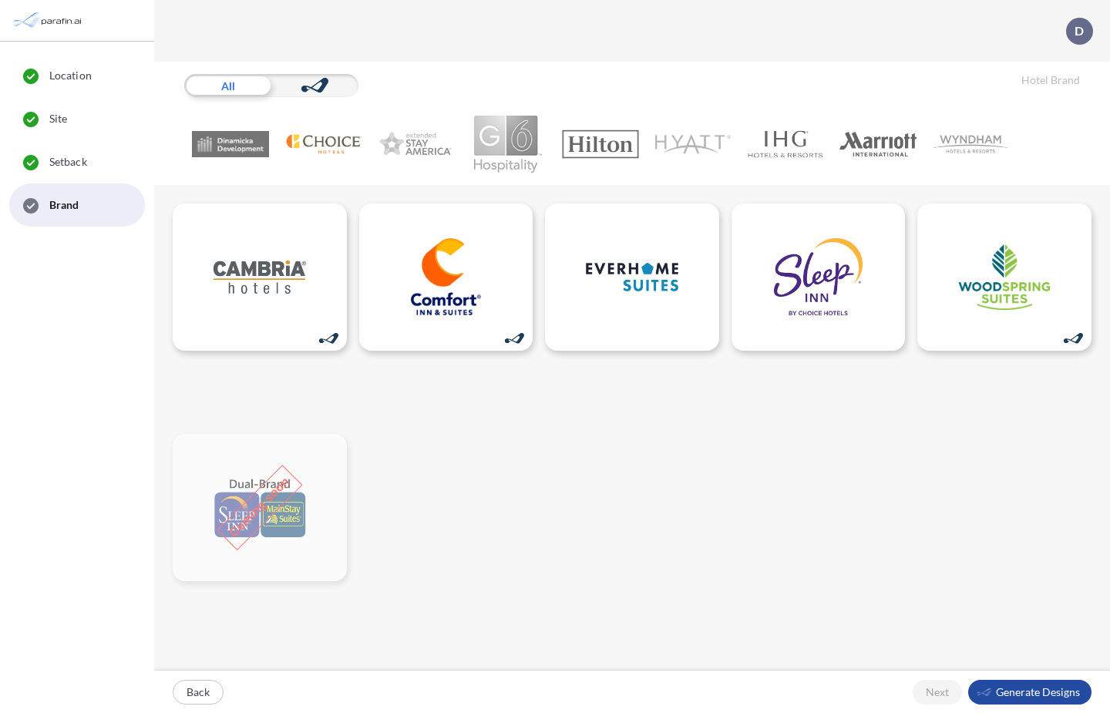
click at [338, 83] on div at bounding box center [314, 85] width 87 height 23
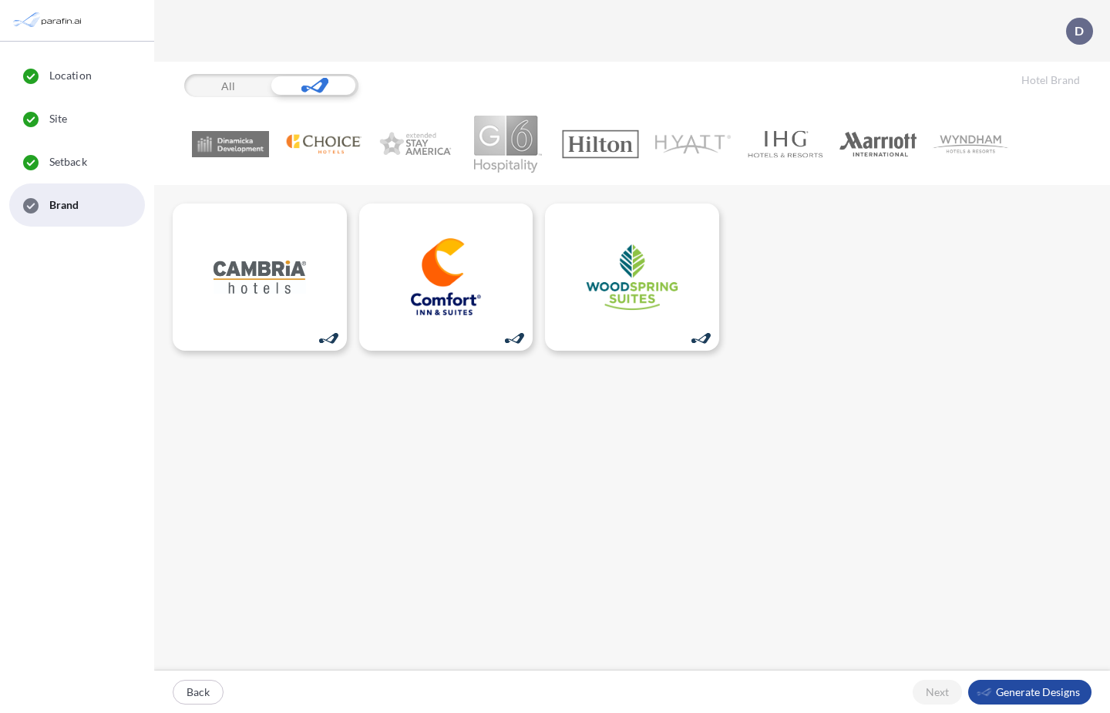
click at [843, 140] on img at bounding box center [877, 144] width 77 height 57
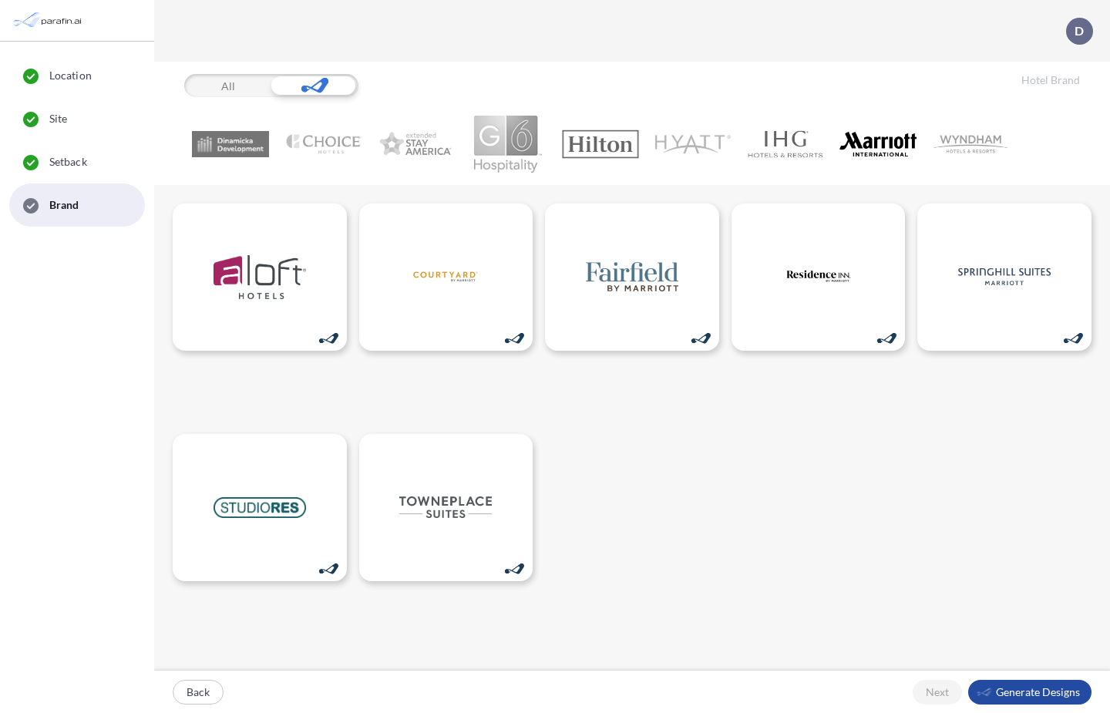
click at [843, 140] on img at bounding box center [877, 144] width 77 height 57
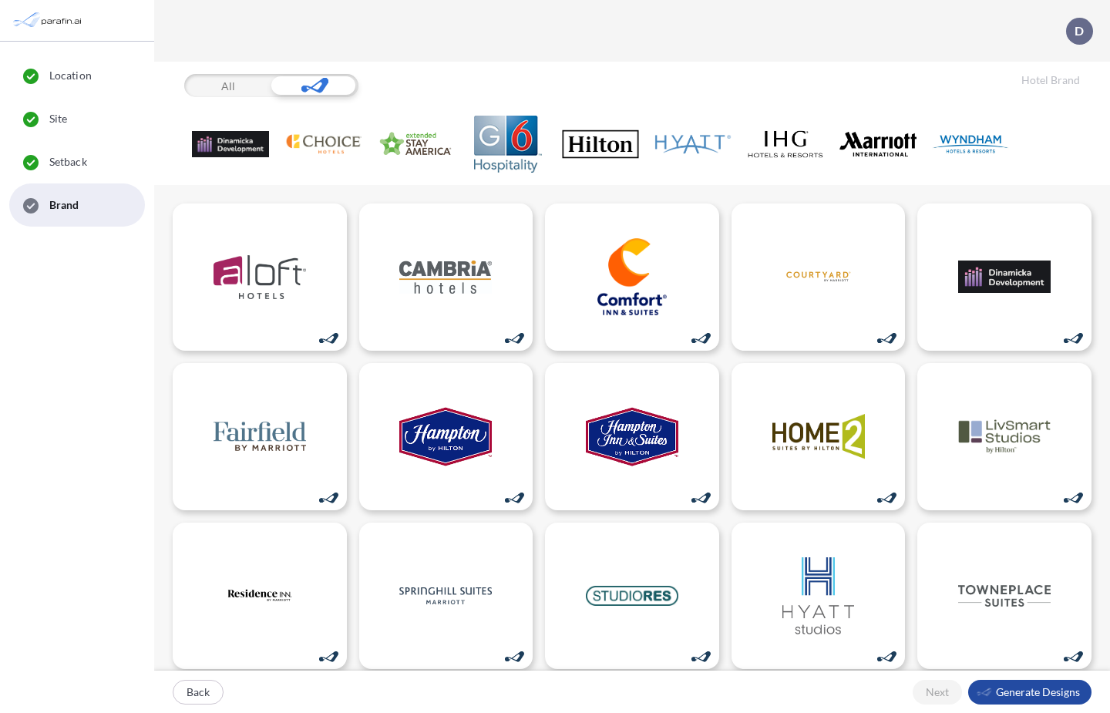
click at [247, 89] on div "All" at bounding box center [227, 85] width 87 height 23
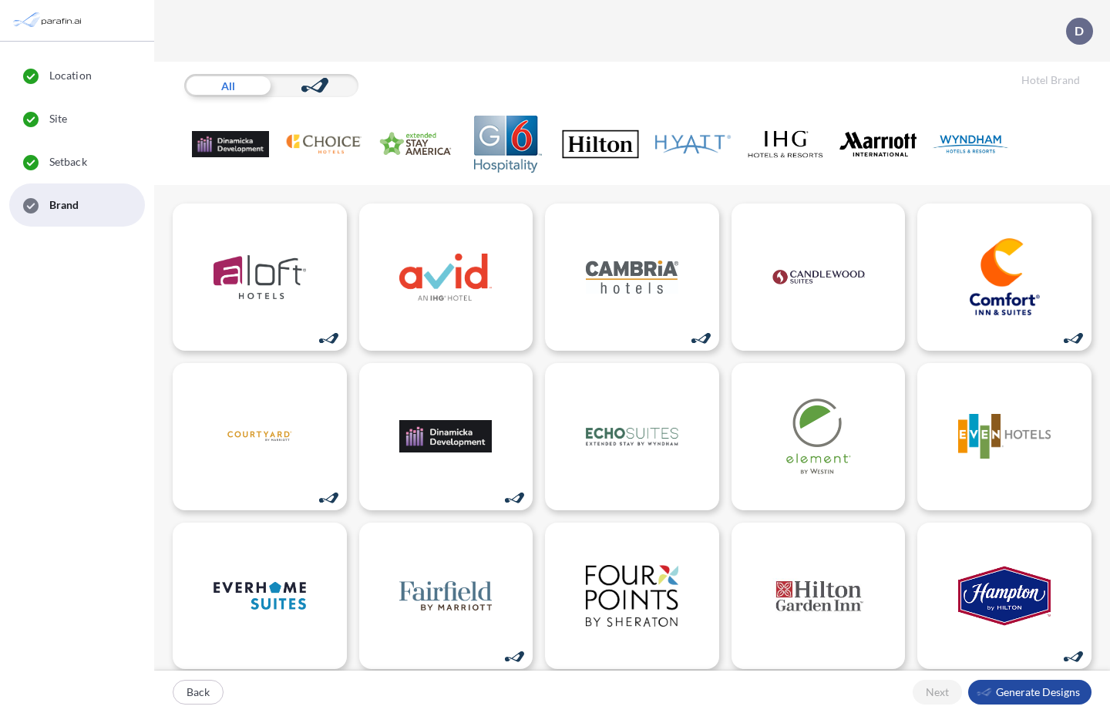
click at [875, 143] on img at bounding box center [877, 144] width 77 height 57
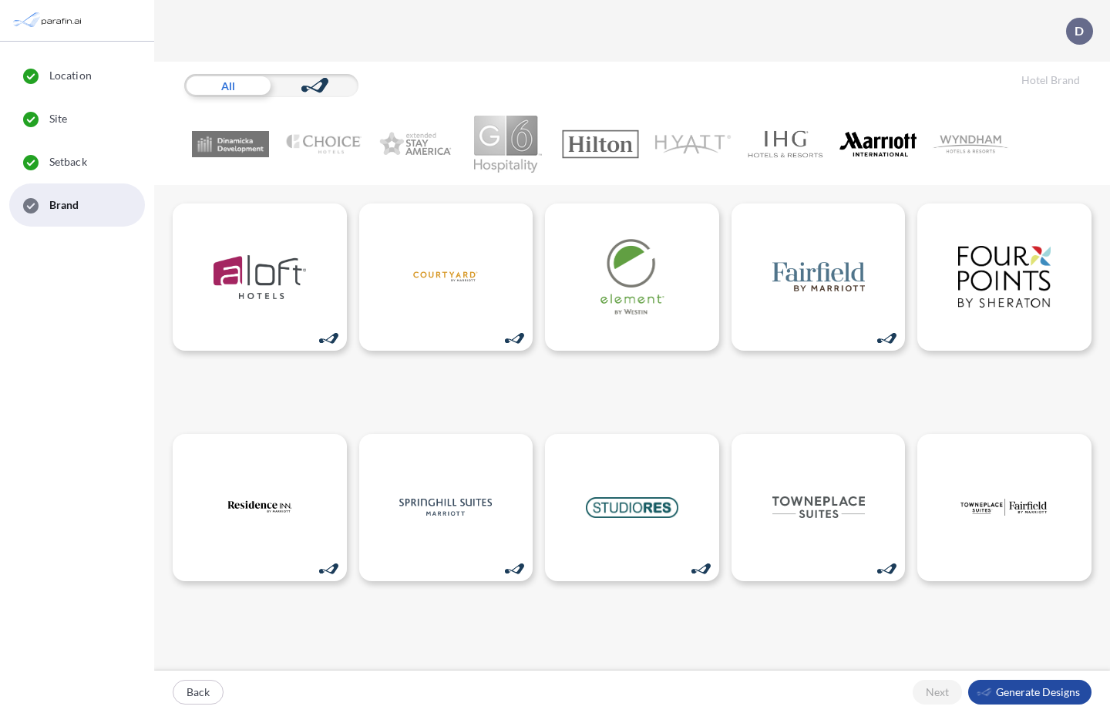
click at [317, 83] on icon at bounding box center [319, 83] width 17 height 10
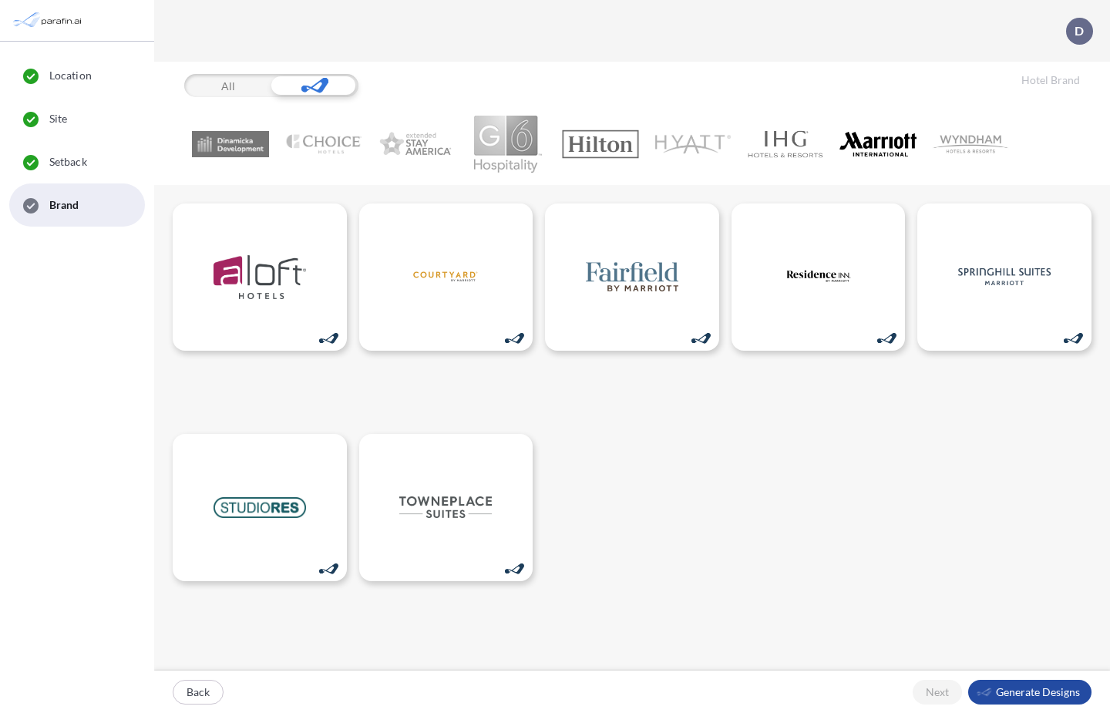
click at [247, 88] on div "All" at bounding box center [227, 85] width 87 height 23
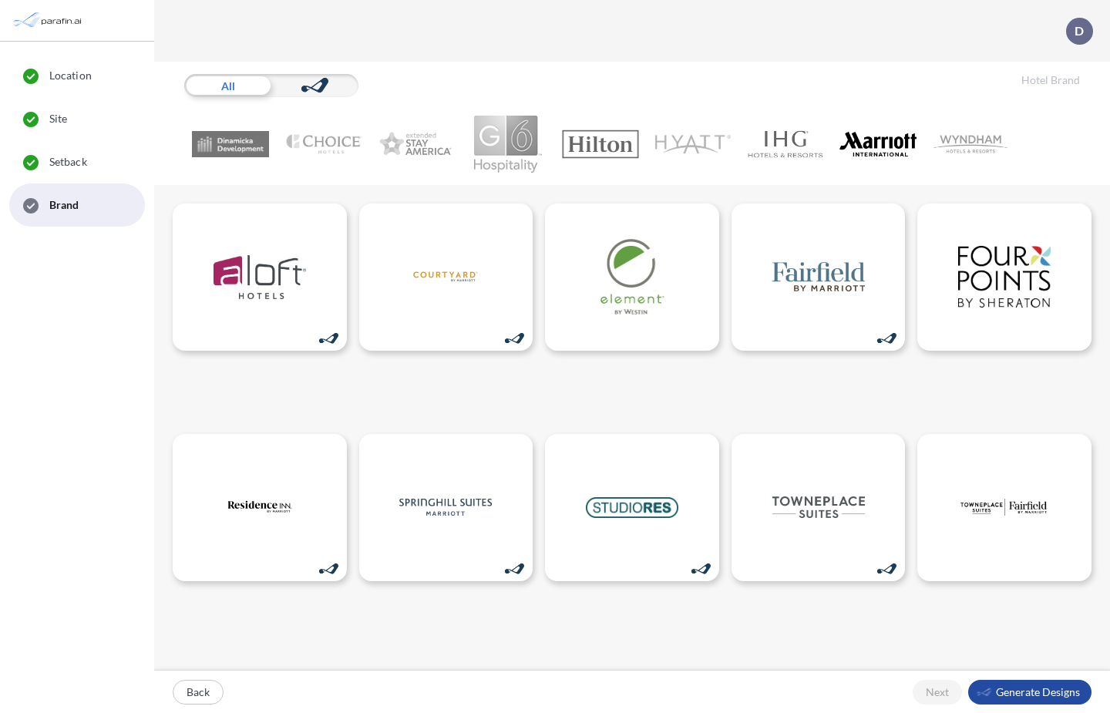
click at [856, 150] on img at bounding box center [877, 144] width 77 height 57
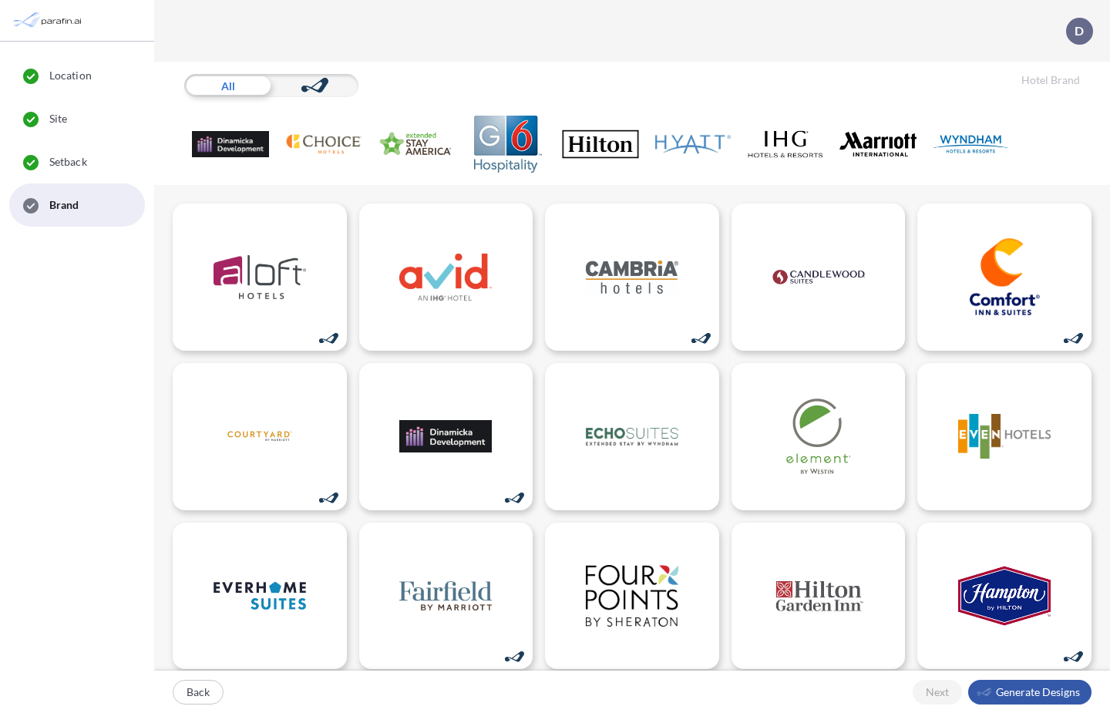
click at [1021, 688] on div "button" at bounding box center [1029, 692] width 123 height 25
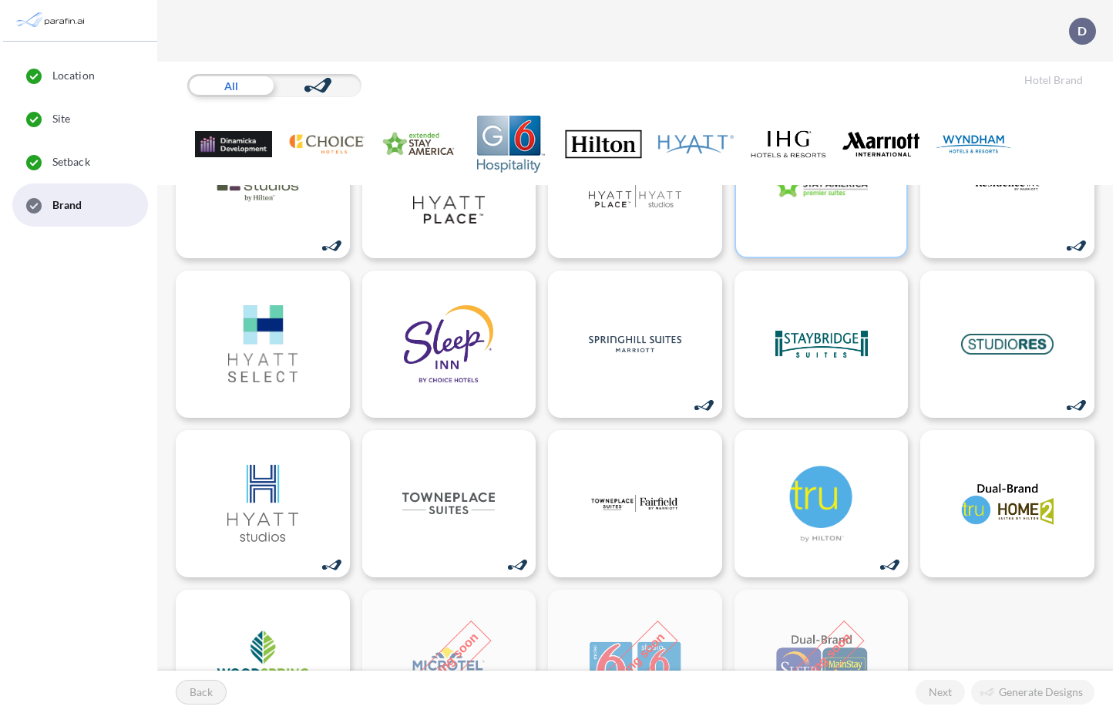
scroll to position [766, 0]
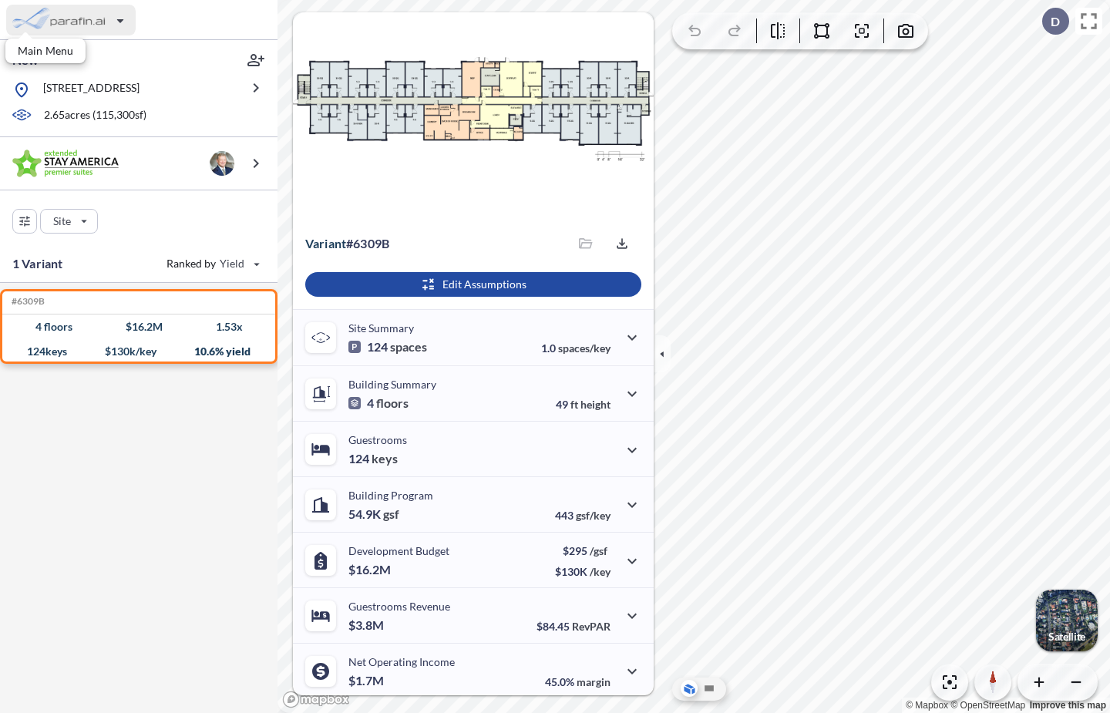
click at [84, 18] on div "button" at bounding box center [71, 20] width 130 height 31
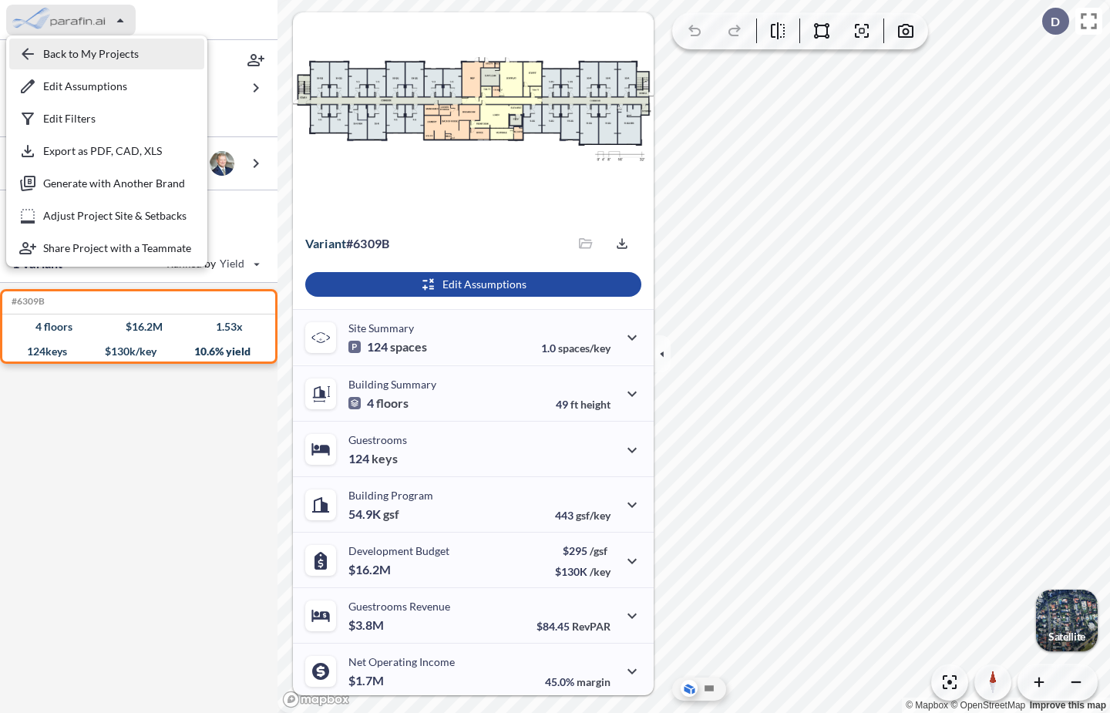
click at [86, 52] on div "button" at bounding box center [106, 54] width 195 height 31
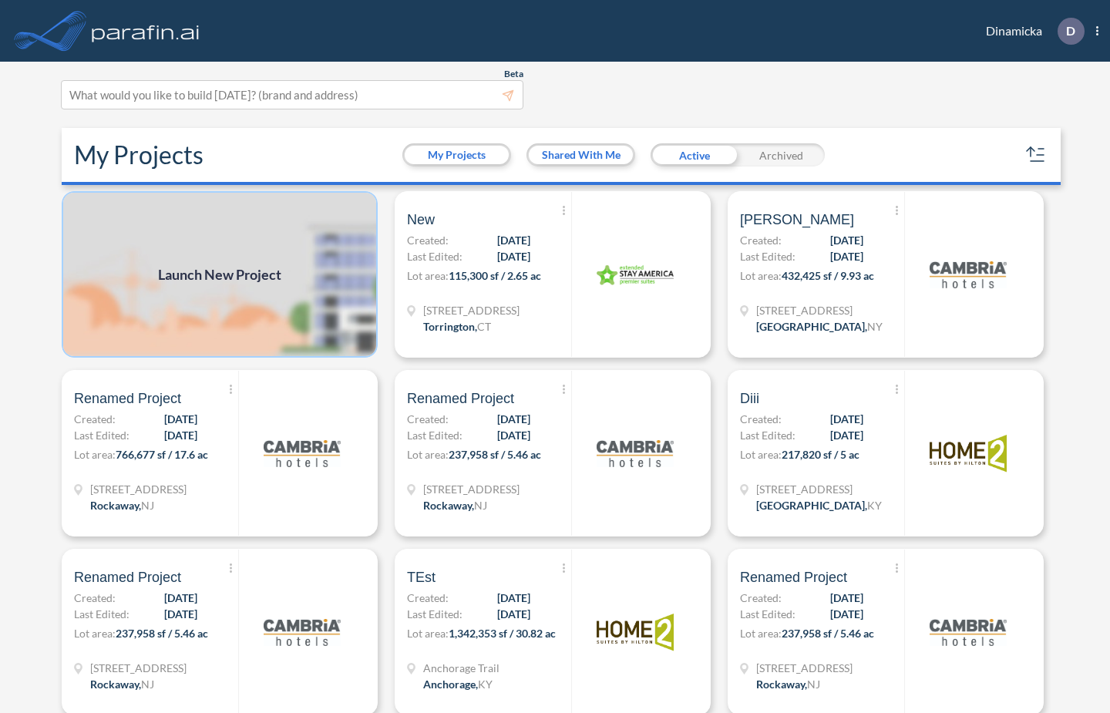
click at [245, 254] on img at bounding box center [220, 274] width 316 height 167
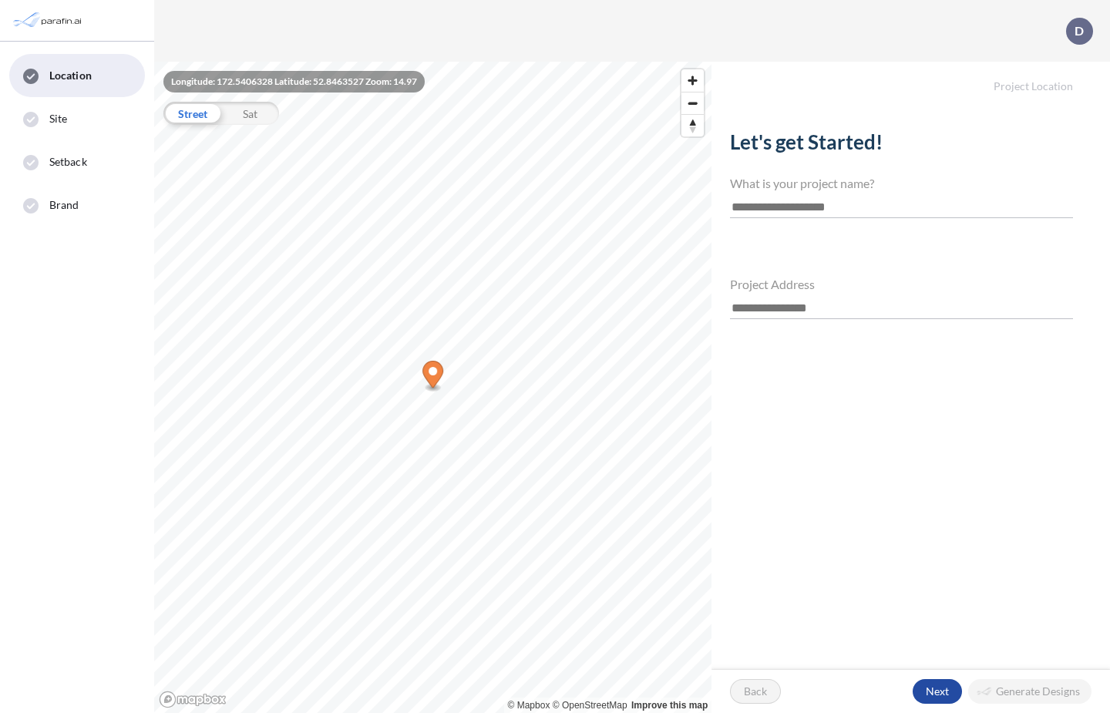
click at [760, 200] on input "text" at bounding box center [901, 207] width 343 height 21
type input "*"
type input "***"
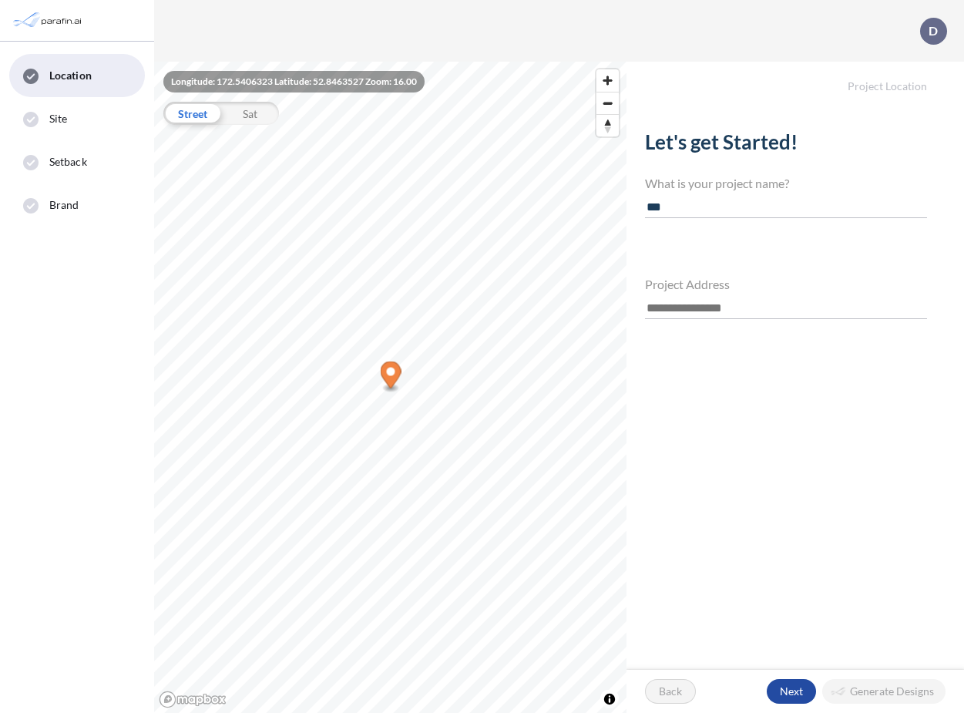
click at [732, 304] on input "text" at bounding box center [786, 308] width 282 height 21
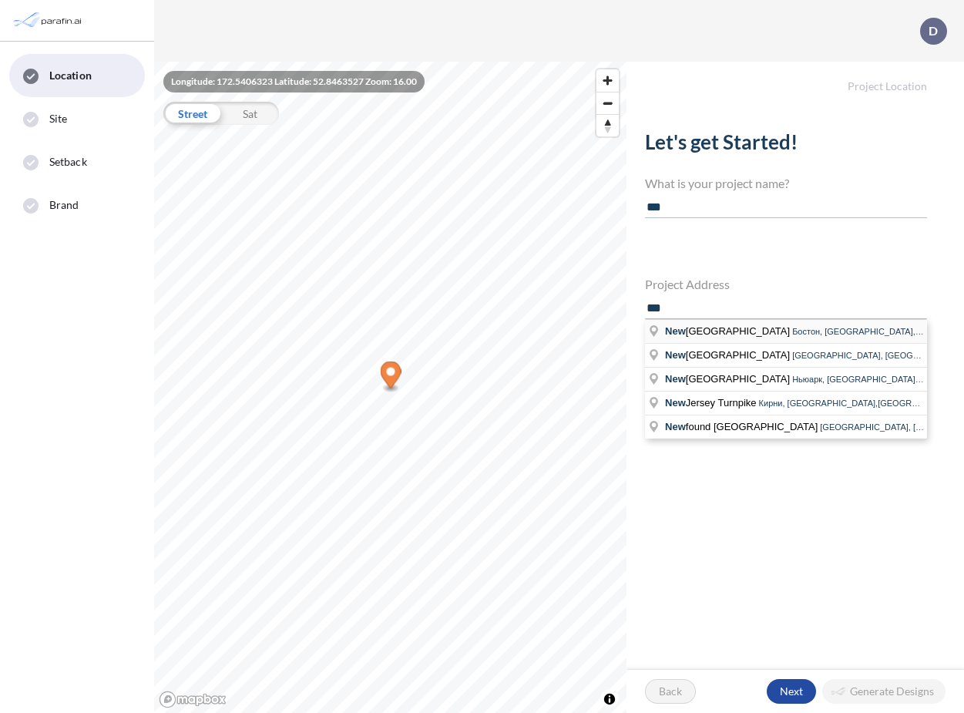
click at [725, 334] on span "New bury Street" at bounding box center [728, 331] width 127 height 12
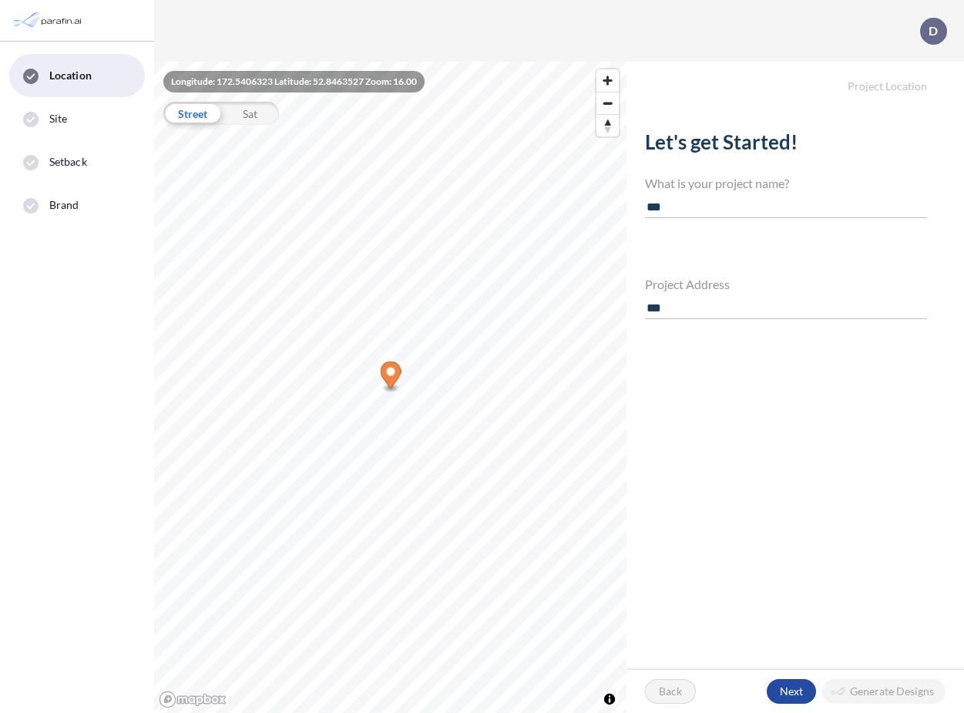
type input "**********"
click at [730, 688] on div "Back Next Generate Designs" at bounding box center [796, 691] width 338 height 43
click at [789, 688] on div "button" at bounding box center [791, 691] width 49 height 25
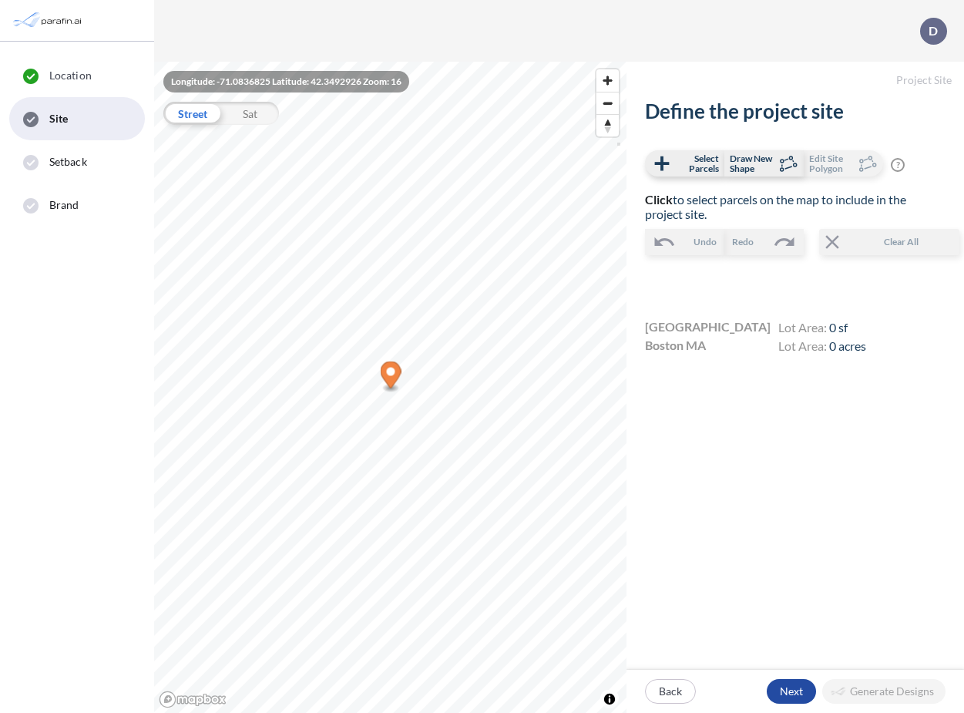
click at [382, 365] on icon "Map marker" at bounding box center [391, 378] width 21 height 32
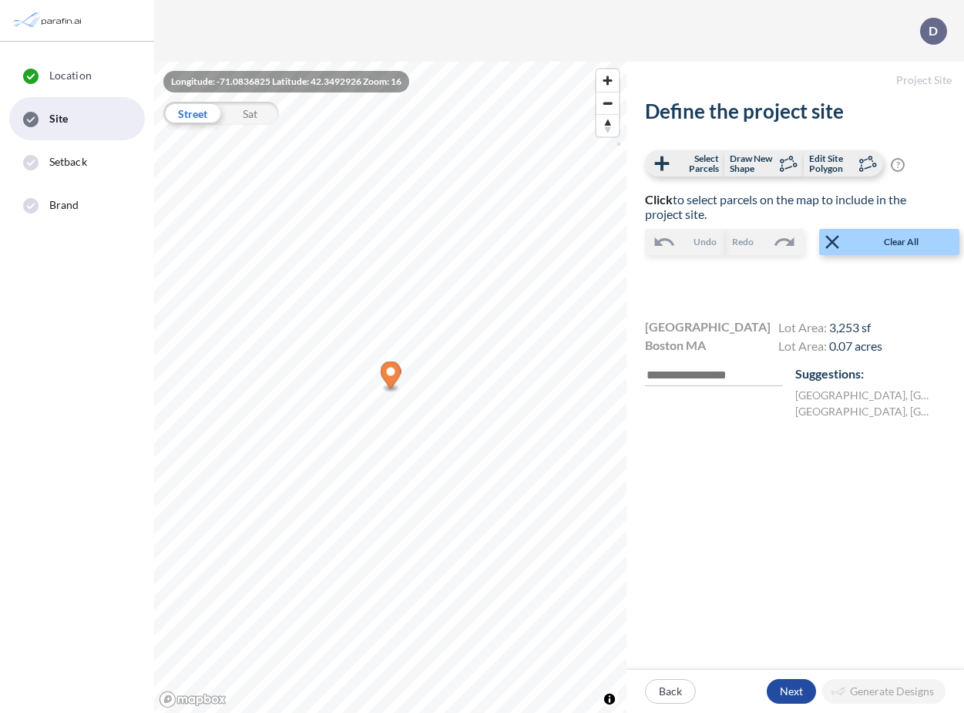
click at [385, 365] on icon "Map marker" at bounding box center [391, 375] width 21 height 27
click at [392, 362] on icon "Map marker" at bounding box center [391, 378] width 21 height 32
click at [787, 685] on div "button" at bounding box center [791, 691] width 49 height 25
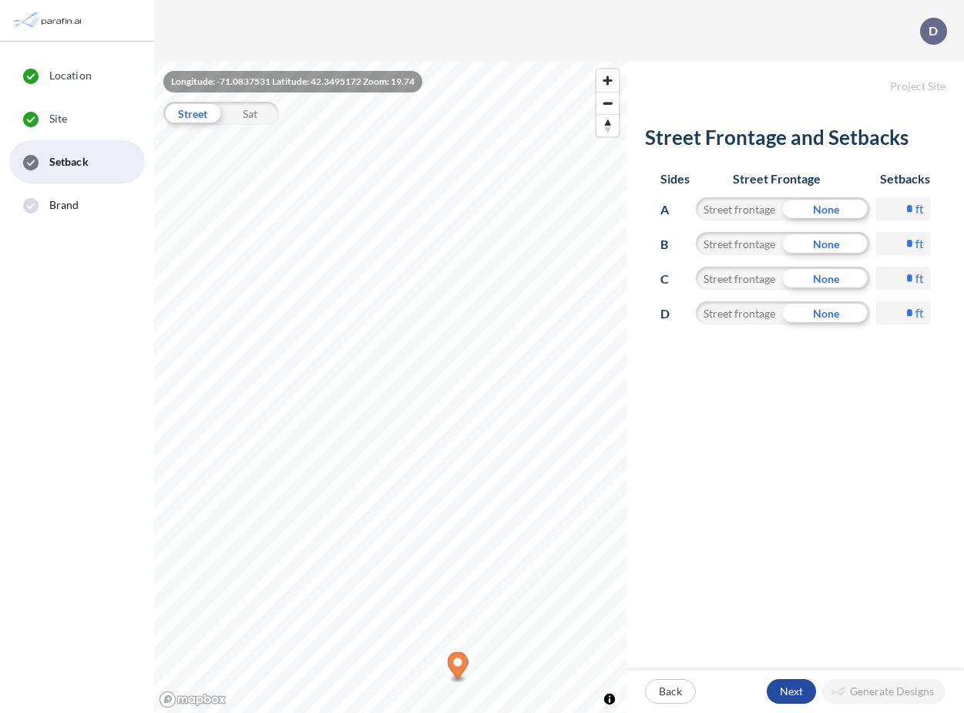
click at [792, 693] on p "Next" at bounding box center [791, 691] width 23 height 15
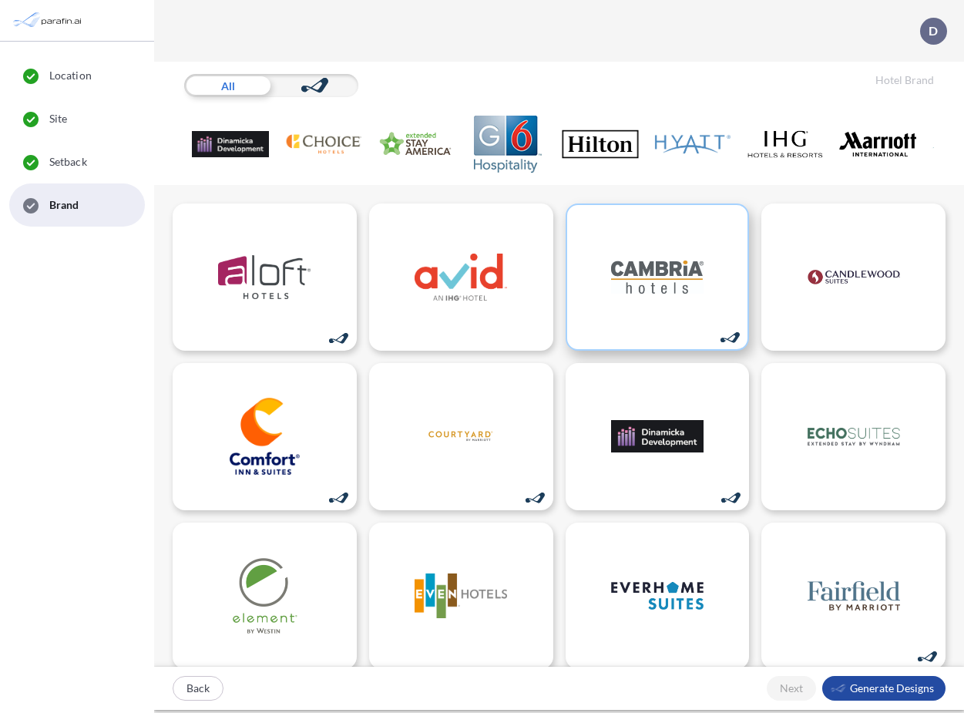
click at [647, 279] on img at bounding box center [657, 276] width 93 height 77
click at [199, 685] on div "button" at bounding box center [197, 688] width 49 height 23
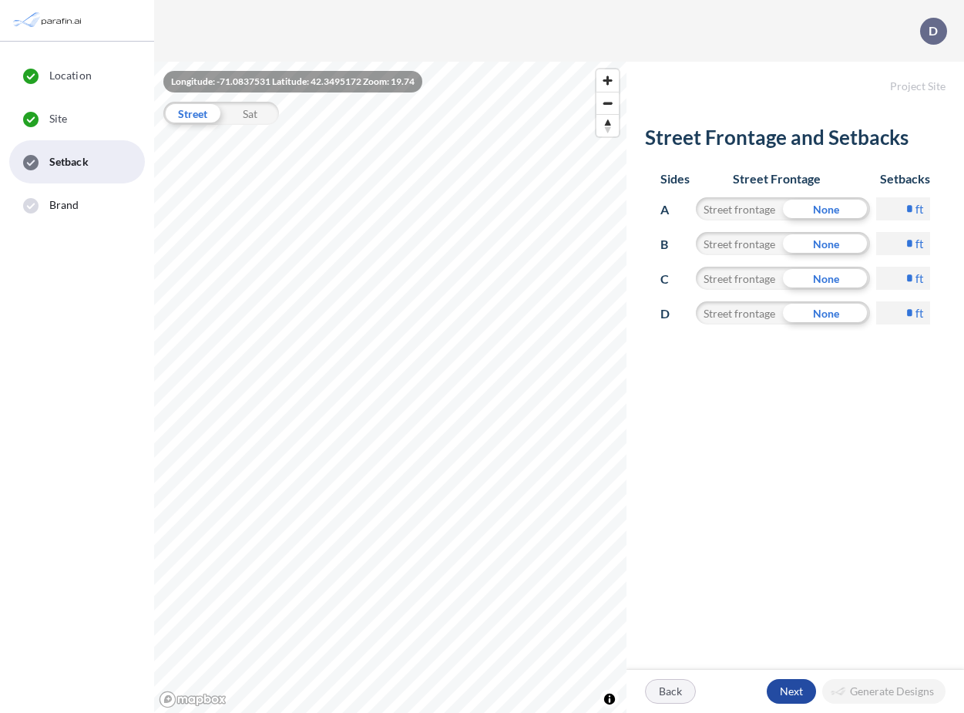
click at [665, 693] on div "button" at bounding box center [670, 691] width 49 height 23
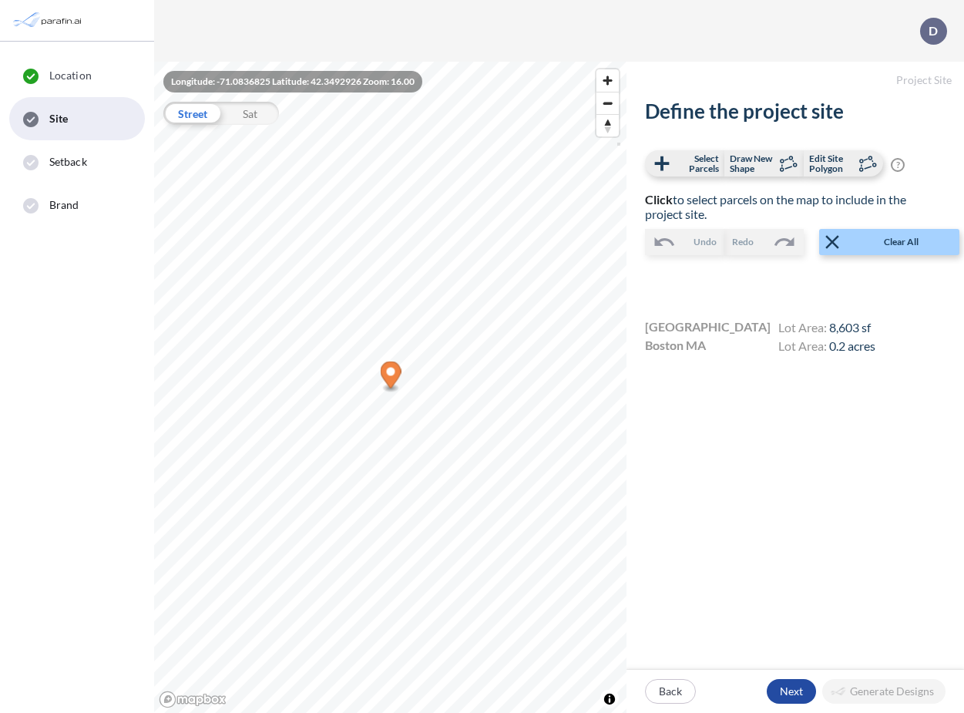
click at [665, 693] on p "Back" at bounding box center [670, 691] width 23 height 15
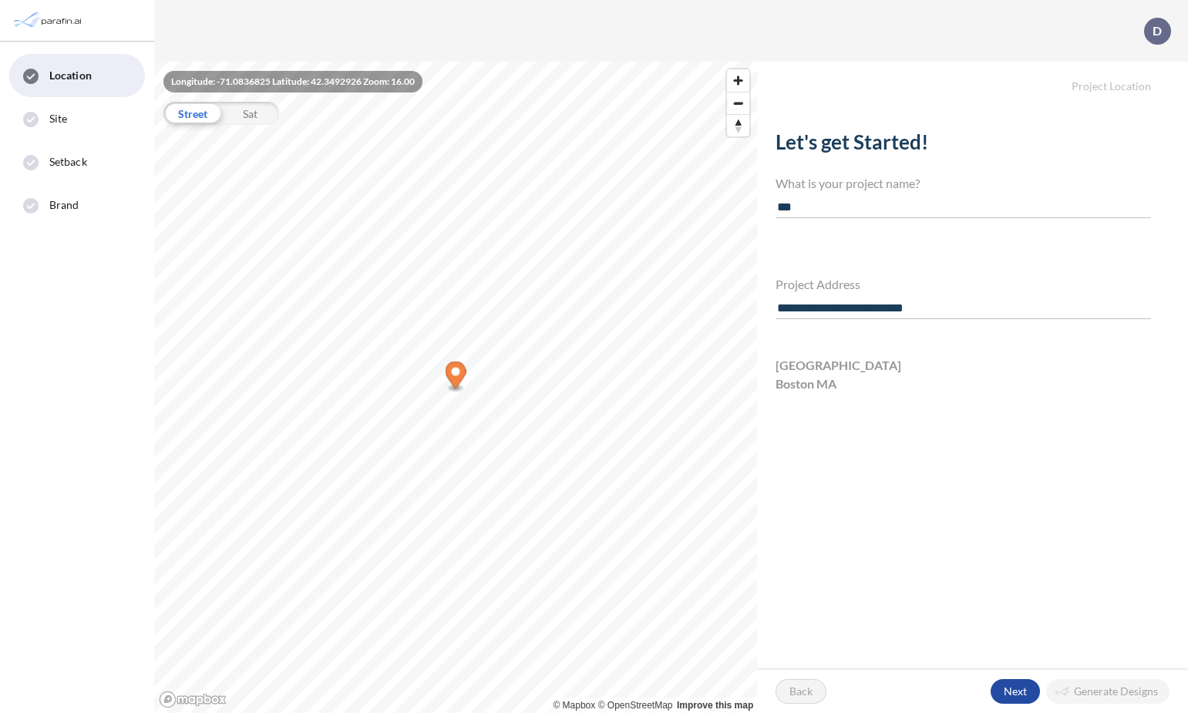
drag, startPoint x: 963, startPoint y: 297, endPoint x: 975, endPoint y: 312, distance: 19.7
click at [975, 312] on input "**********" at bounding box center [963, 308] width 375 height 21
click at [836, 192] on div "What is your project name? ***" at bounding box center [963, 197] width 375 height 42
click at [820, 204] on input "***" at bounding box center [963, 207] width 375 height 21
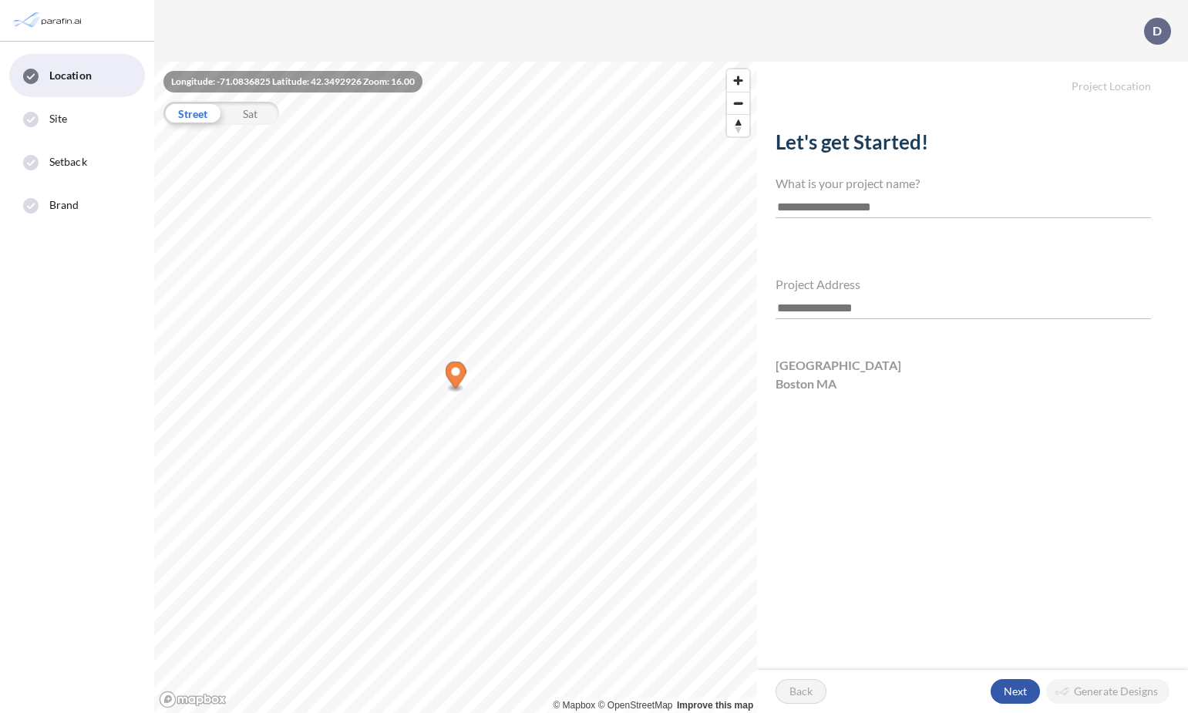
click at [1008, 690] on div "button" at bounding box center [1015, 691] width 49 height 25
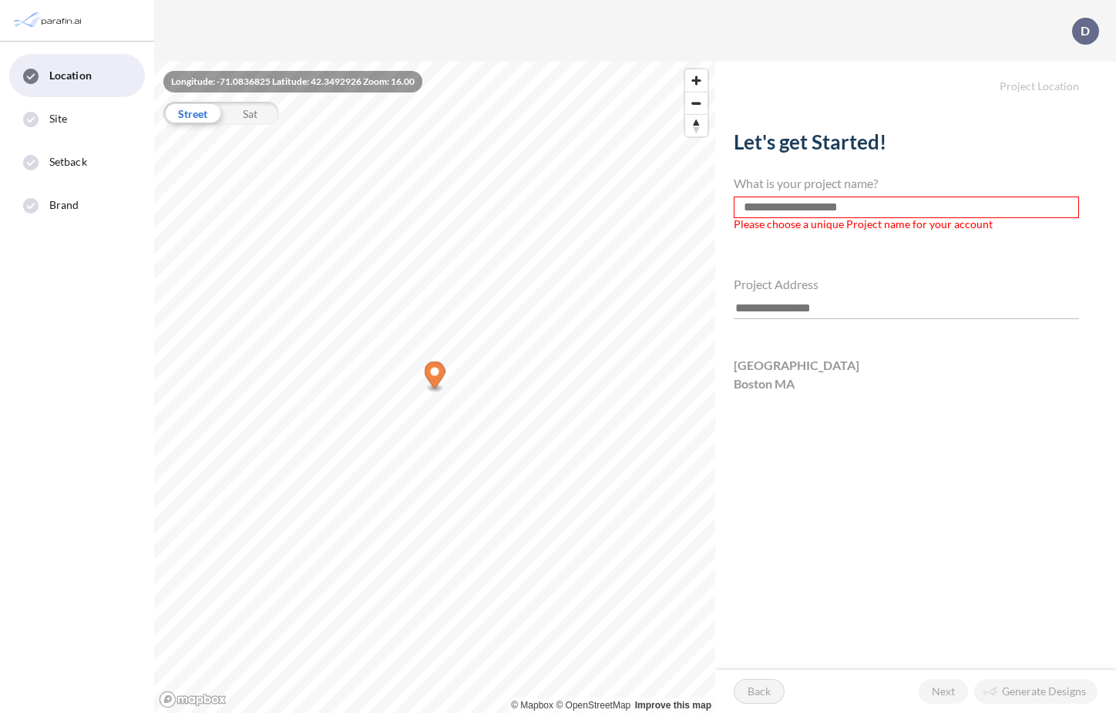
click at [795, 207] on input "text" at bounding box center [906, 208] width 345 height 22
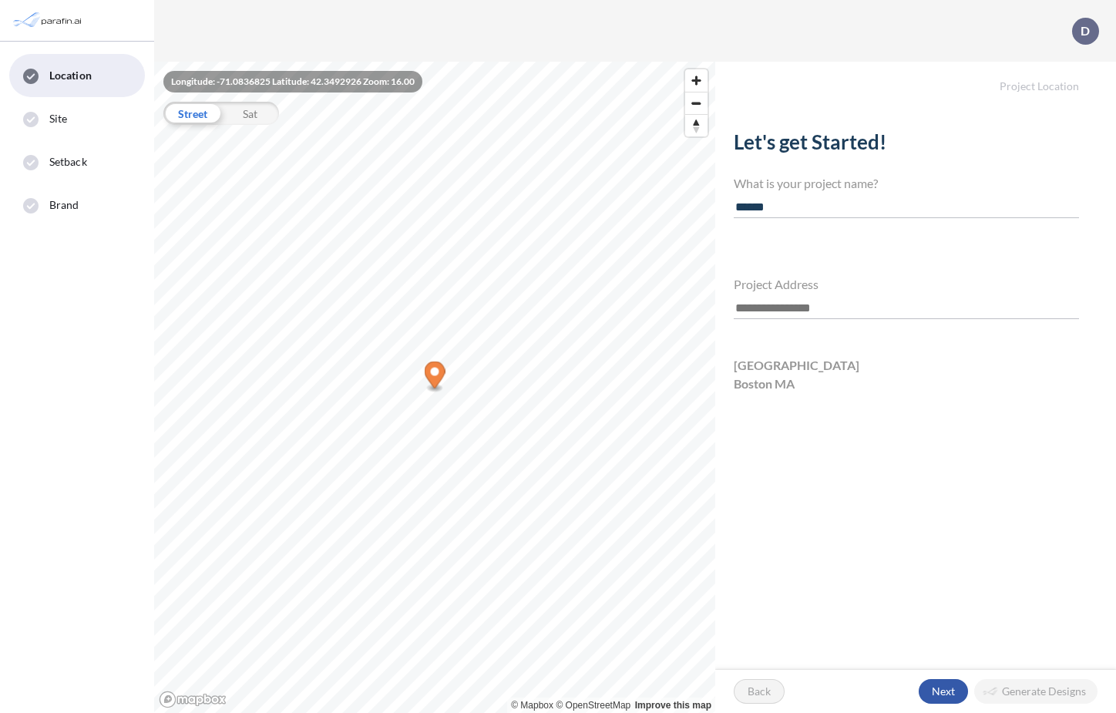
type input "******"
click at [939, 682] on div "button" at bounding box center [943, 691] width 49 height 25
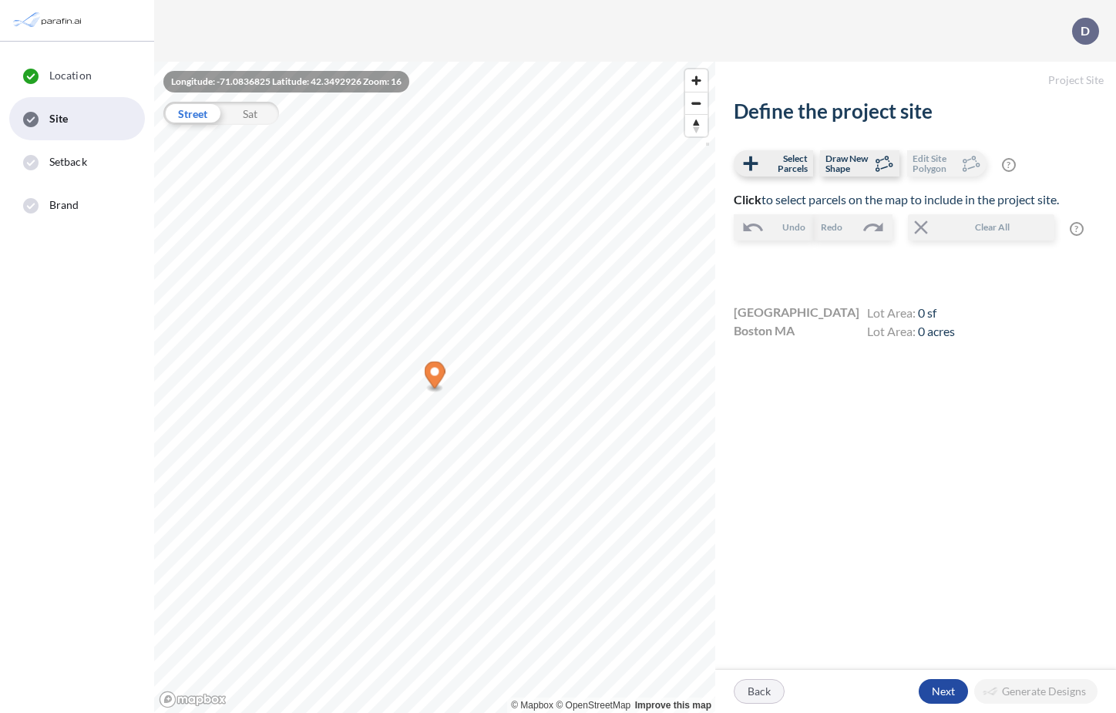
click at [759, 693] on div "button" at bounding box center [759, 691] width 49 height 23
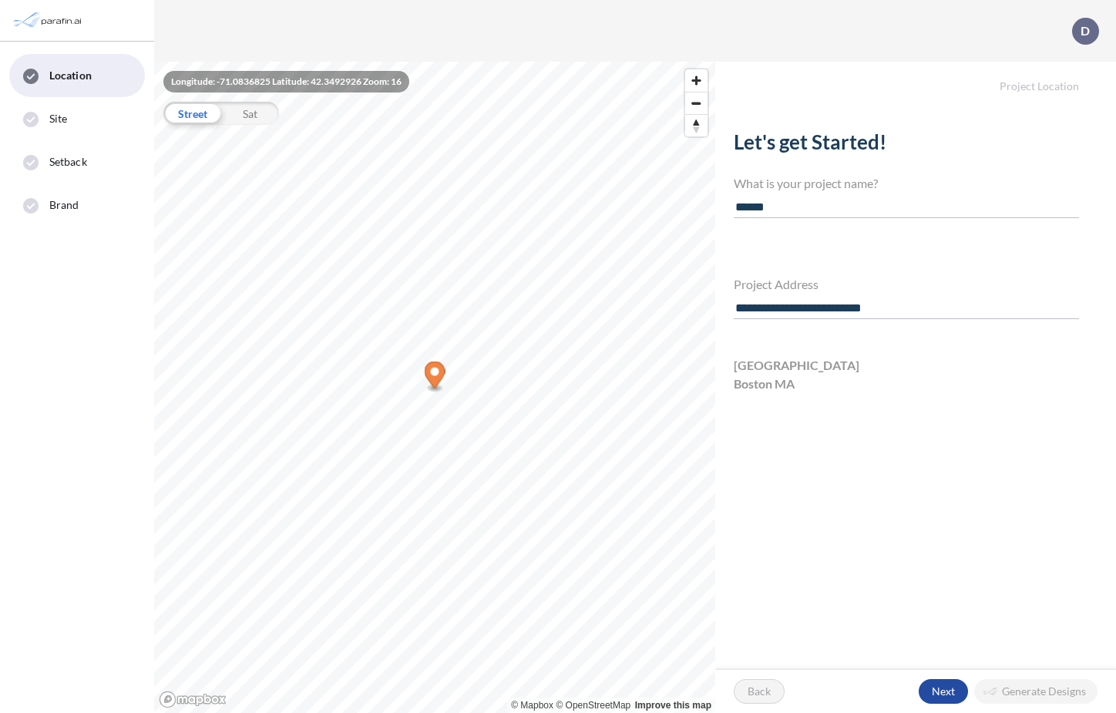
click at [906, 309] on input "**********" at bounding box center [906, 308] width 345 height 21
click at [944, 474] on div "Let's get Started! What is your project name? ****** Project Address Newbury St…" at bounding box center [915, 365] width 401 height 533
click at [948, 686] on div "button" at bounding box center [943, 691] width 49 height 25
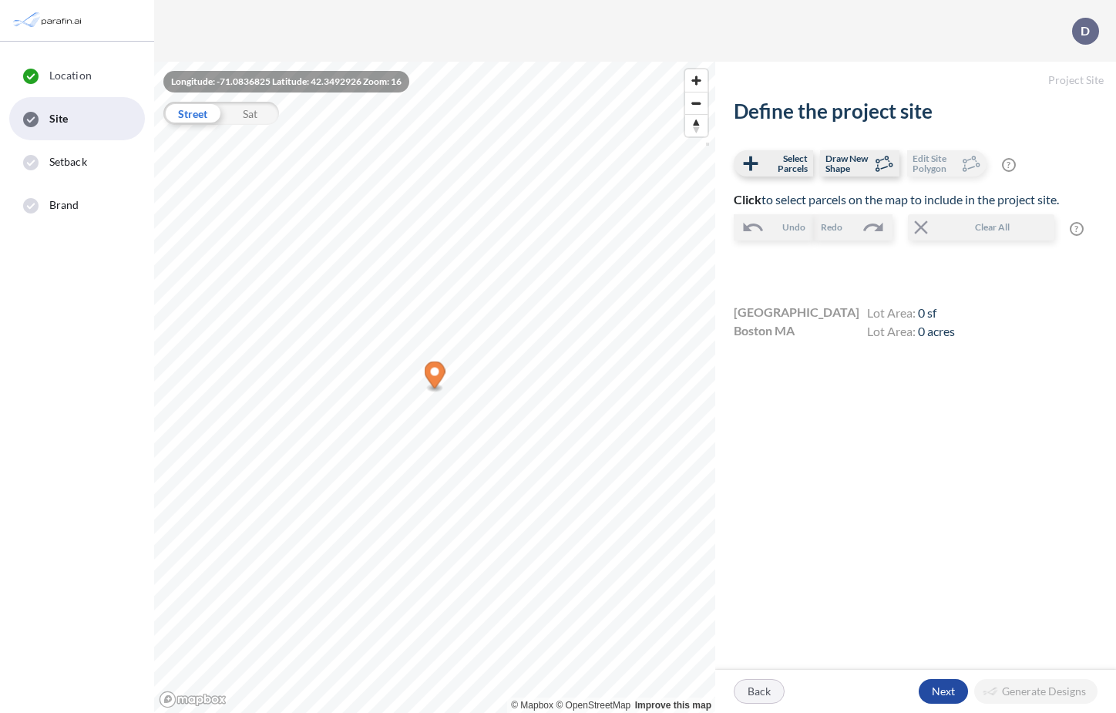
click at [762, 688] on div "button" at bounding box center [759, 691] width 49 height 23
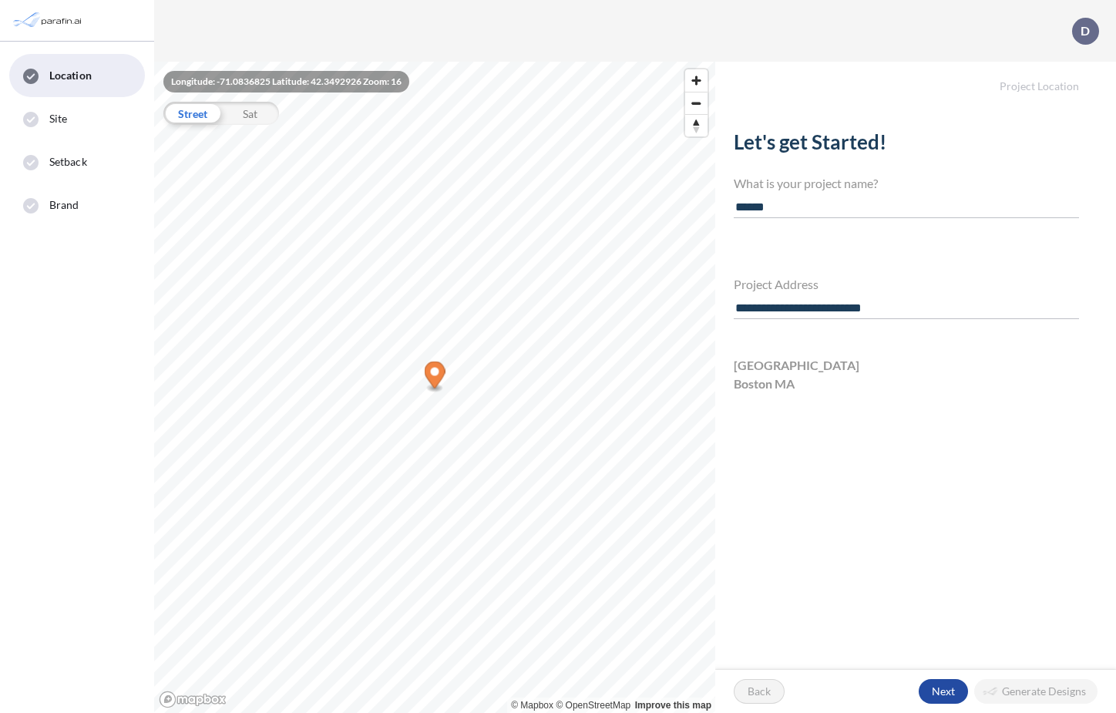
click at [59, 20] on img at bounding box center [49, 20] width 75 height 29
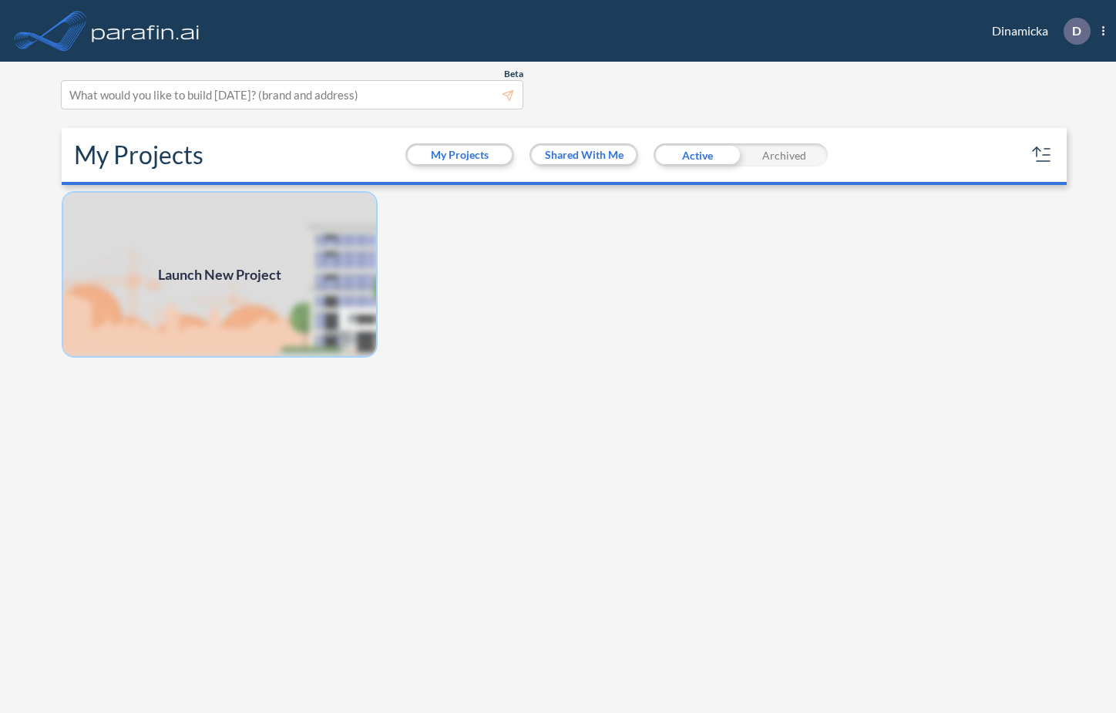
click at [335, 294] on img at bounding box center [220, 274] width 316 height 167
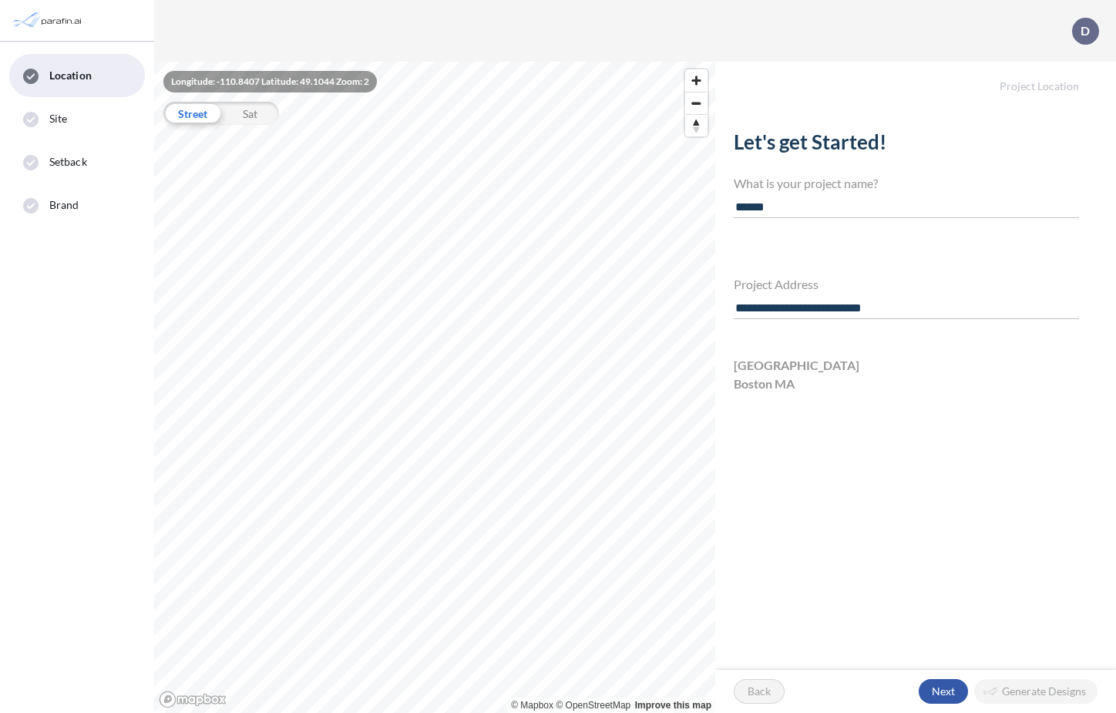
click at [938, 694] on div "button" at bounding box center [943, 691] width 49 height 25
click at [943, 691] on div "button" at bounding box center [943, 691] width 49 height 25
